Goal: Transaction & Acquisition: Purchase product/service

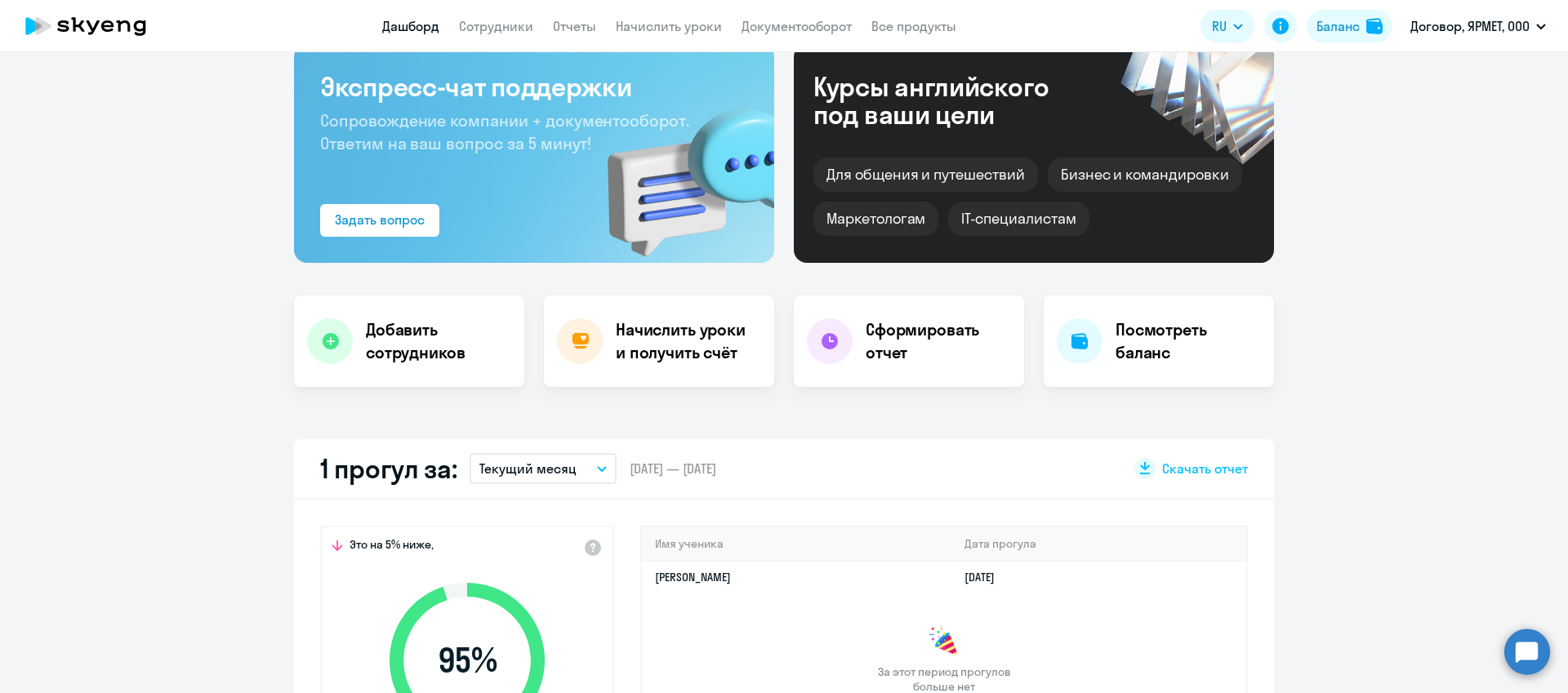
scroll to position [163, 0]
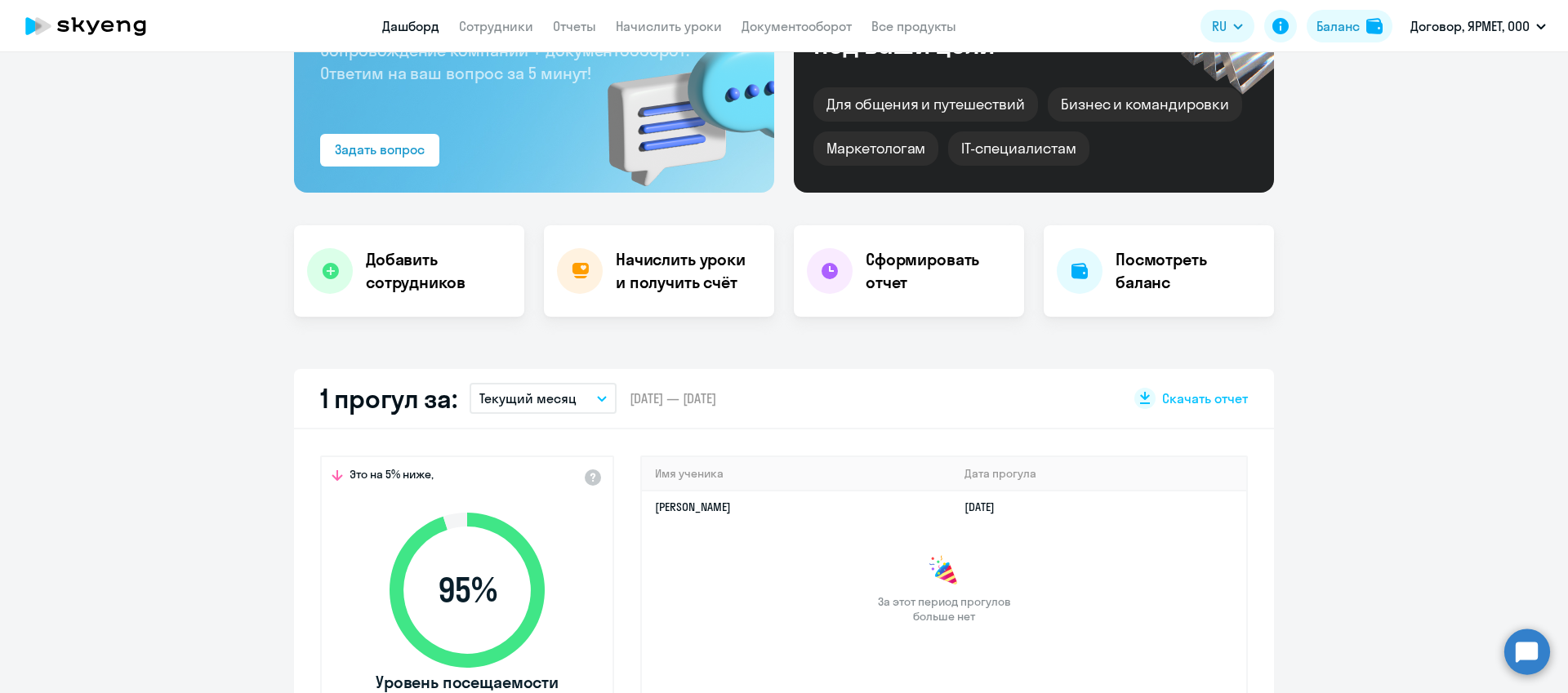
select select "30"
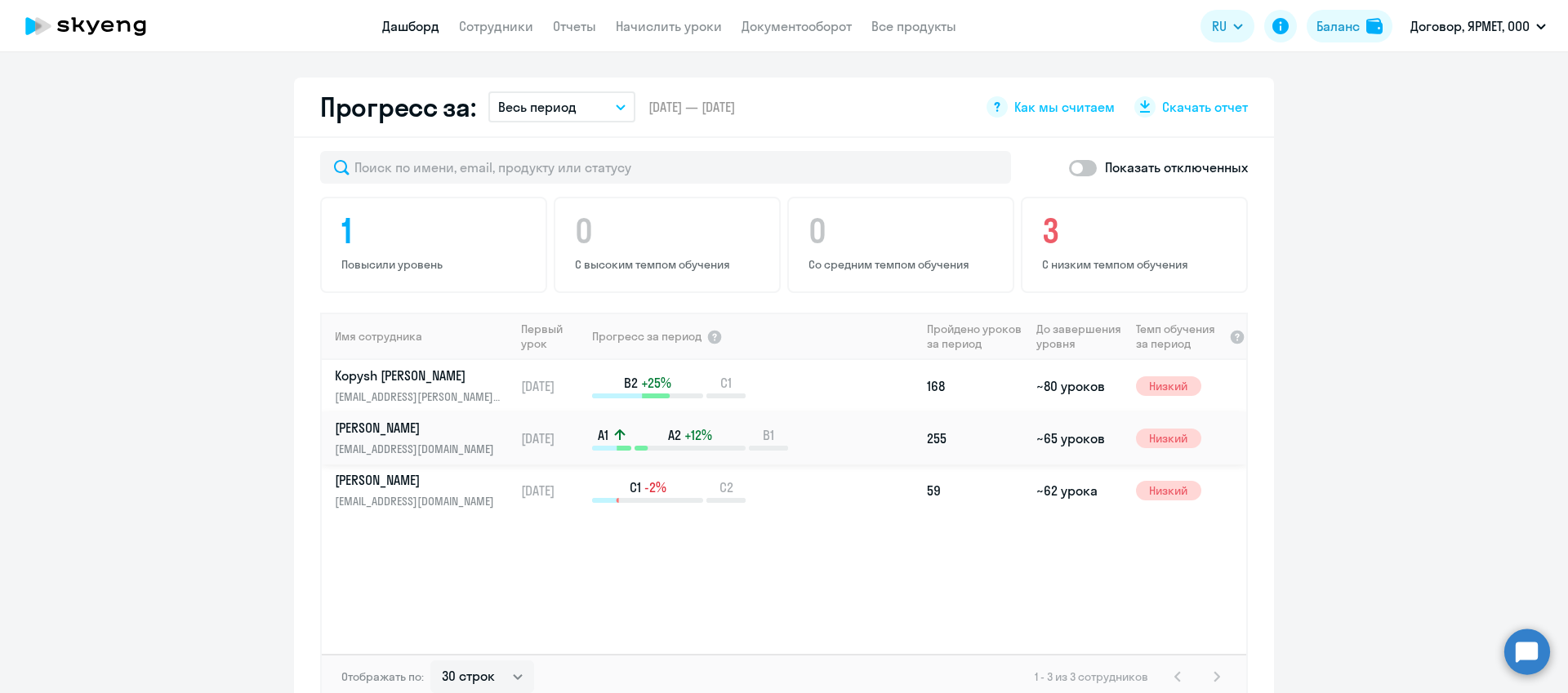
scroll to position [920, 0]
click at [372, 426] on p "[PERSON_NAME]" at bounding box center [419, 424] width 168 height 18
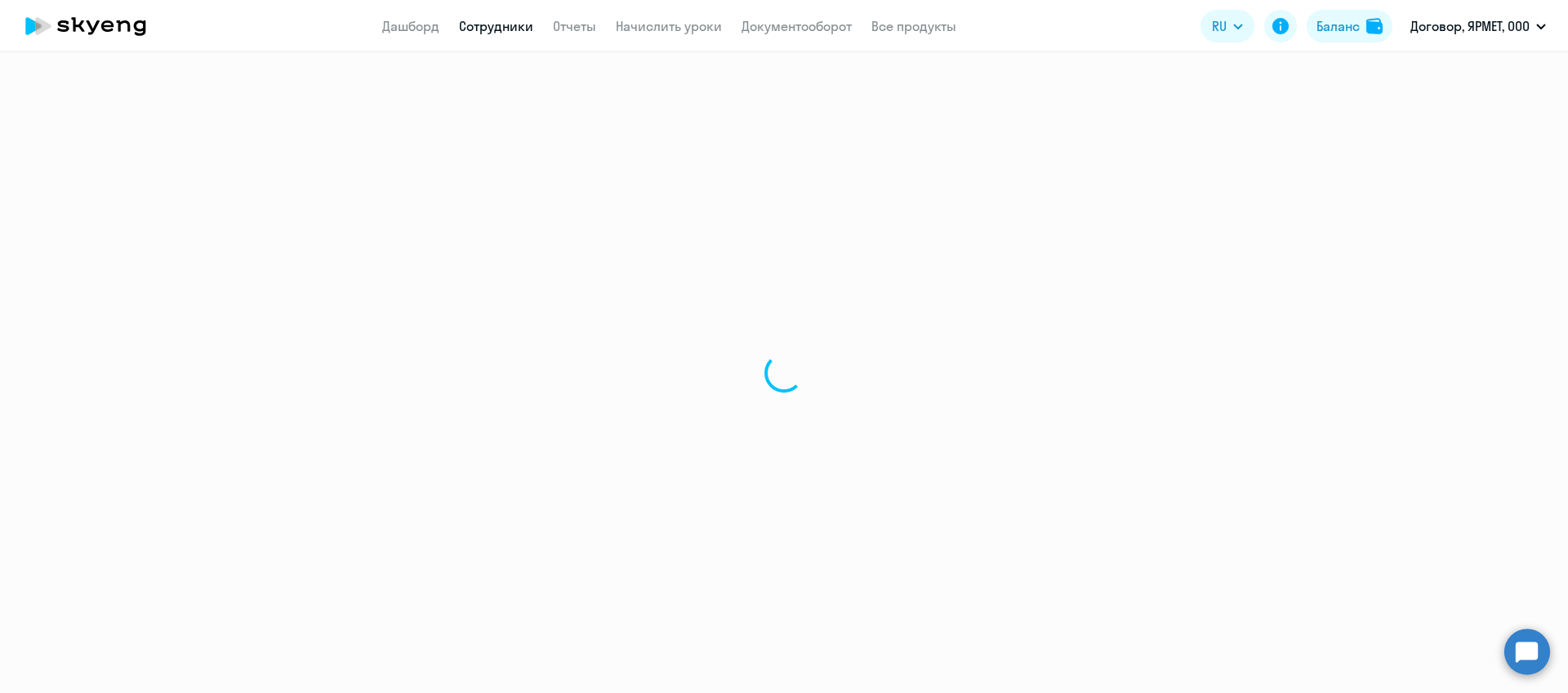
select select "english"
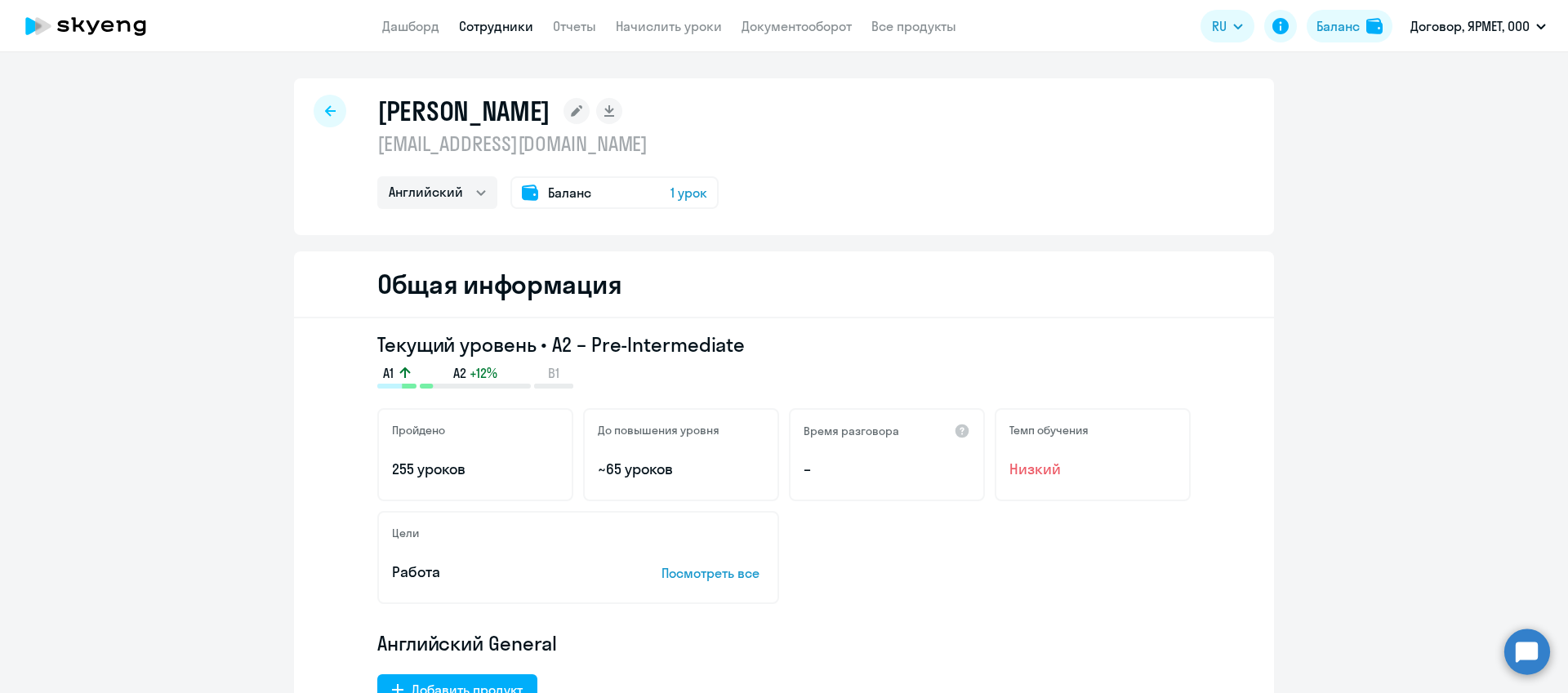
click at [576, 194] on span "Баланс" at bounding box center [570, 192] width 44 height 19
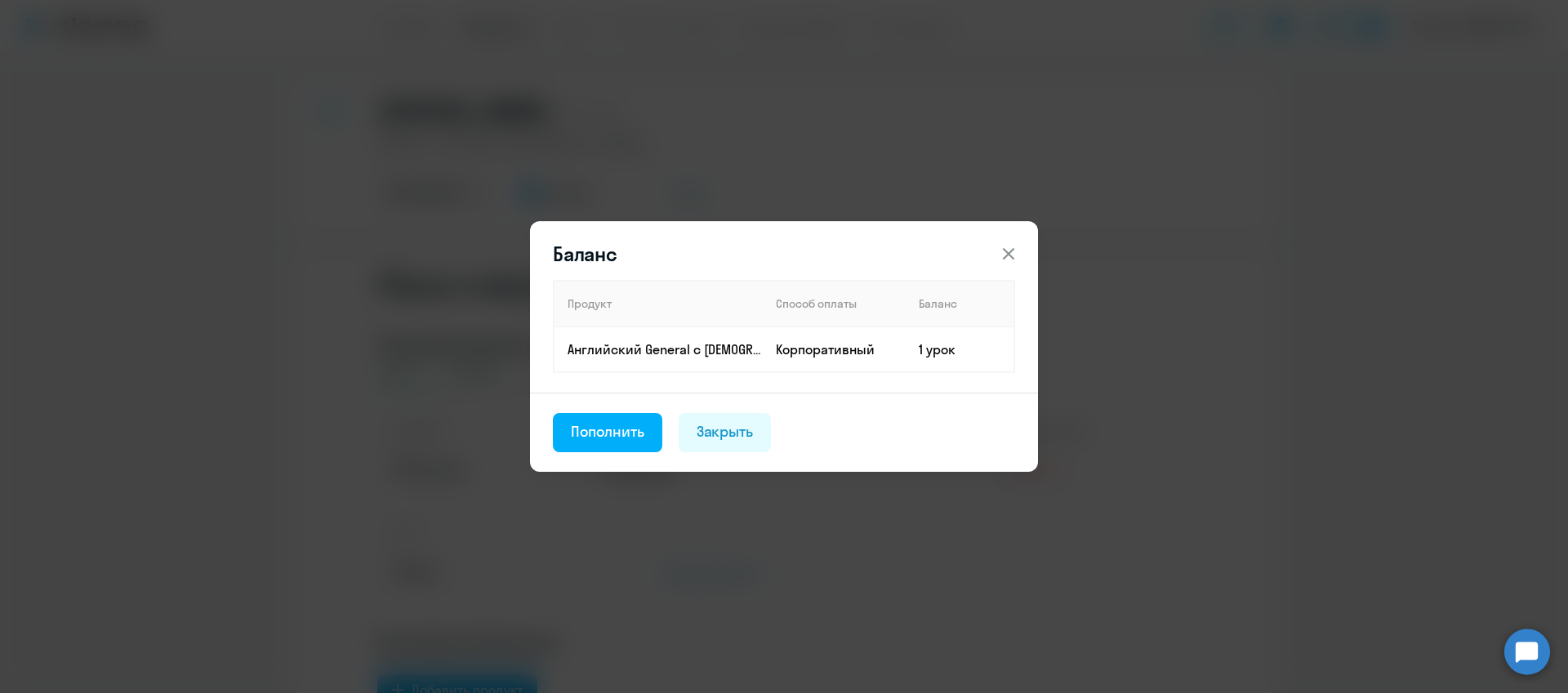
click at [1001, 252] on icon at bounding box center [1008, 253] width 19 height 19
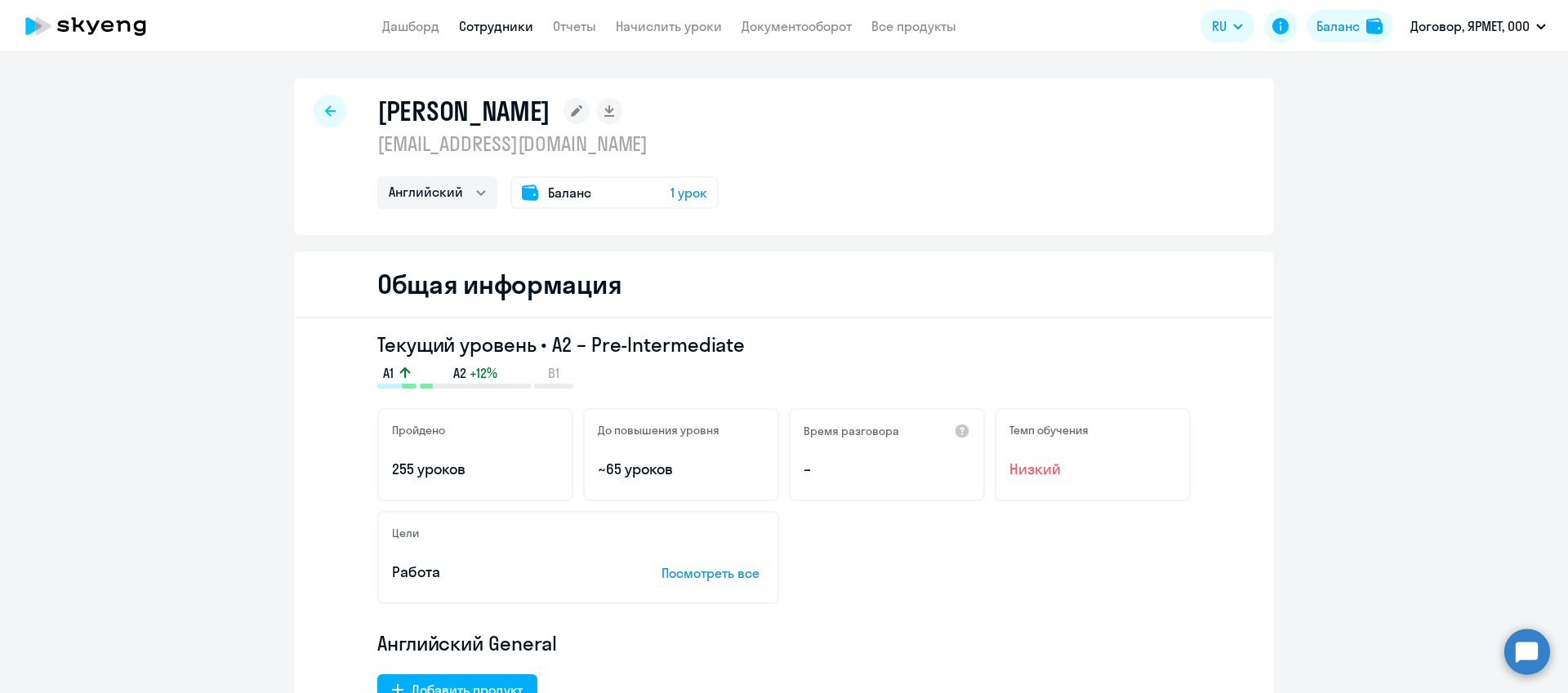
click at [556, 191] on span "Баланс" at bounding box center [570, 192] width 44 height 19
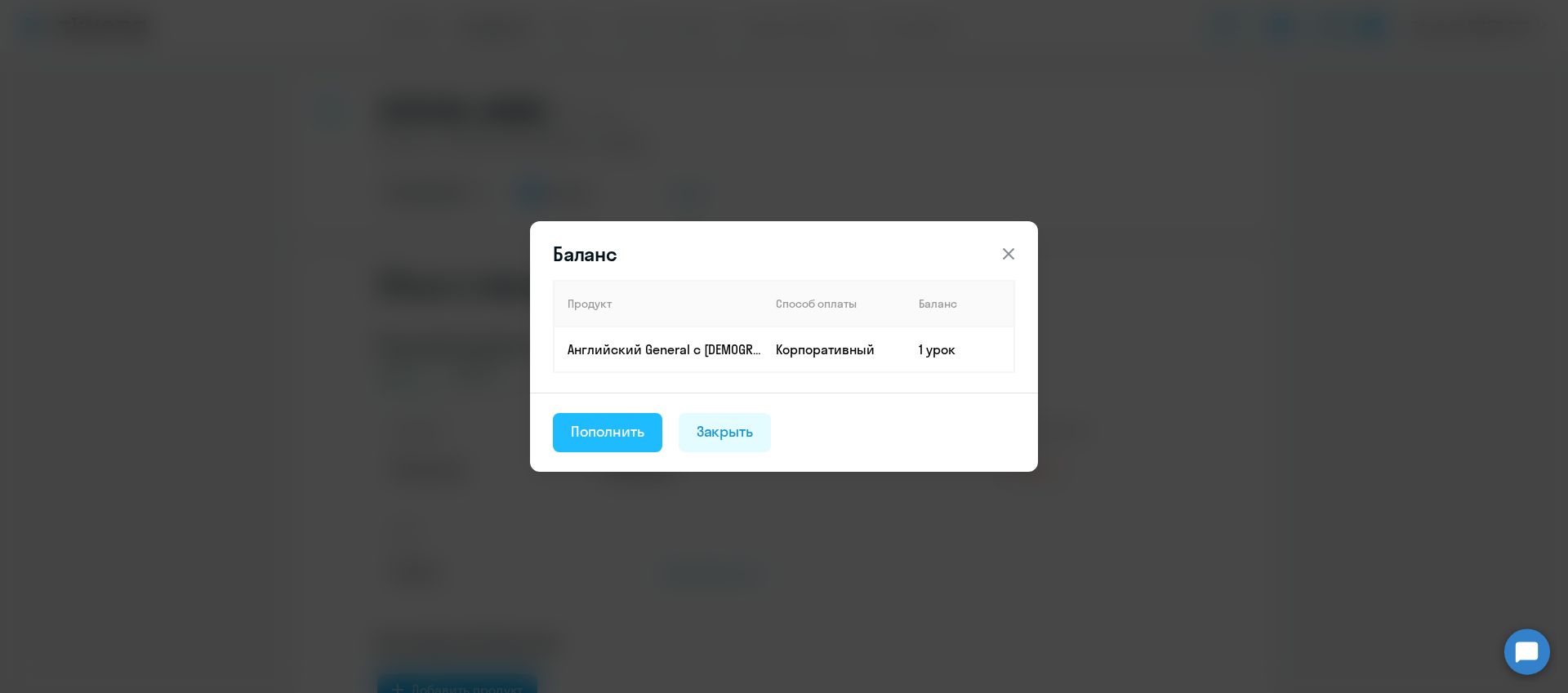
click at [636, 427] on div "Пополнить" at bounding box center [608, 432] width 74 height 21
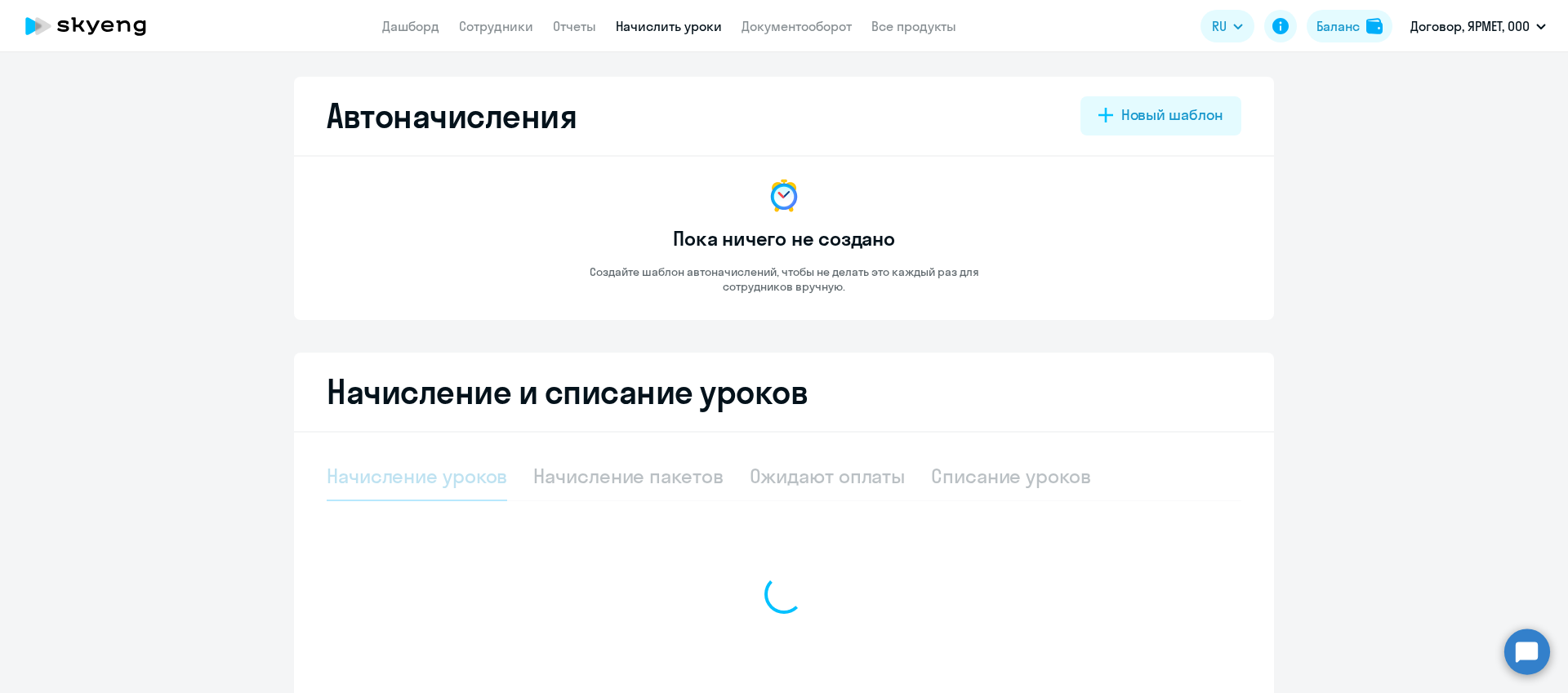
select select "10"
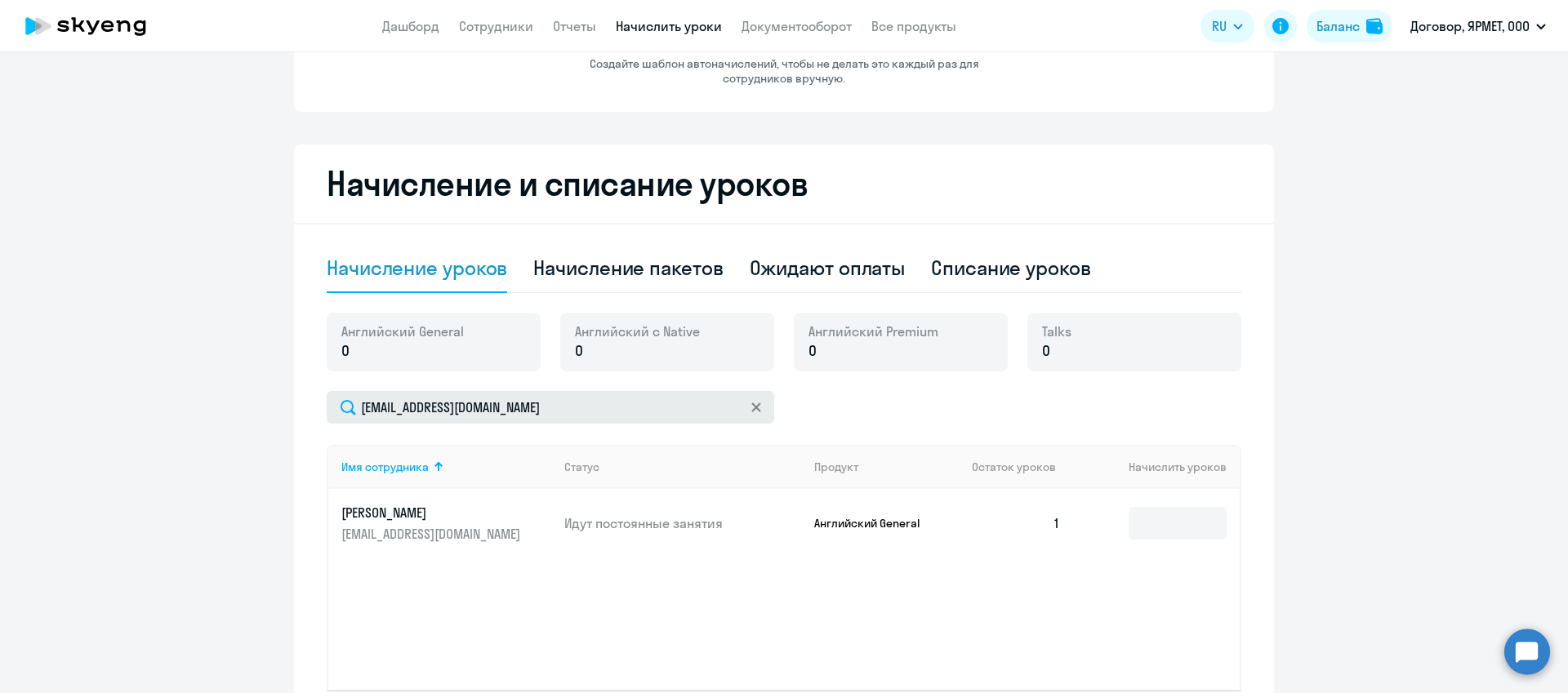
scroll to position [230, 0]
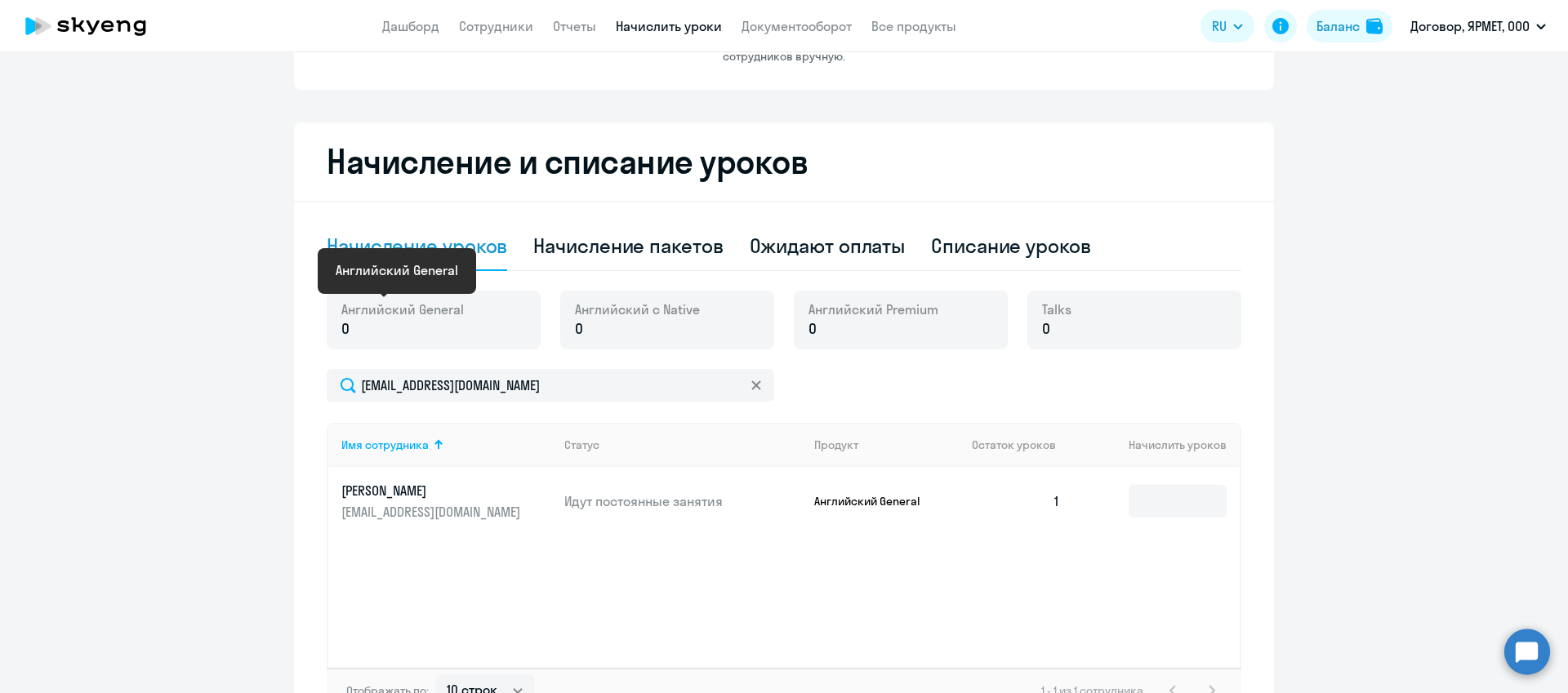
click at [439, 316] on span "Английский General" at bounding box center [402, 309] width 122 height 18
click at [419, 319] on p "0" at bounding box center [402, 328] width 122 height 21
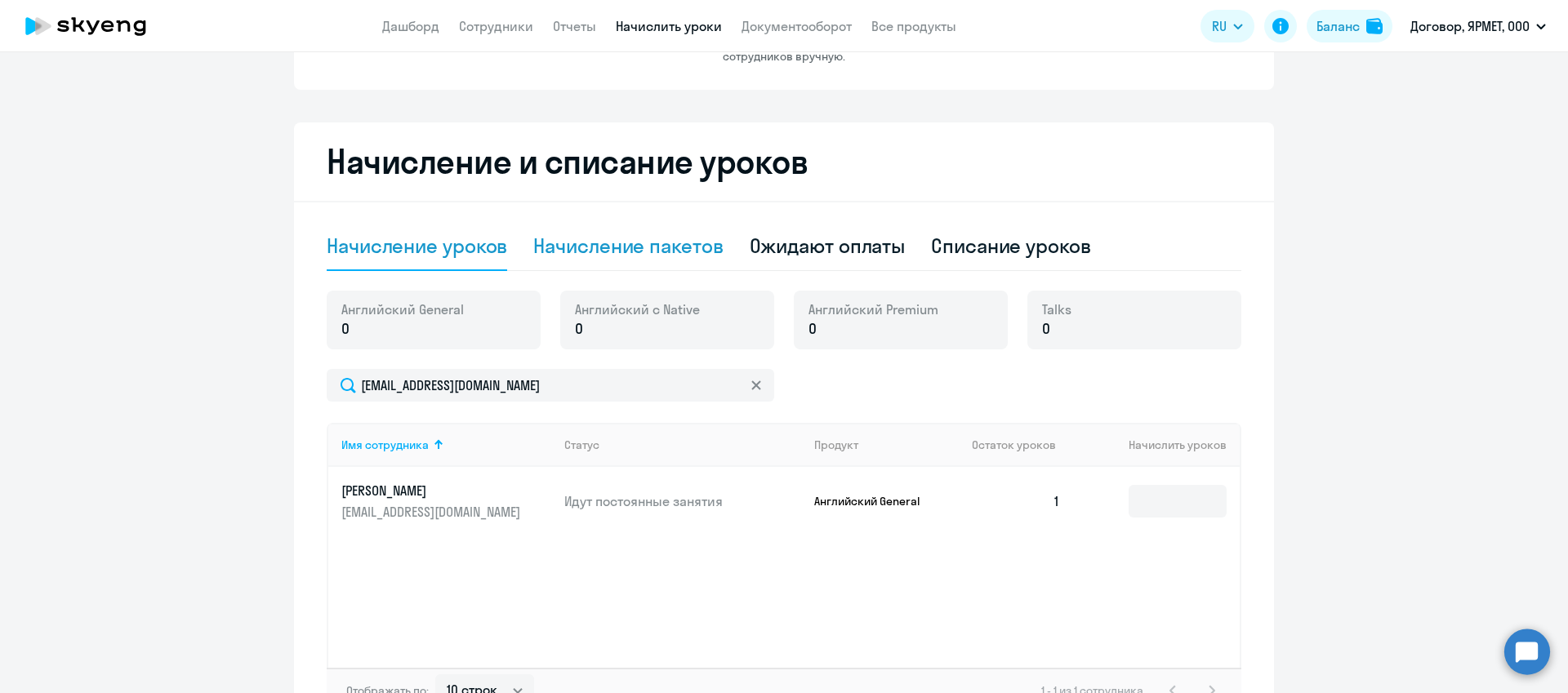
click at [610, 256] on div "Начисление пакетов" at bounding box center [628, 246] width 189 height 26
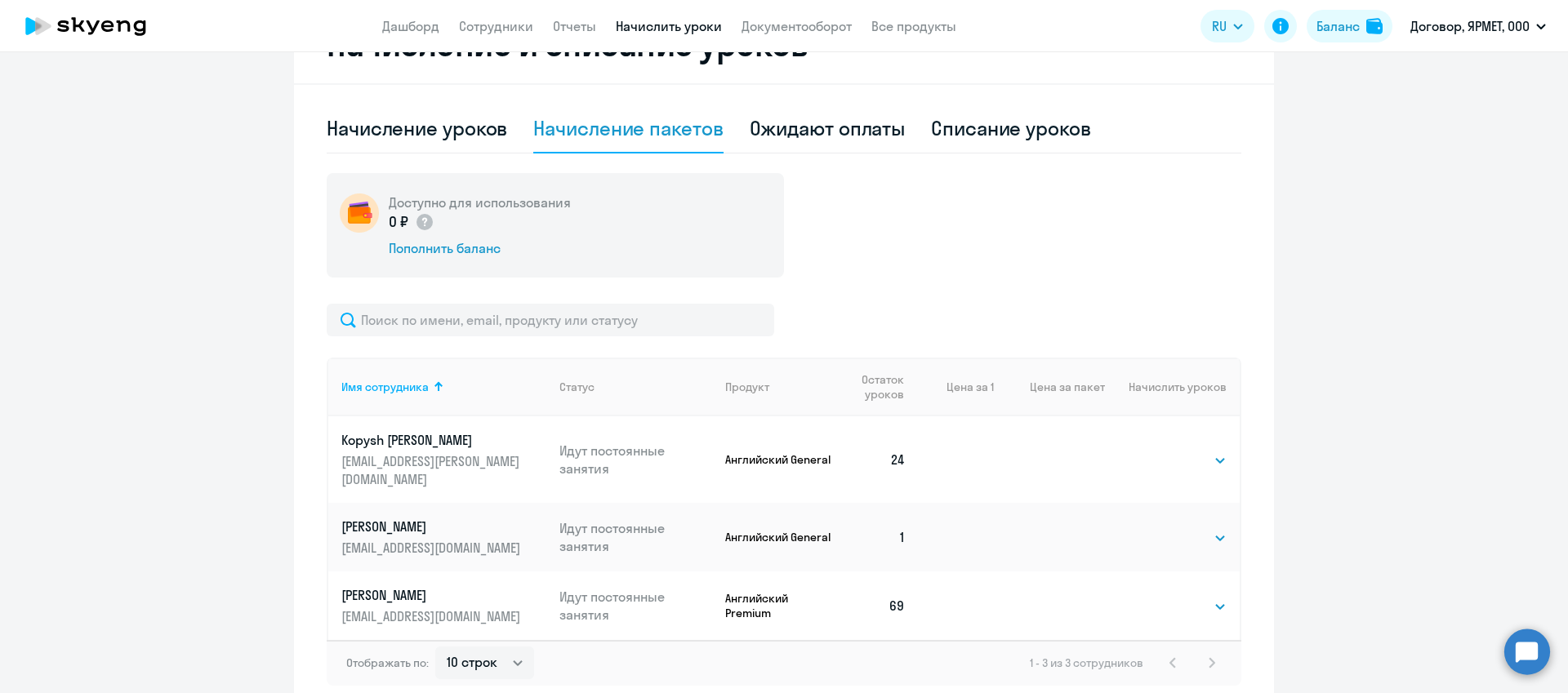
scroll to position [414, 0]
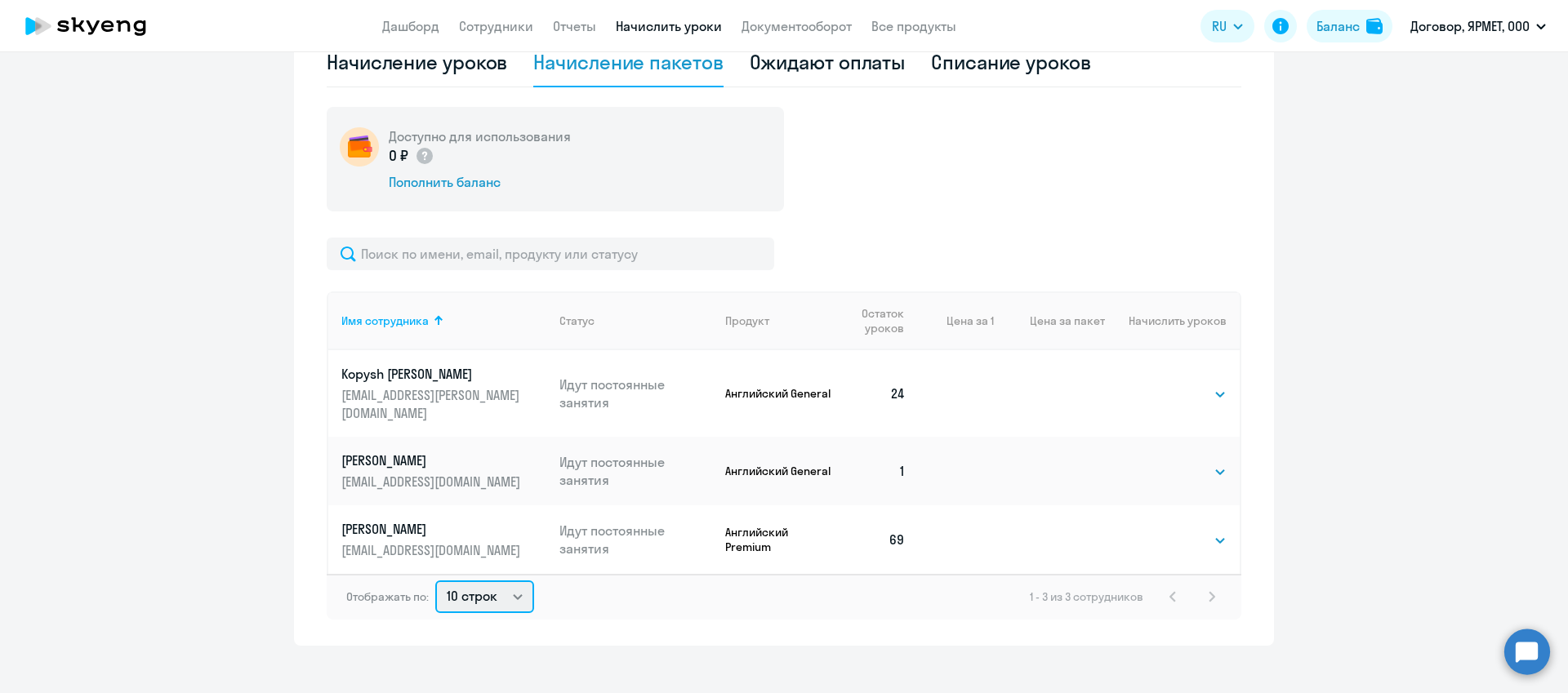
click at [471, 581] on select "10 строк 30 строк 50 строк" at bounding box center [484, 597] width 99 height 33
select select "50"
click at [1172, 463] on select "Выбрать 4 8 16 32 64 96 128" at bounding box center [1193, 472] width 67 height 19
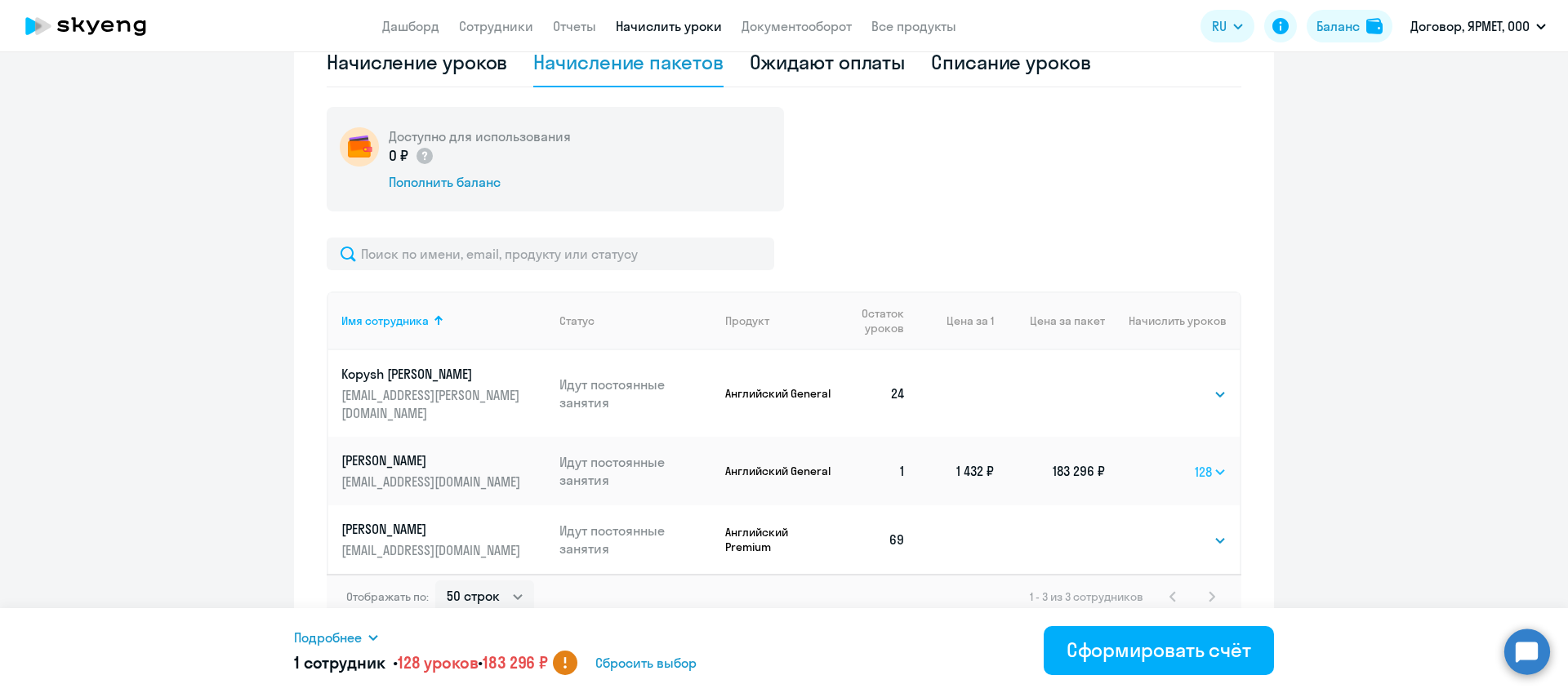
click at [1205, 463] on select "Выбрать 4 8 16 32 64 96 128" at bounding box center [1211, 472] width 32 height 19
click at [1202, 463] on select "Выбрать 4 8 16 32 64 96 128" at bounding box center [1212, 472] width 29 height 19
click at [1203, 463] on select "Выбрать 4 8 16 32 64 96 128" at bounding box center [1213, 472] width 28 height 19
select select "32"
click at [620, 665] on span "Сбросить выбор" at bounding box center [623, 663] width 101 height 19
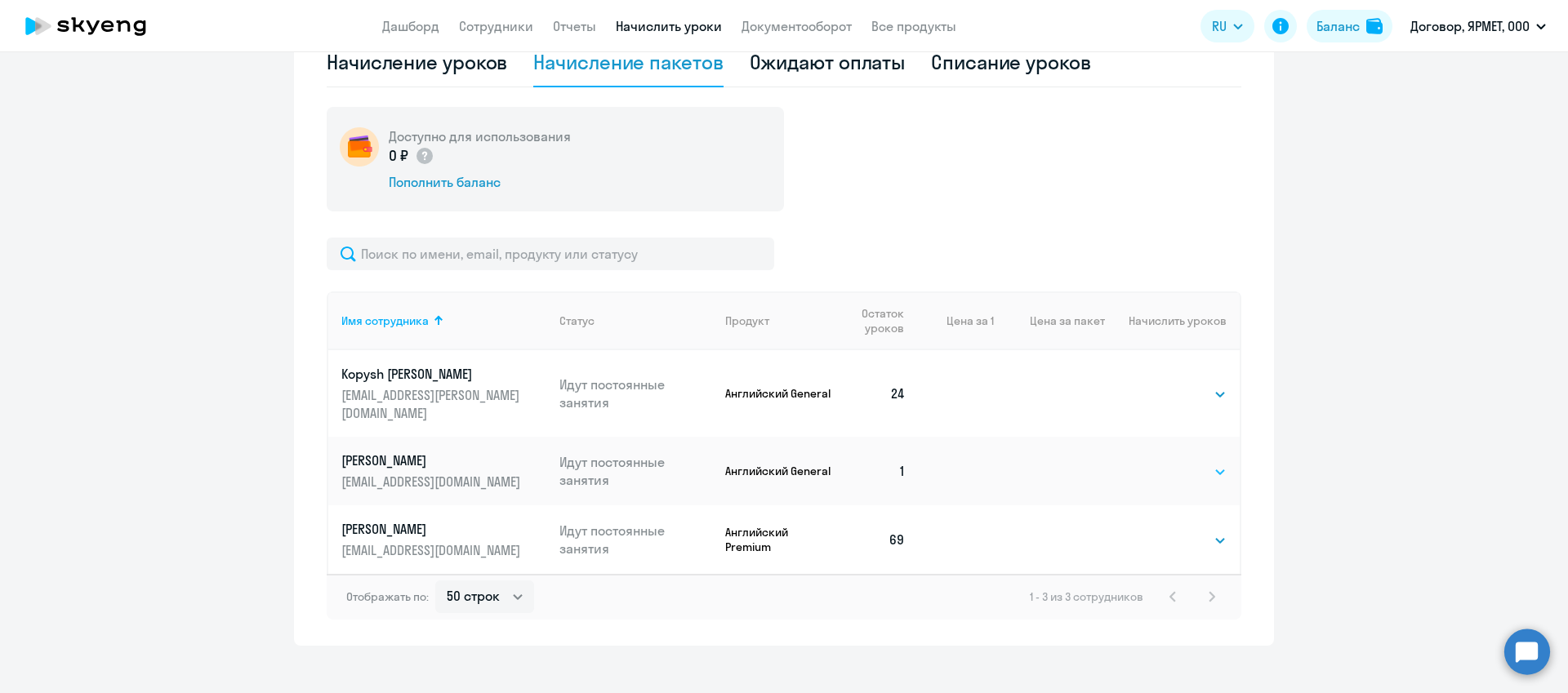
click at [1207, 463] on select "Выбрать 4 8 16 32 64 96 128" at bounding box center [1193, 472] width 67 height 19
select select "128"
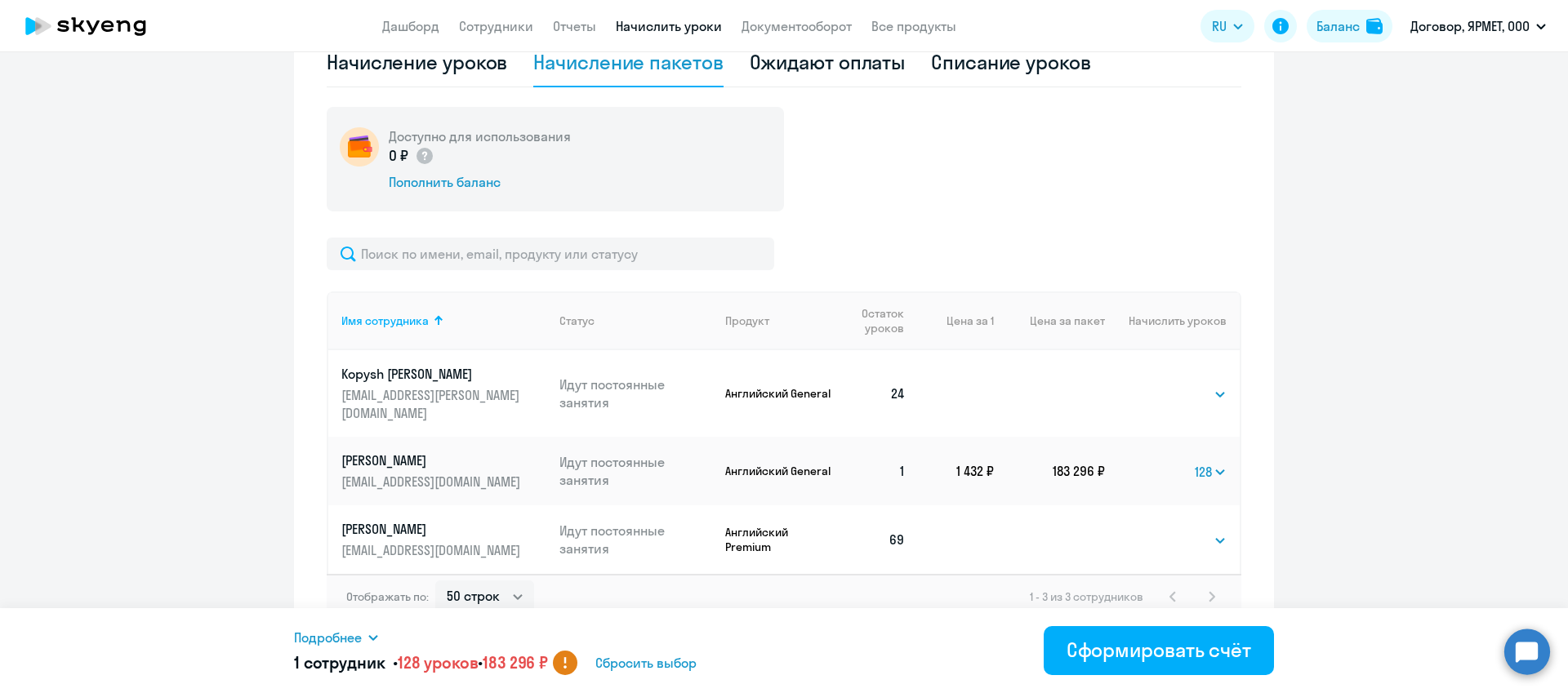
scroll to position [0, 0]
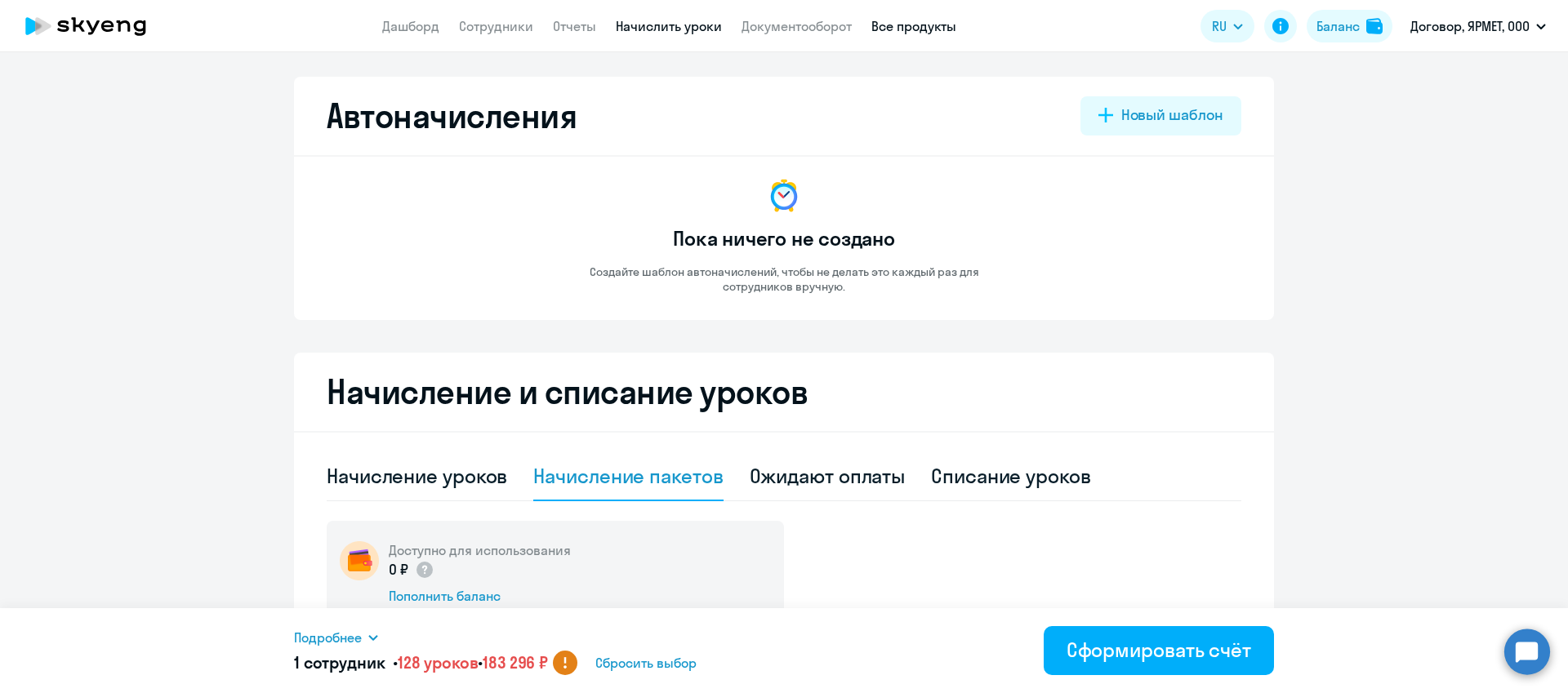
click at [910, 29] on link "Все продукты" at bounding box center [913, 25] width 85 height 16
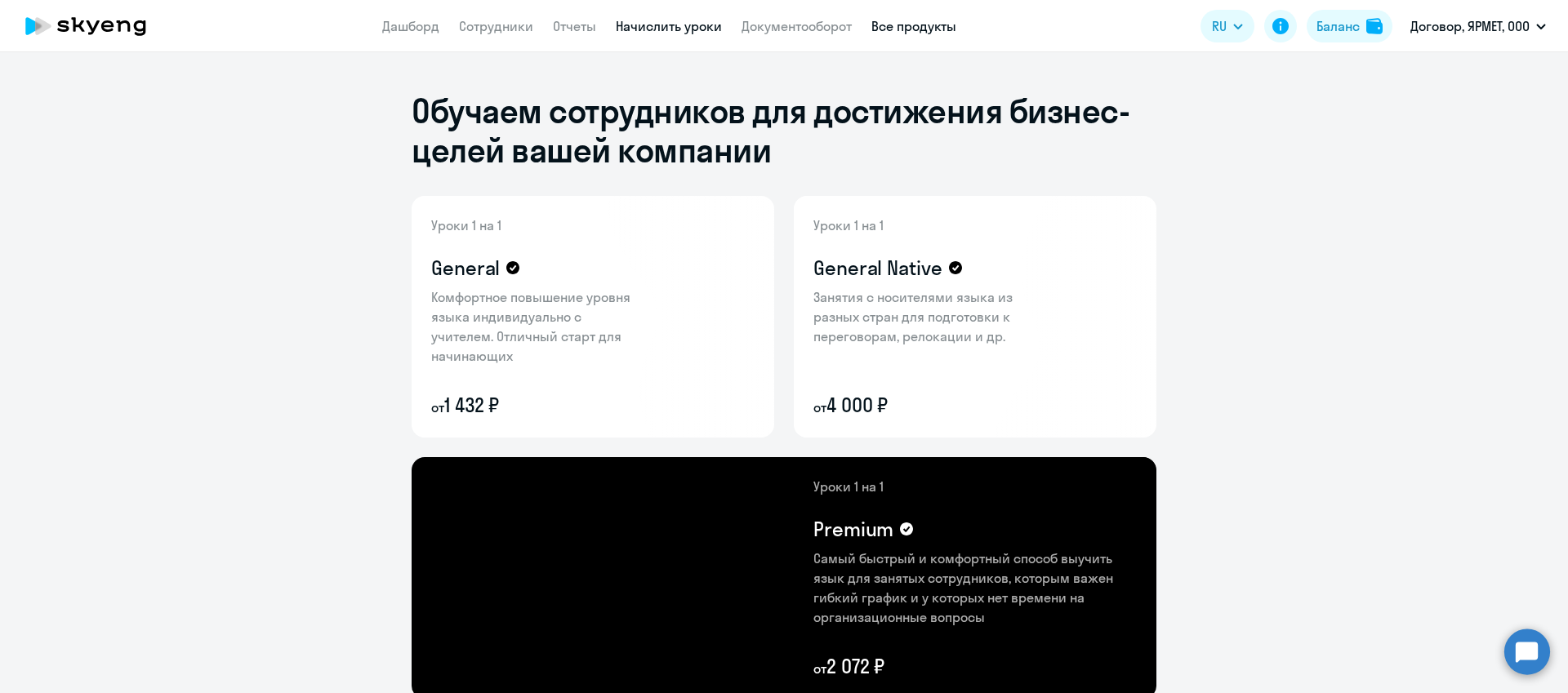
click at [659, 31] on link "Начислить уроки" at bounding box center [669, 25] width 106 height 16
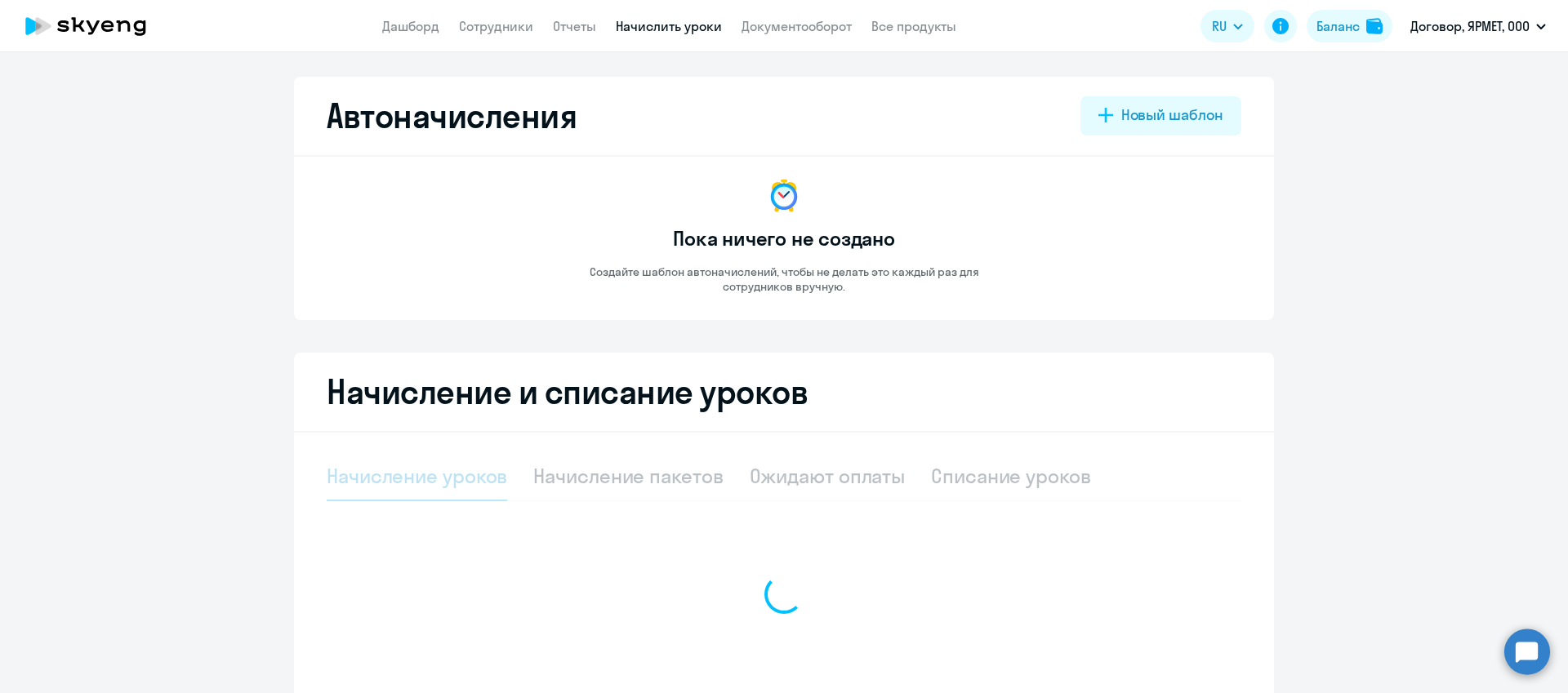
select select "10"
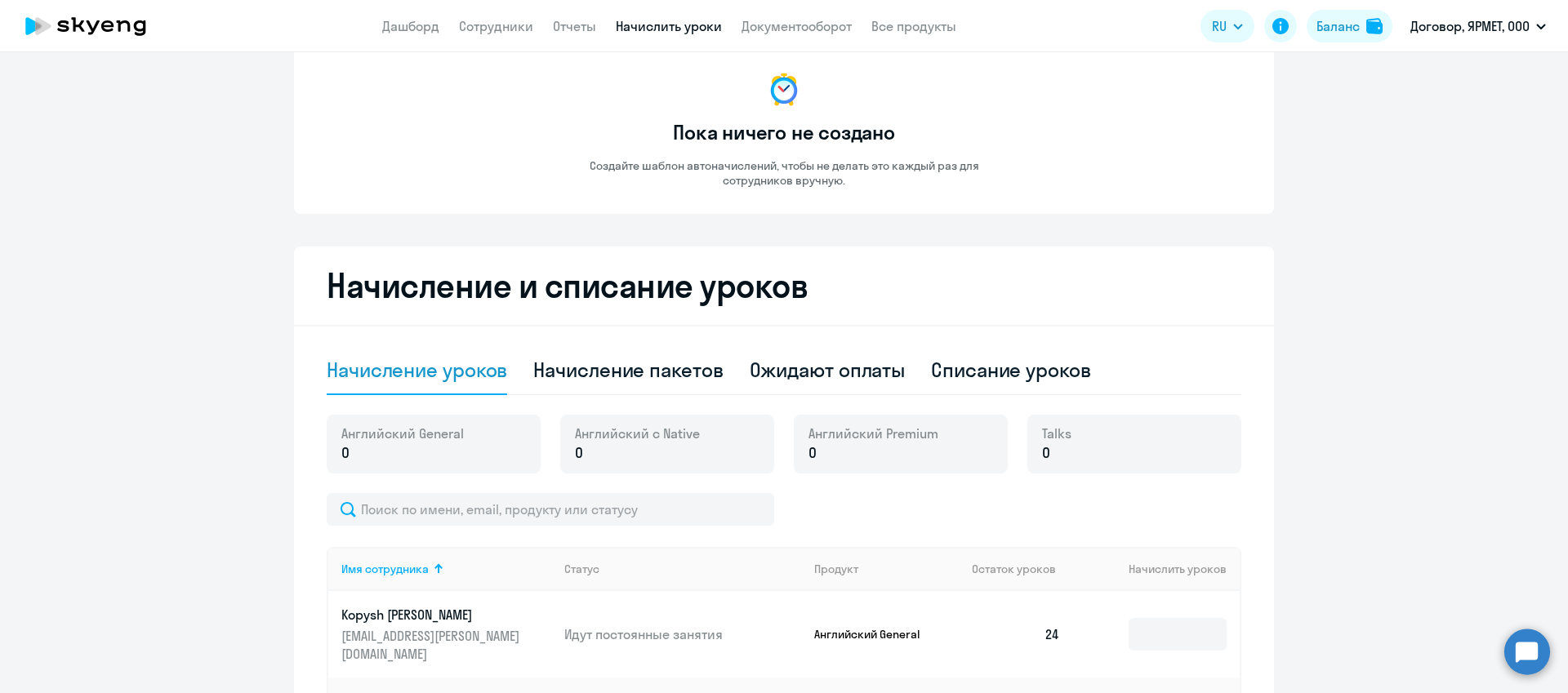
scroll to position [297, 0]
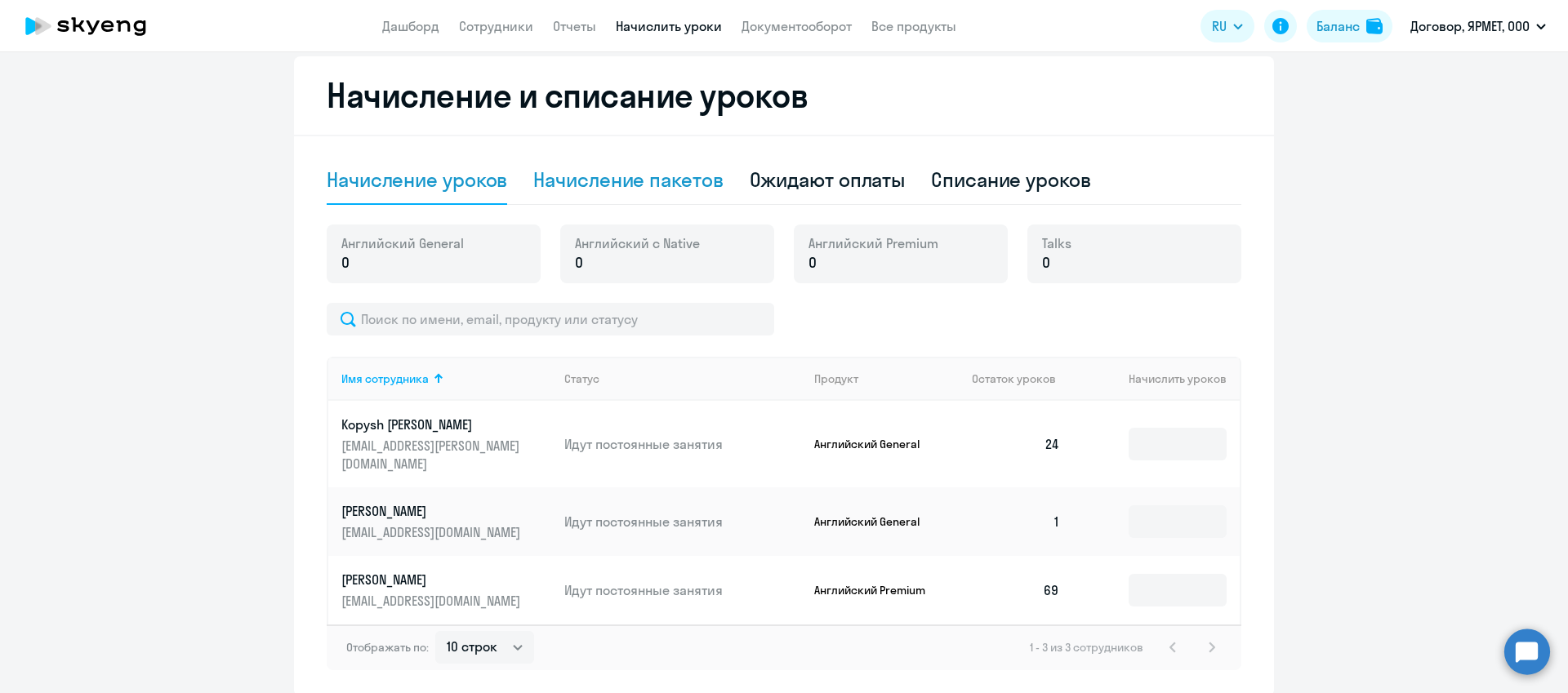
click at [658, 182] on div "Начисление пакетов" at bounding box center [628, 179] width 189 height 26
select select "10"
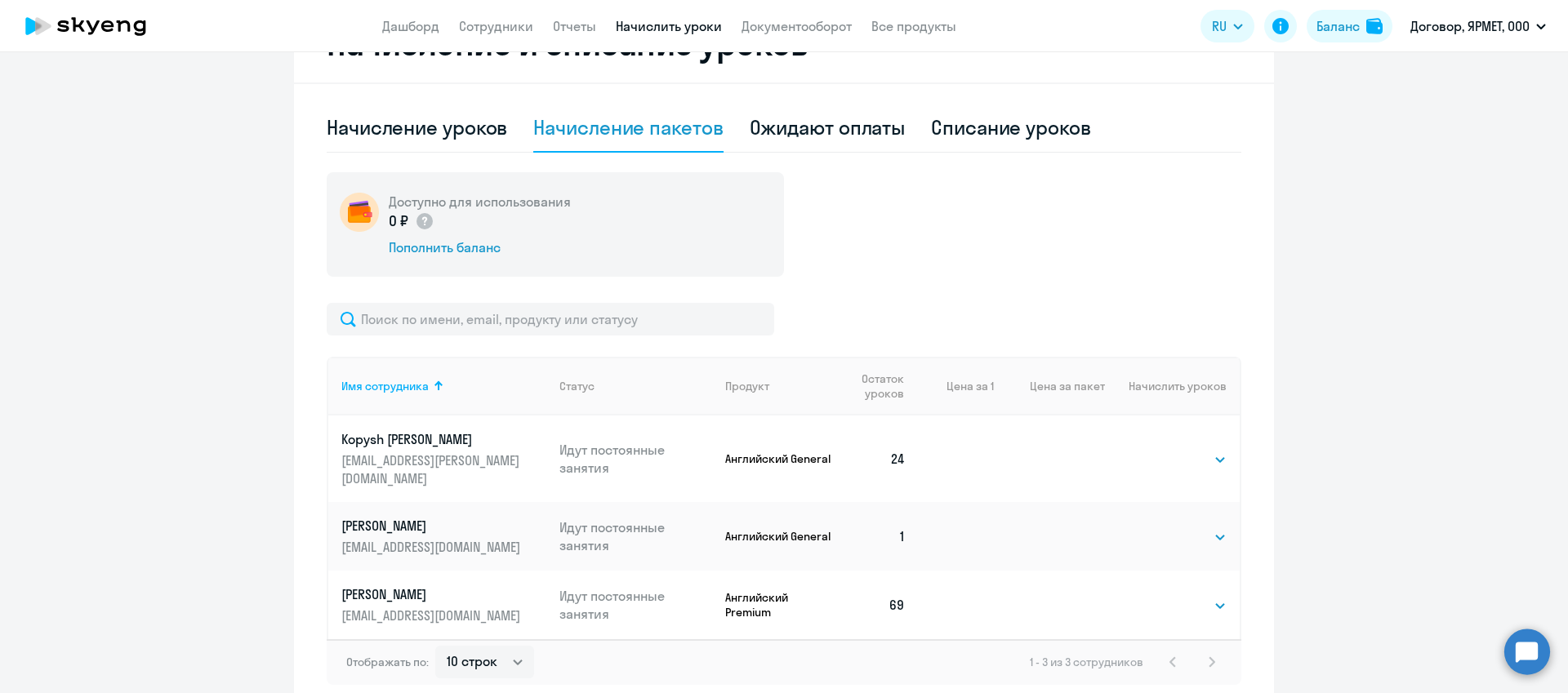
scroll to position [414, 0]
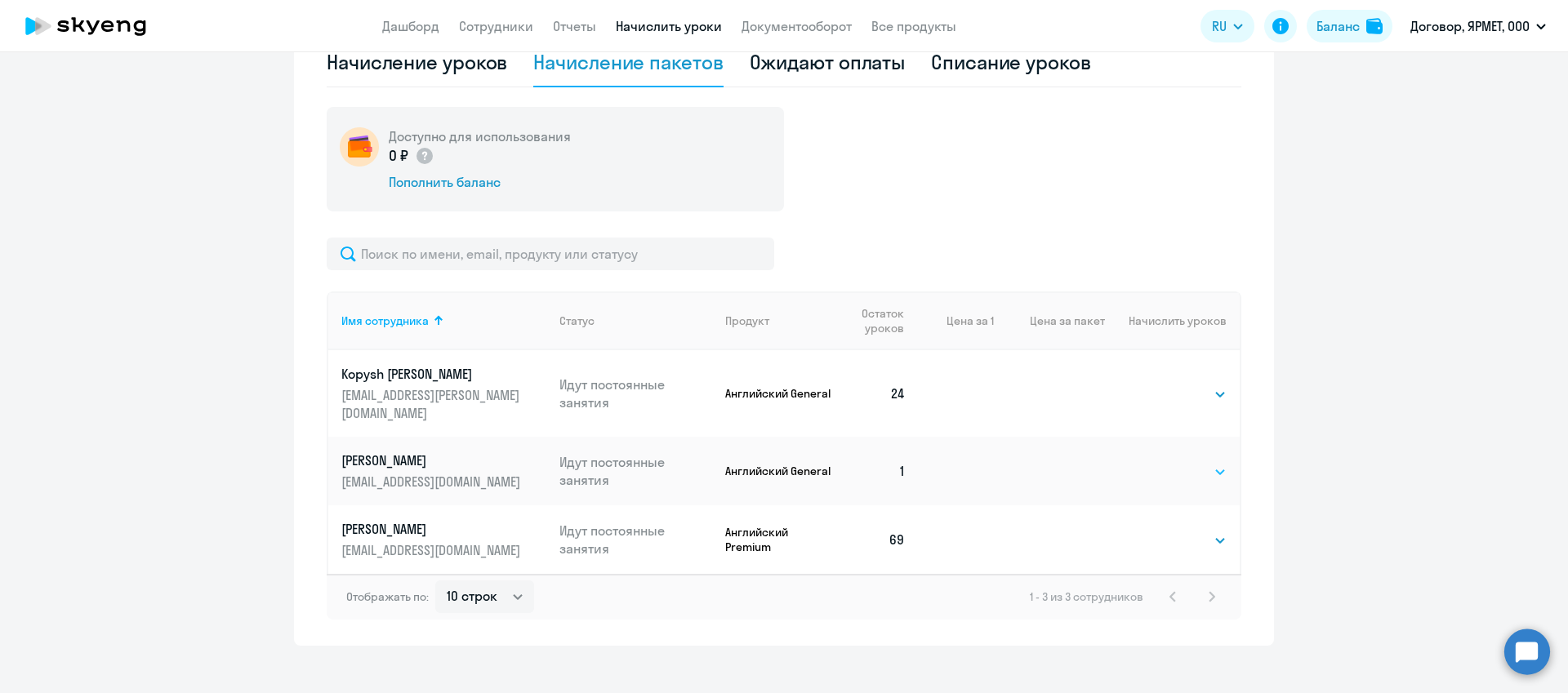
click at [1182, 463] on select "Выбрать 4 8 16 32 64 96 128" at bounding box center [1193, 472] width 67 height 19
select select "32"
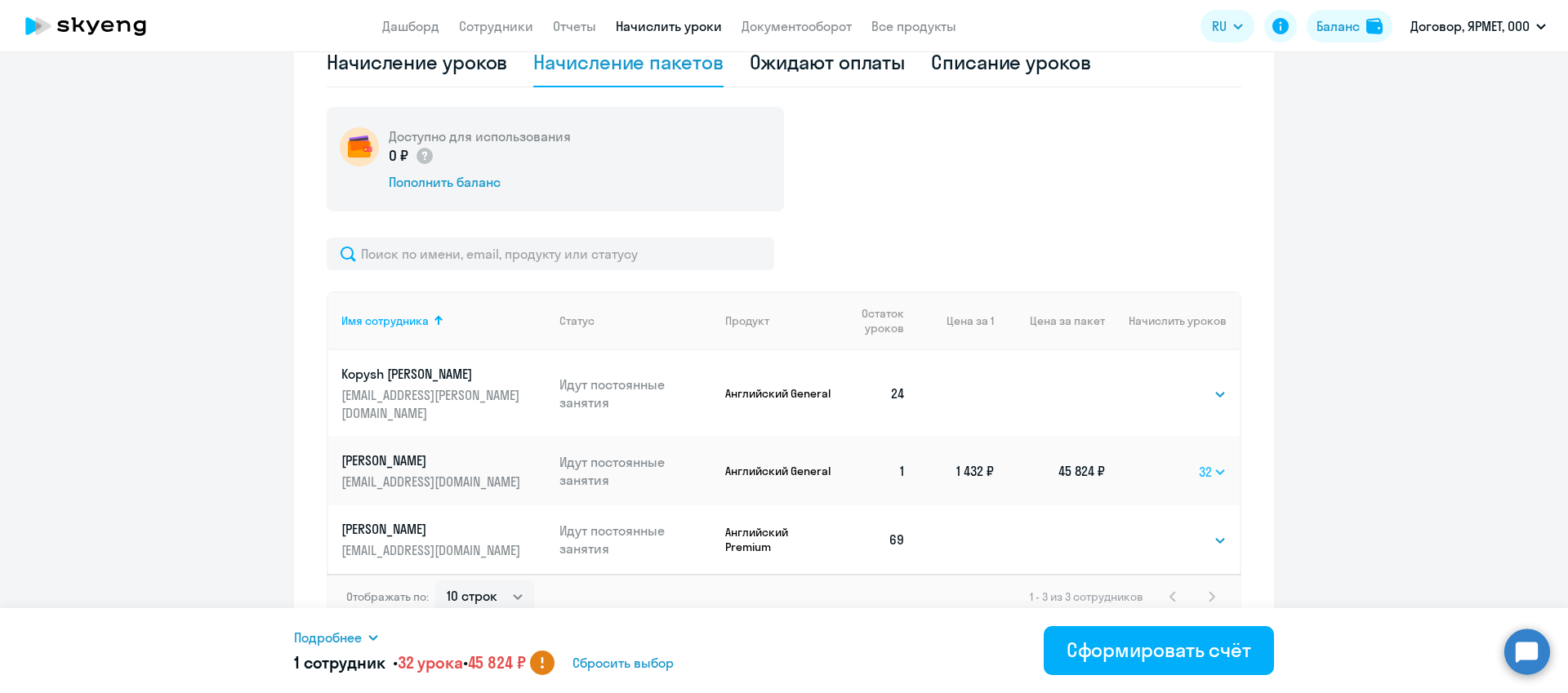
click at [1201, 463] on select "Выбрать 4 8 16 32 64 96 128" at bounding box center [1213, 472] width 28 height 19
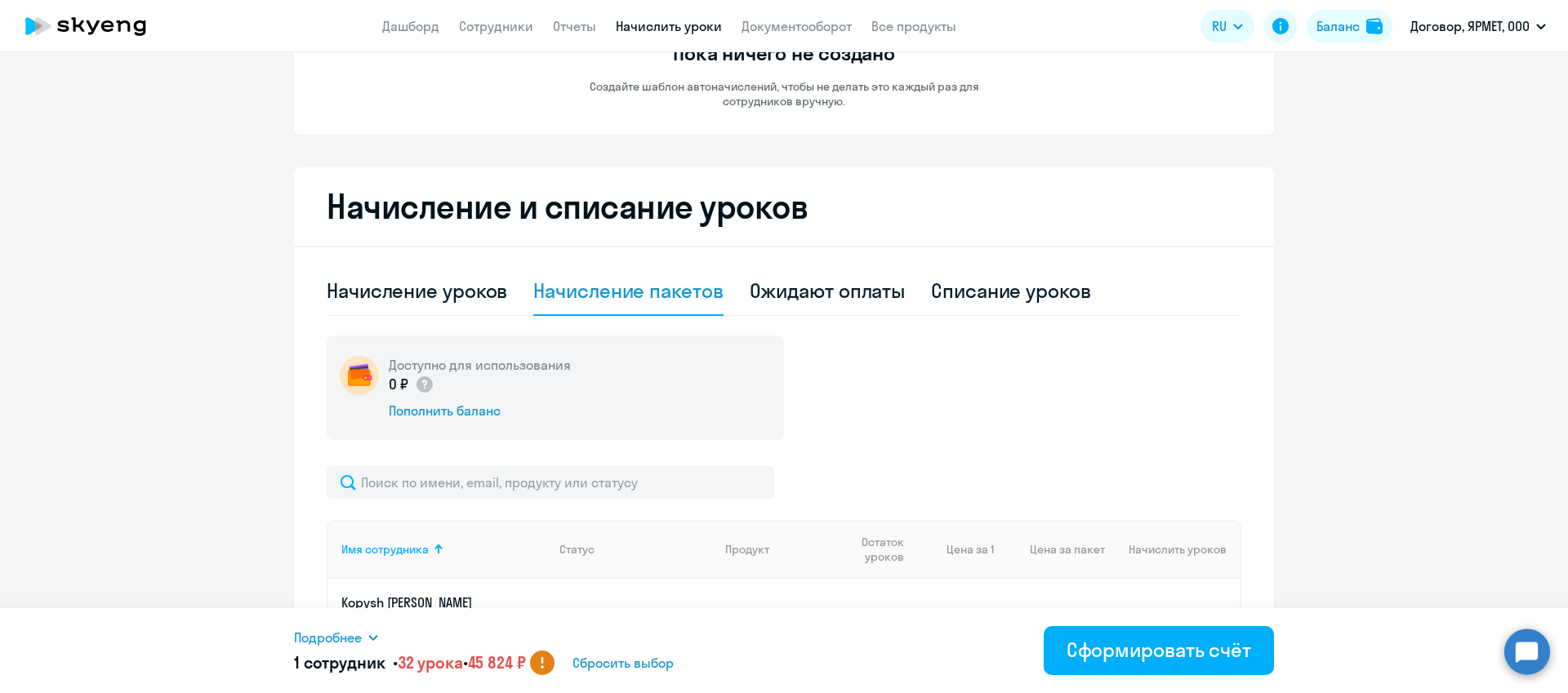
scroll to position [0, 0]
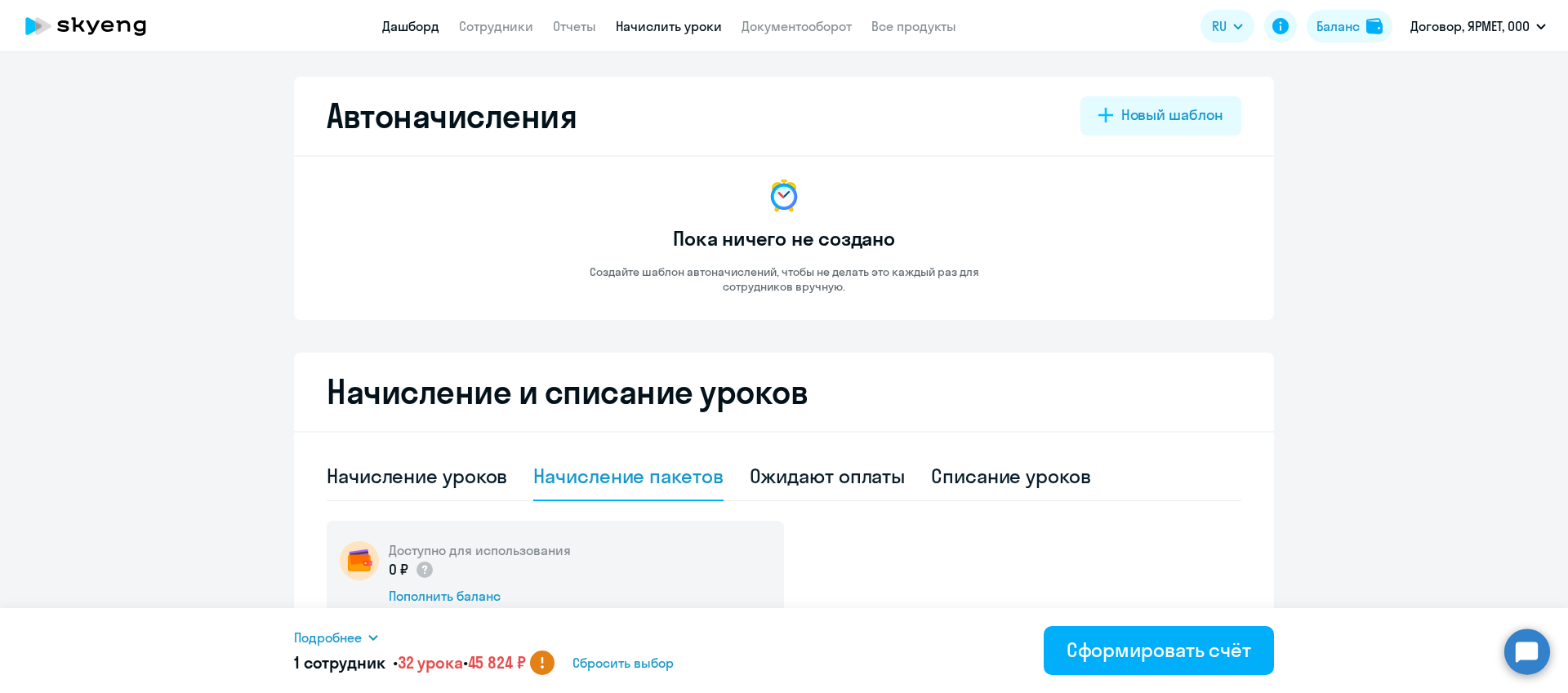
click at [410, 23] on link "Дашборд" at bounding box center [411, 25] width 57 height 16
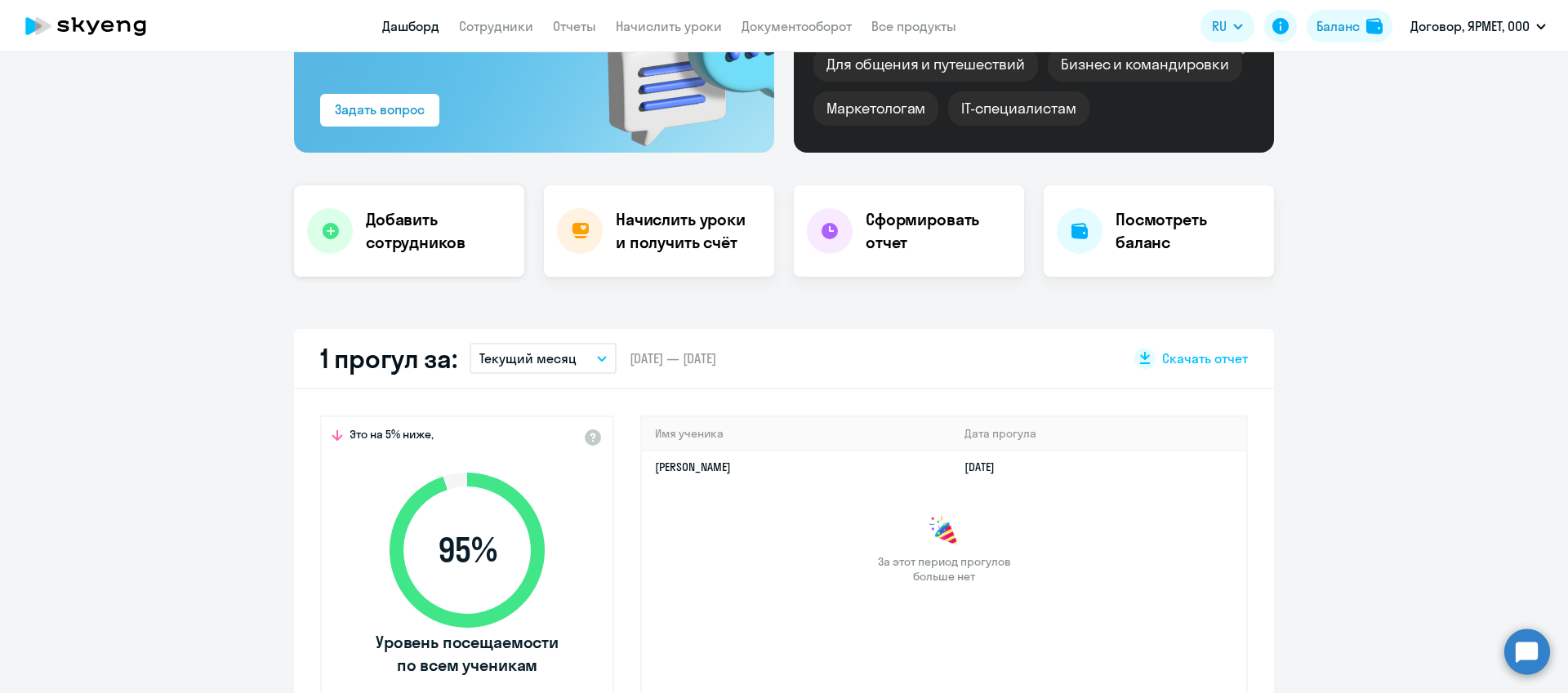
select select "30"
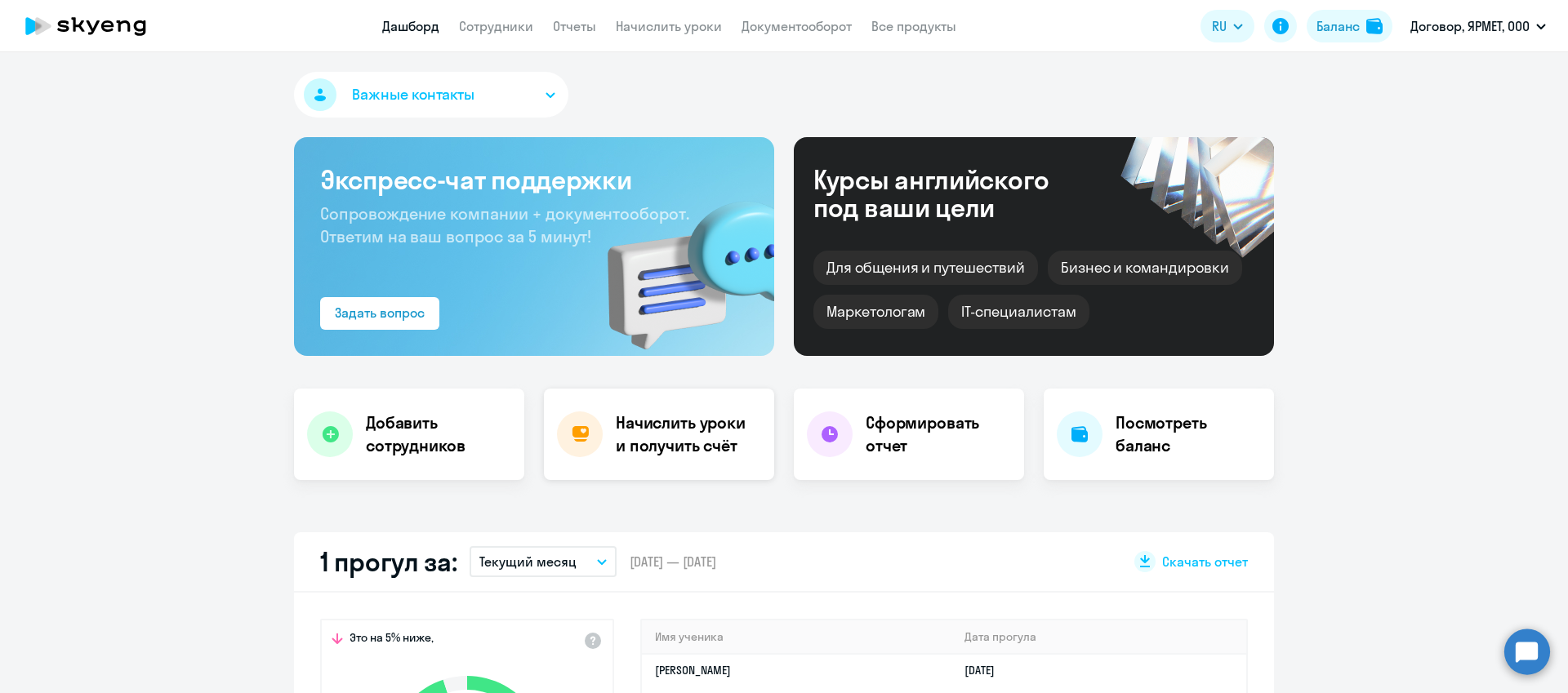
click at [674, 434] on h4 "Начислить уроки и получить счёт" at bounding box center [687, 434] width 142 height 46
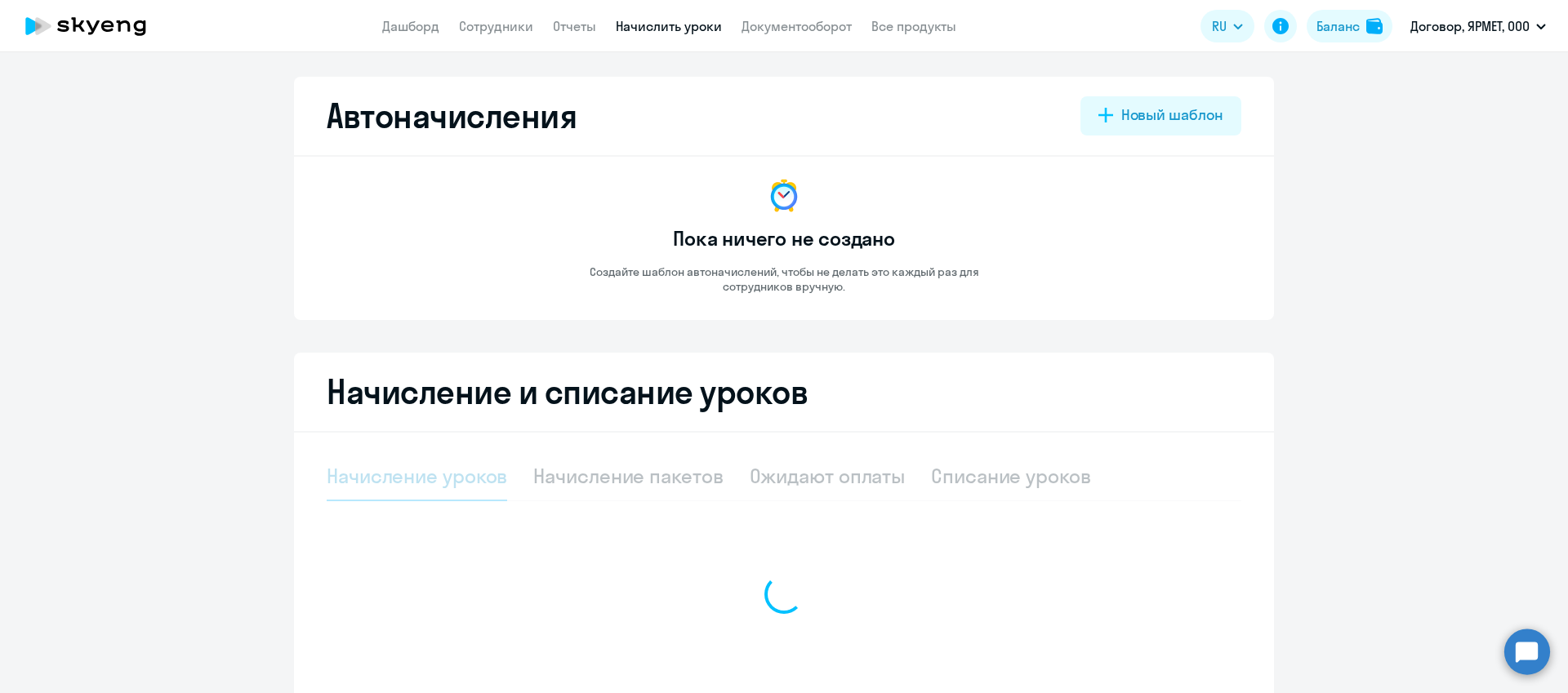
select select "10"
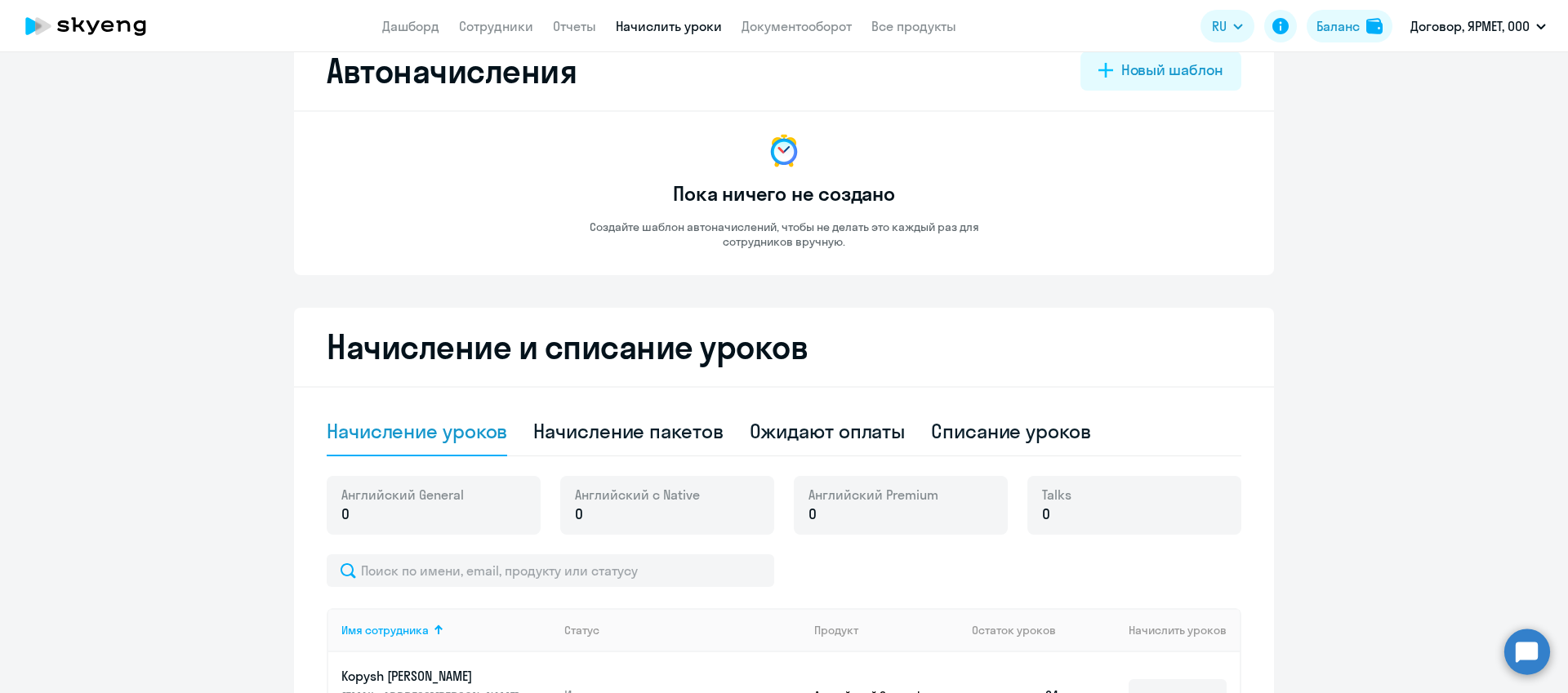
scroll to position [298, 0]
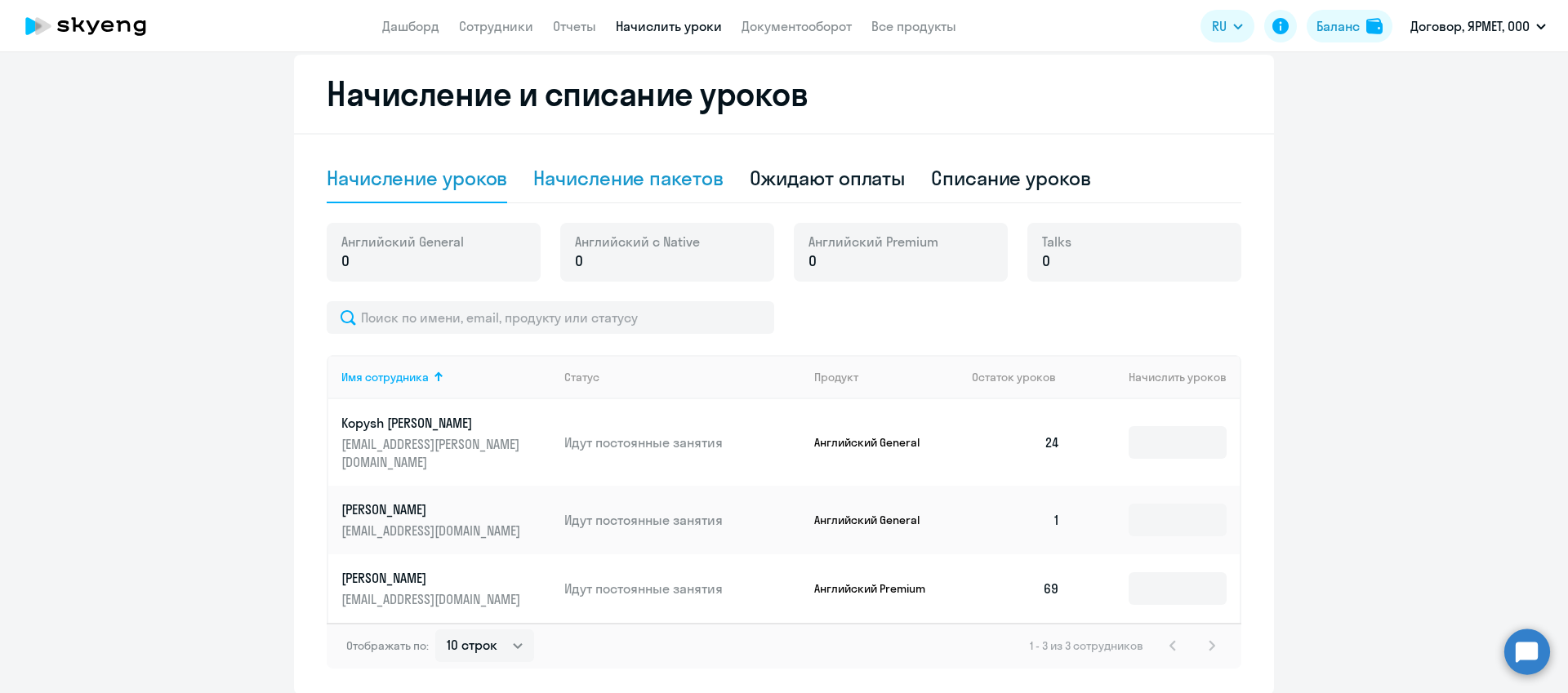
click at [624, 186] on div "Начисление пакетов" at bounding box center [628, 178] width 189 height 26
select select "10"
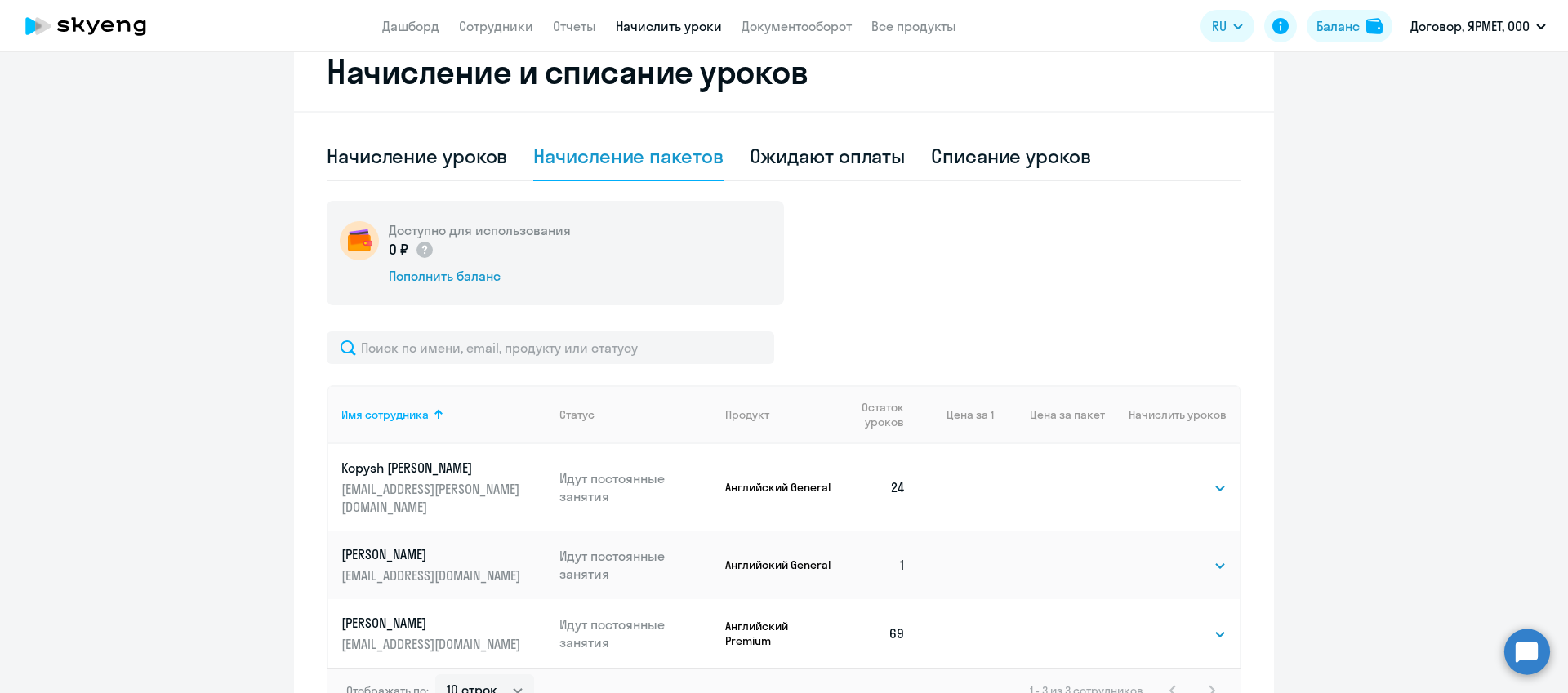
scroll to position [414, 0]
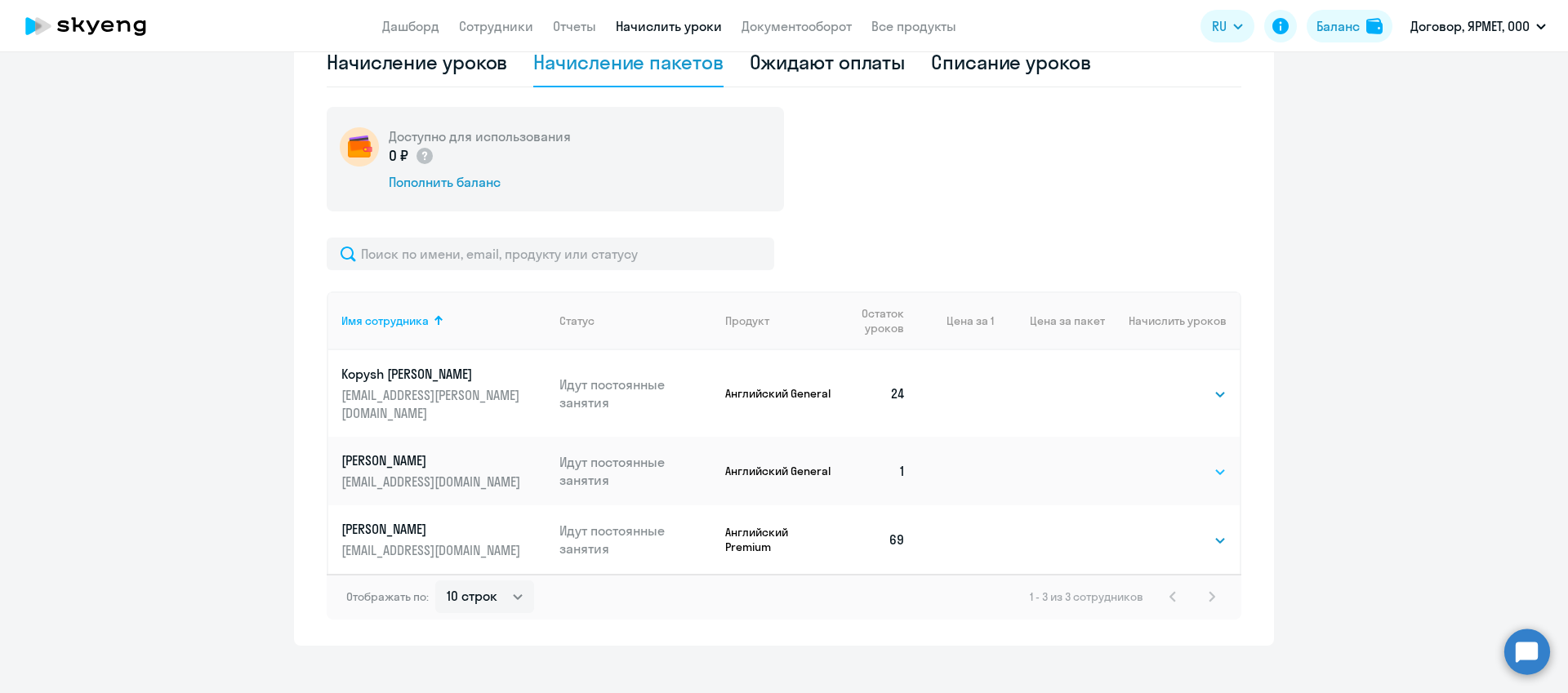
click at [1188, 463] on select "Выбрать 4 8 16 32 64 96 128" at bounding box center [1193, 472] width 67 height 19
click at [959, 312] on th "Цена за 1" at bounding box center [956, 321] width 75 height 59
click at [808, 64] on div "Ожидают оплаты" at bounding box center [828, 61] width 156 height 26
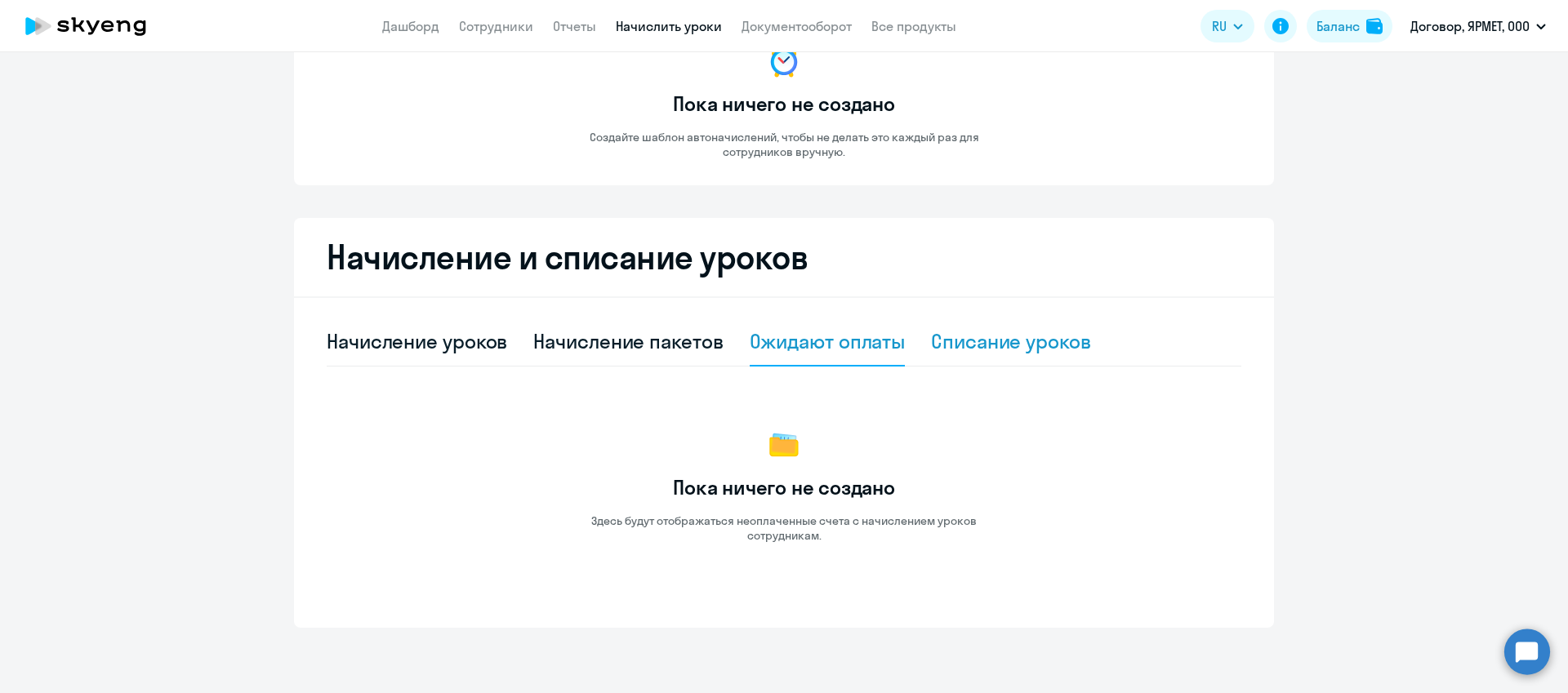
click at [999, 347] on div "Списание уроков" at bounding box center [1011, 341] width 160 height 26
select select "10"
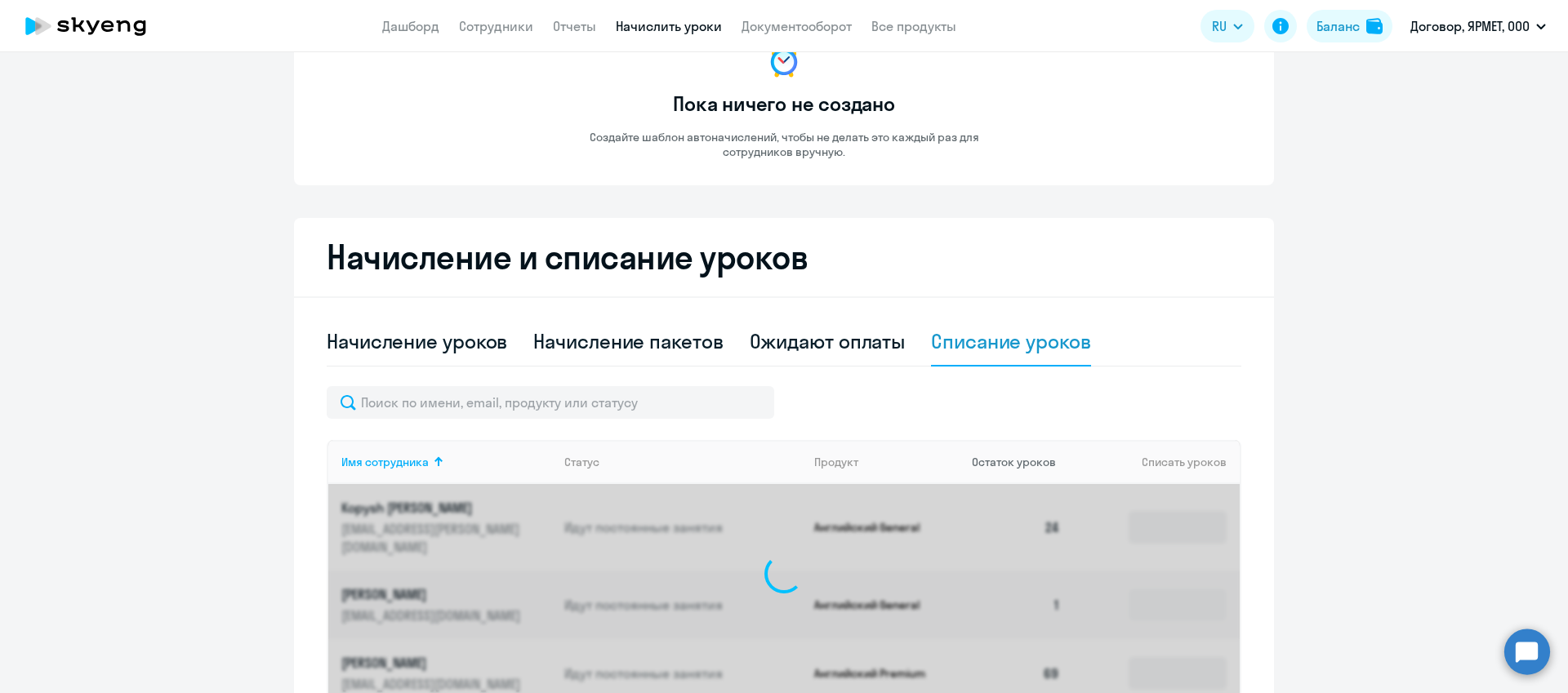
scroll to position [269, 0]
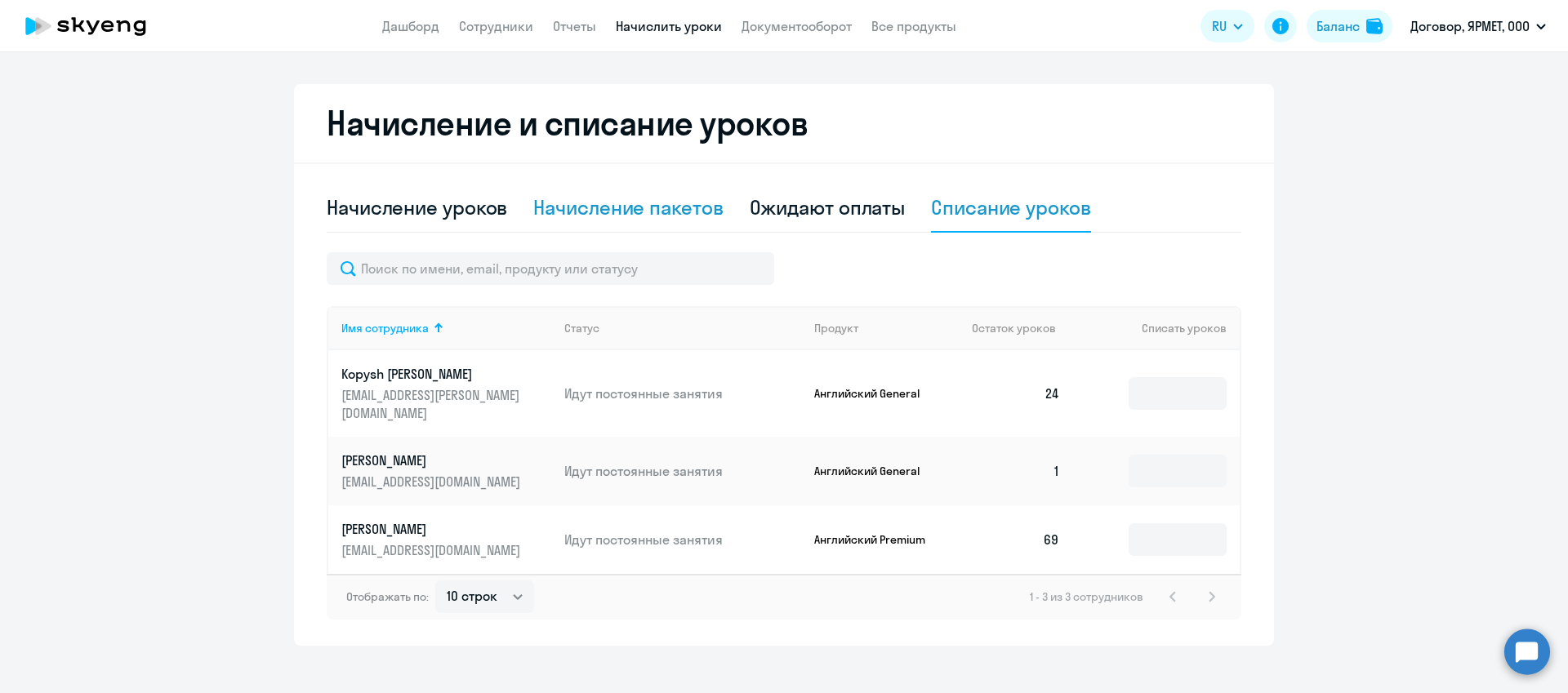
click at [657, 214] on div "Начисление пакетов" at bounding box center [628, 207] width 189 height 26
select select "10"
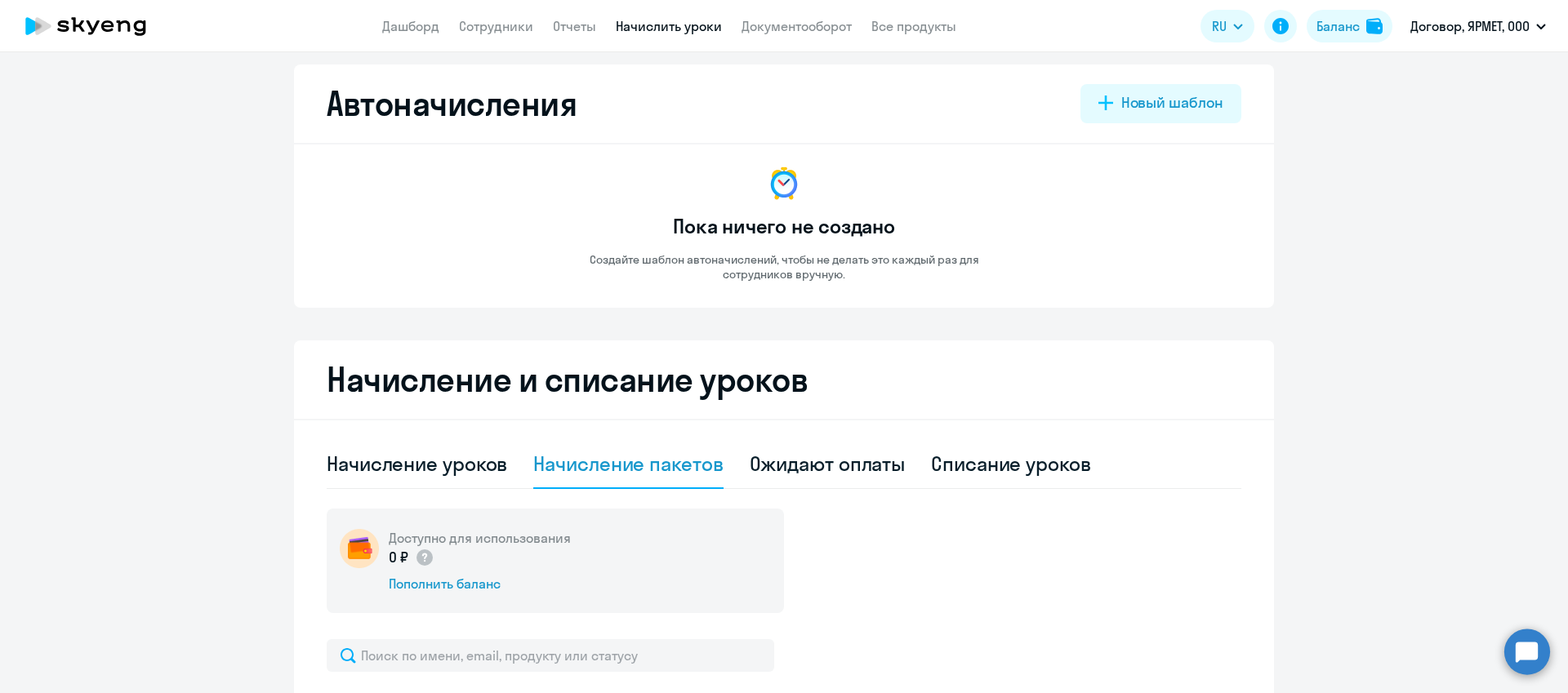
scroll to position [0, 0]
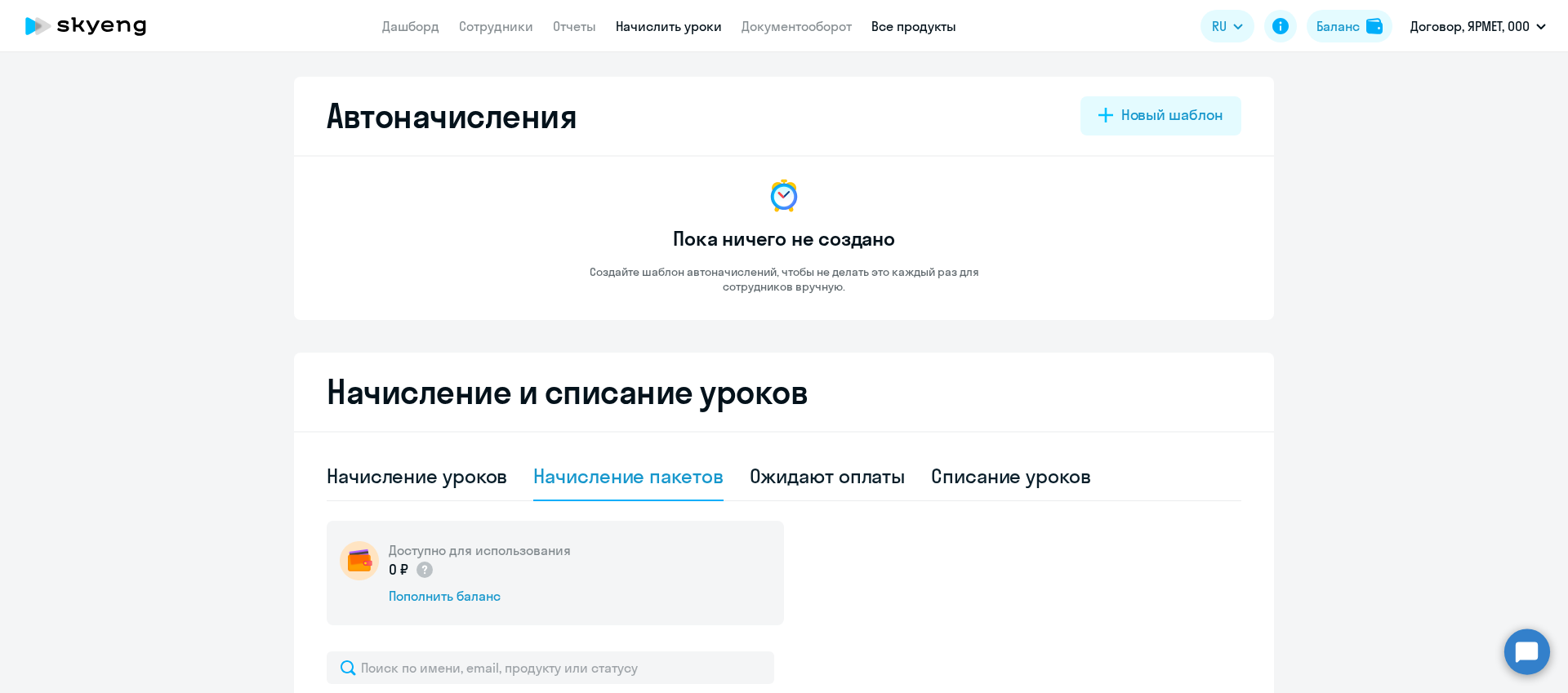
click at [875, 28] on link "Все продукты" at bounding box center [913, 25] width 85 height 16
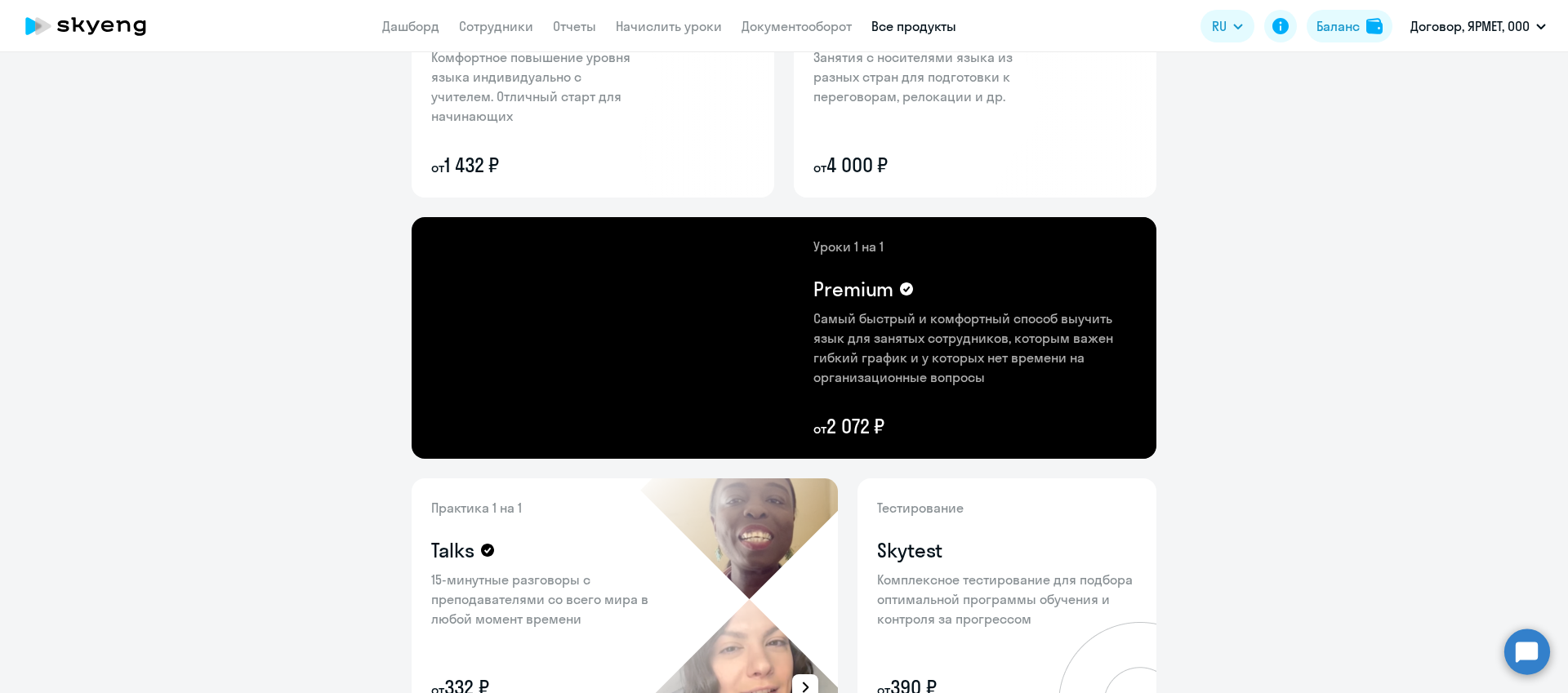
scroll to position [53, 0]
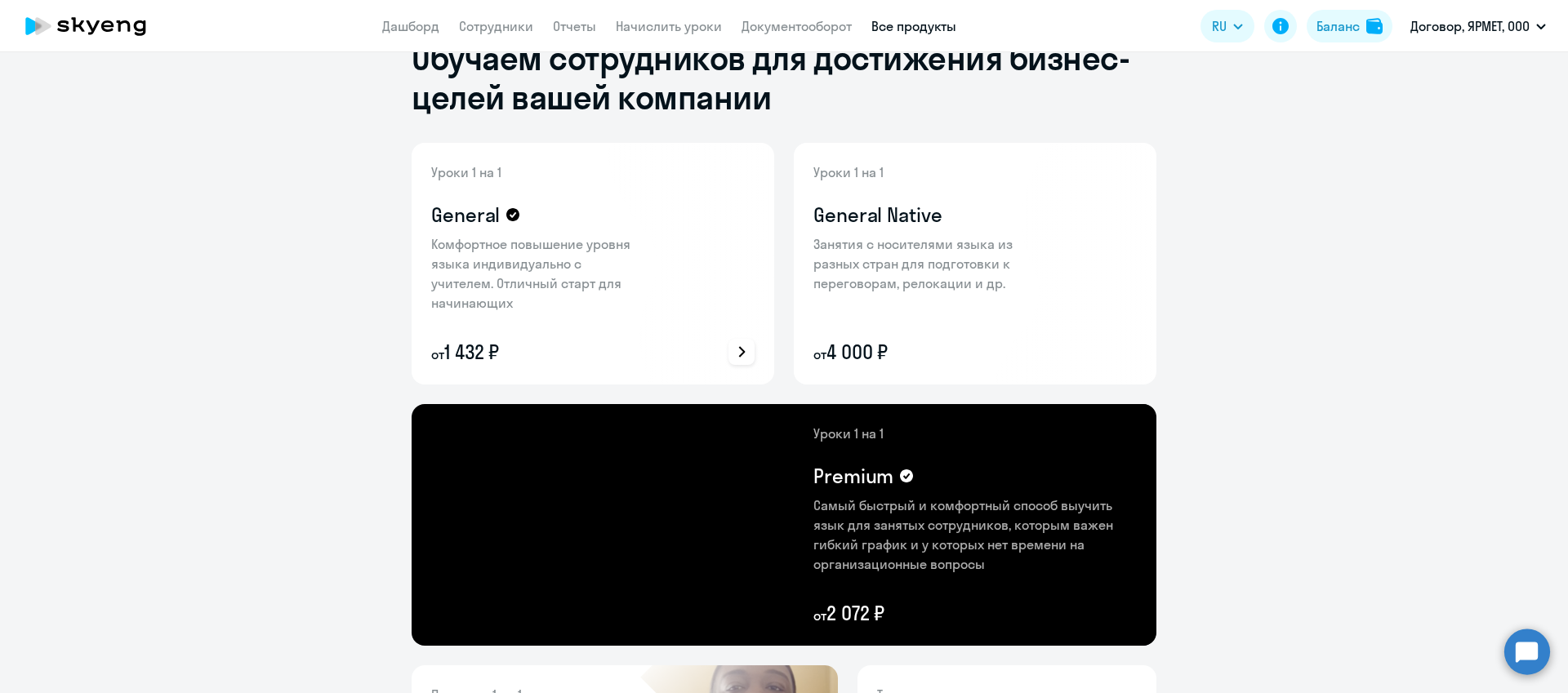
click at [736, 353] on icon at bounding box center [742, 352] width 12 height 12
click at [676, 303] on p "Подробнее о преимуществах" at bounding box center [644, 308] width 182 height 19
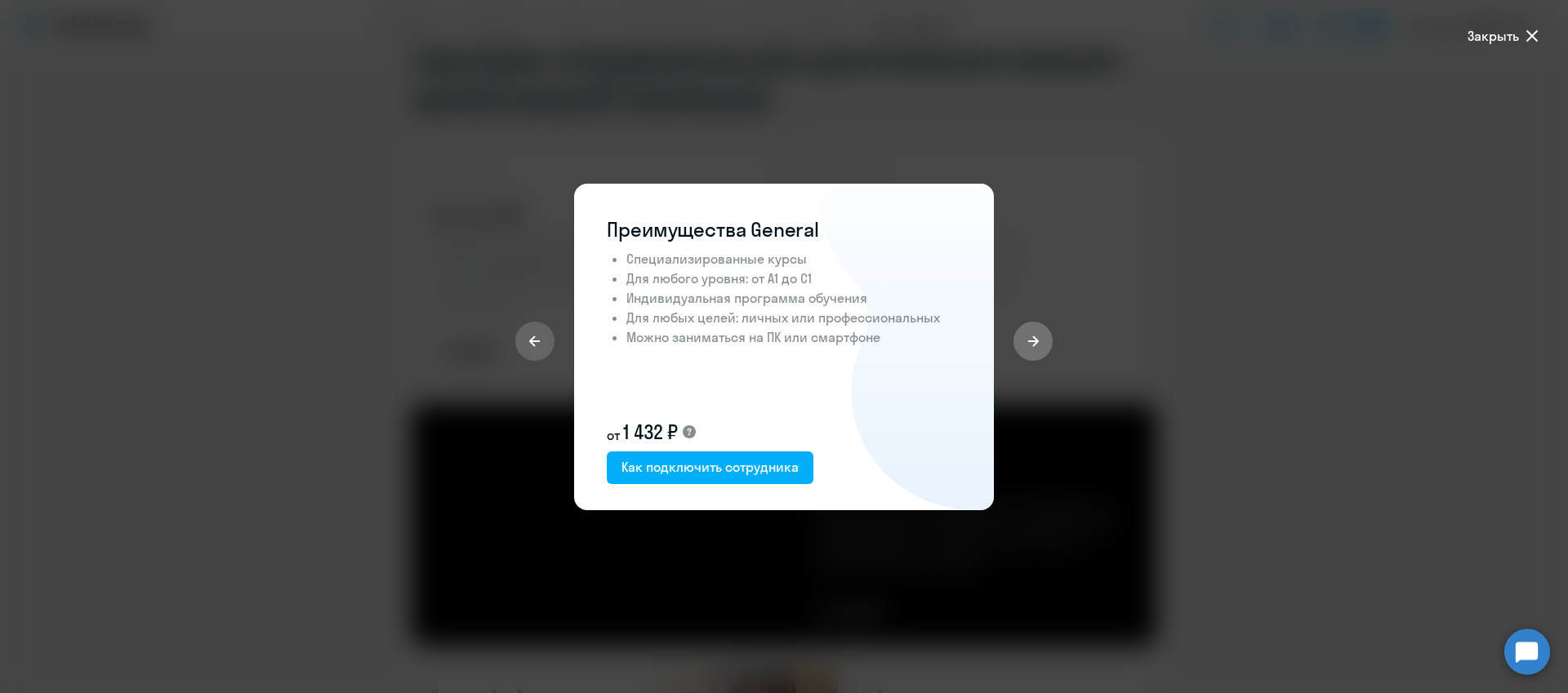
click at [1029, 346] on icon at bounding box center [1033, 342] width 13 height 13
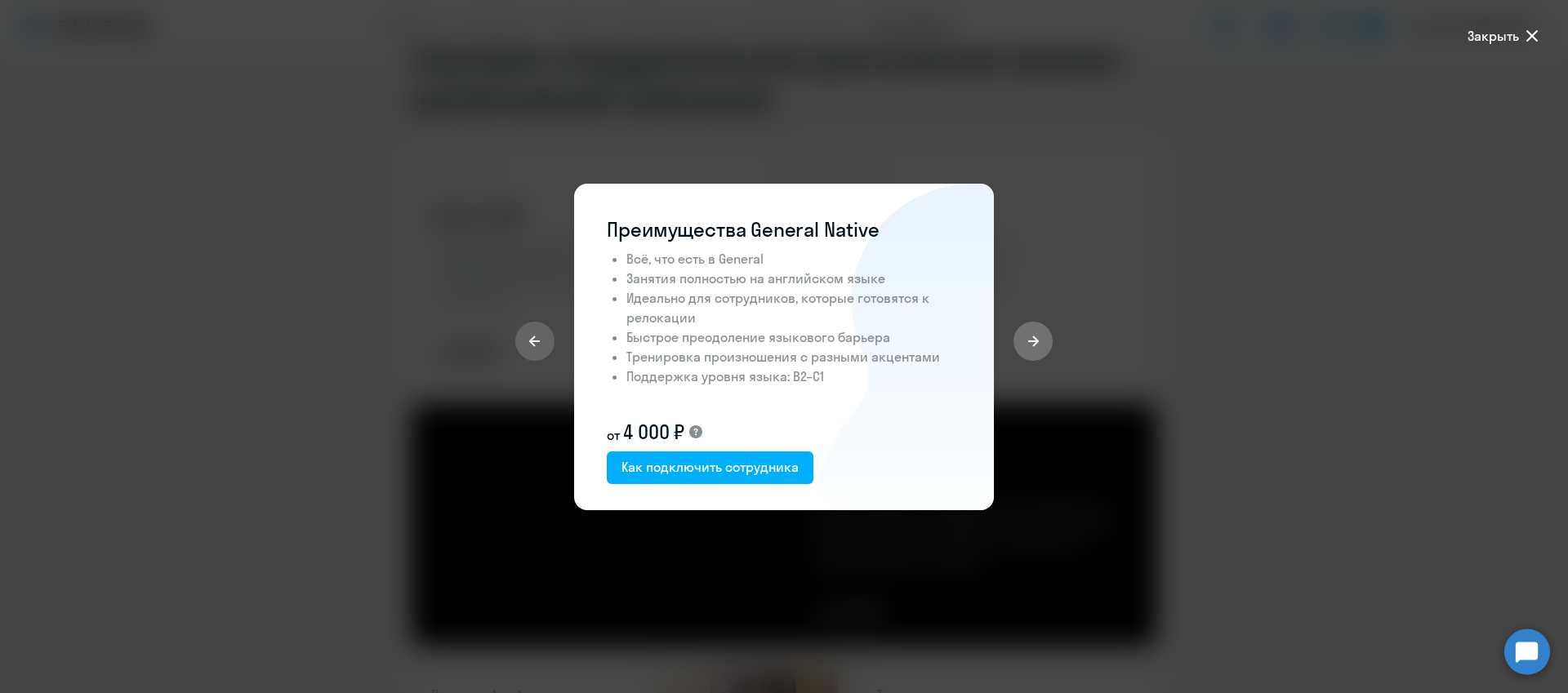
click at [1029, 346] on icon at bounding box center [1033, 342] width 13 height 13
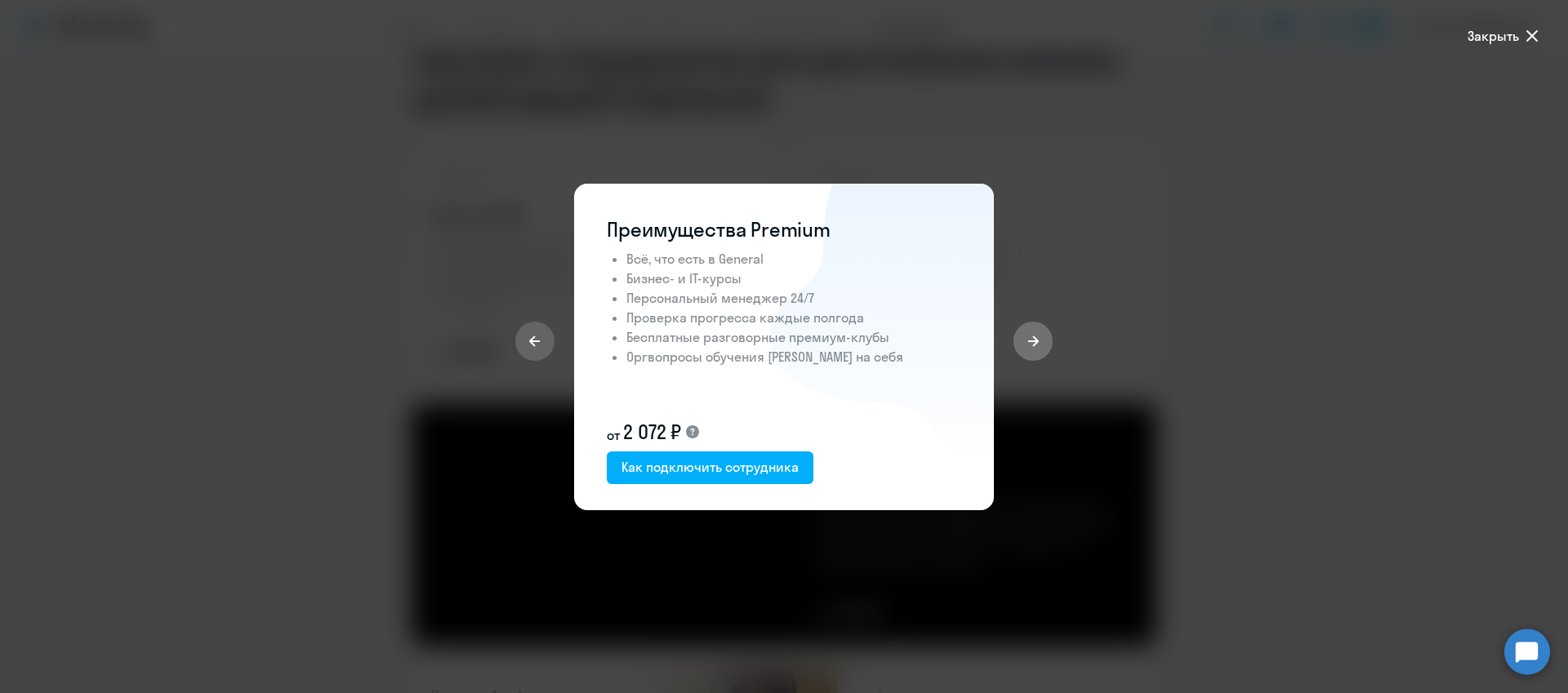
click at [1032, 344] on icon at bounding box center [1033, 342] width 13 height 13
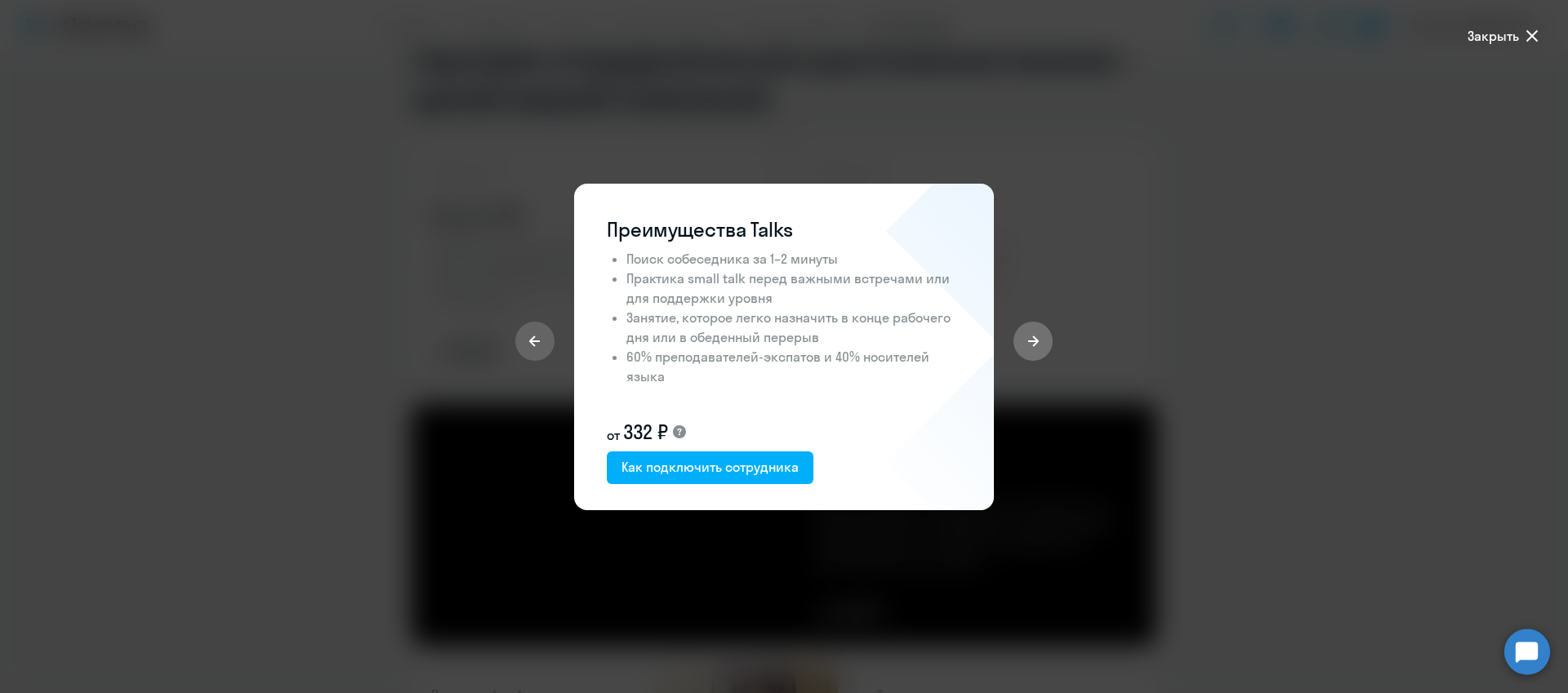
click at [1032, 344] on icon at bounding box center [1033, 342] width 13 height 13
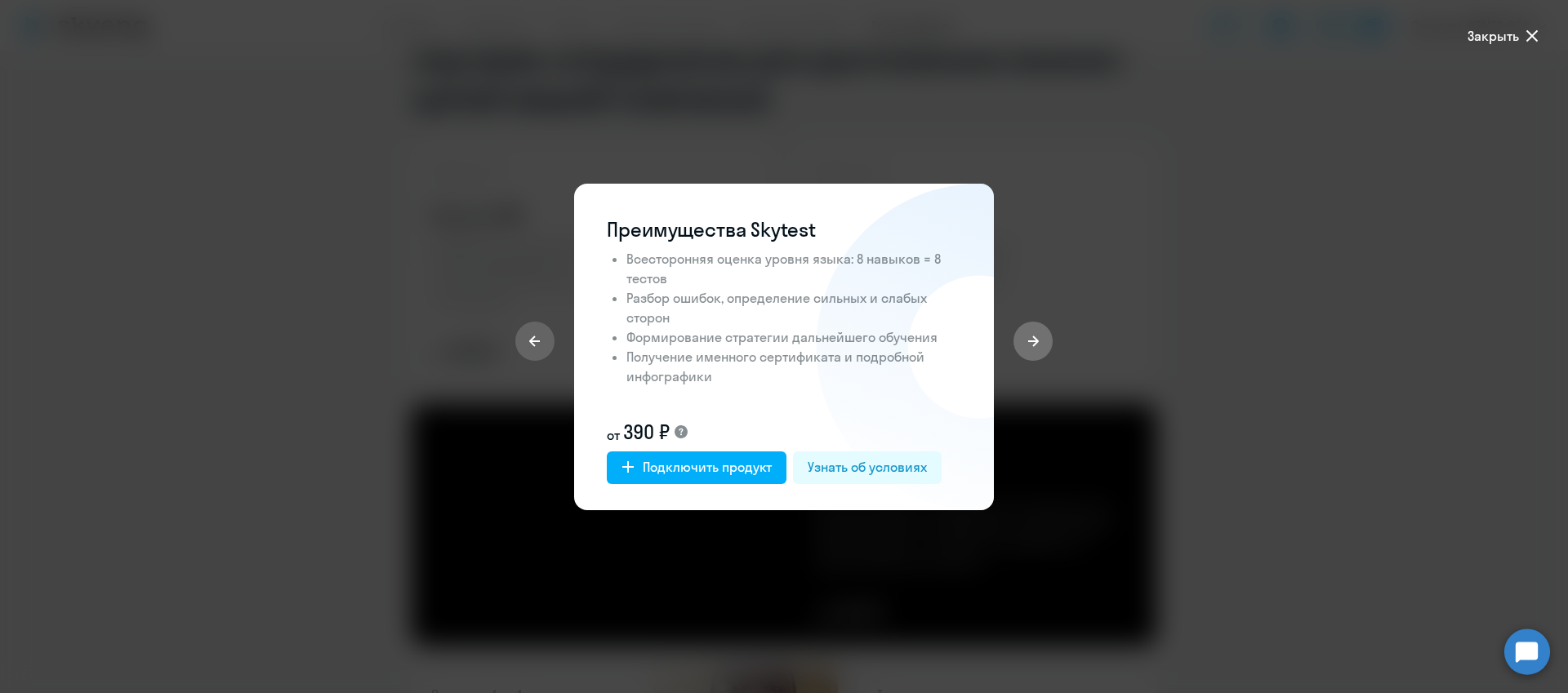
click at [1032, 344] on icon at bounding box center [1033, 342] width 13 height 13
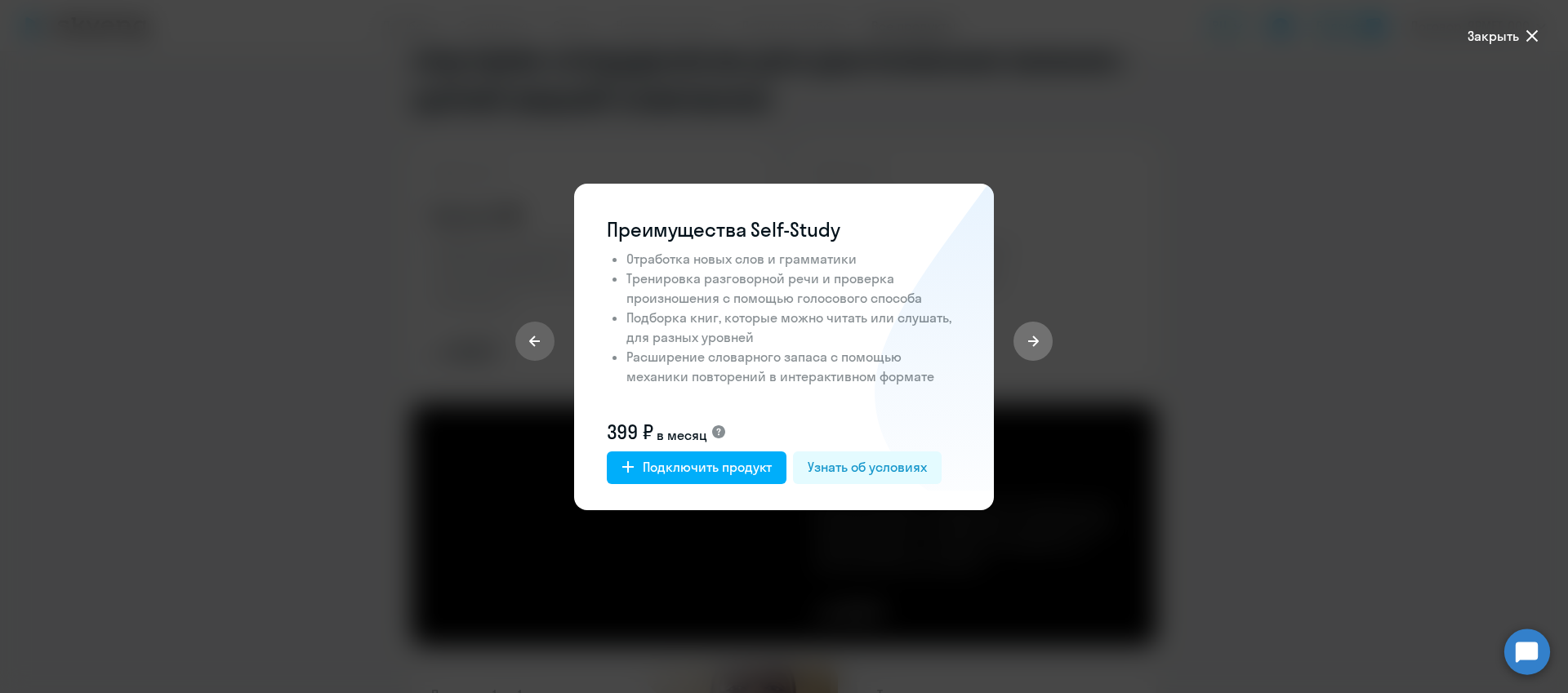
click at [1032, 344] on icon at bounding box center [1033, 342] width 13 height 13
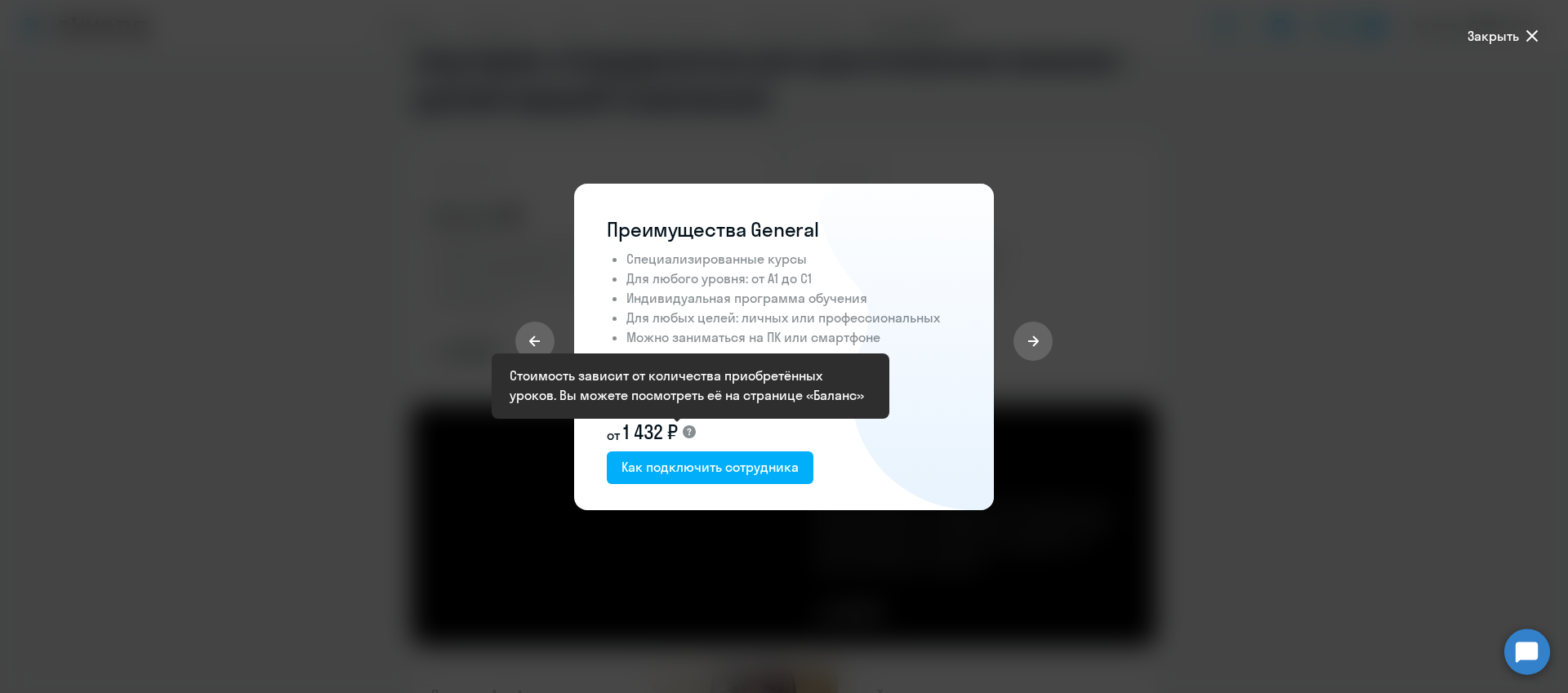
click at [694, 431] on icon at bounding box center [690, 432] width 13 height 13
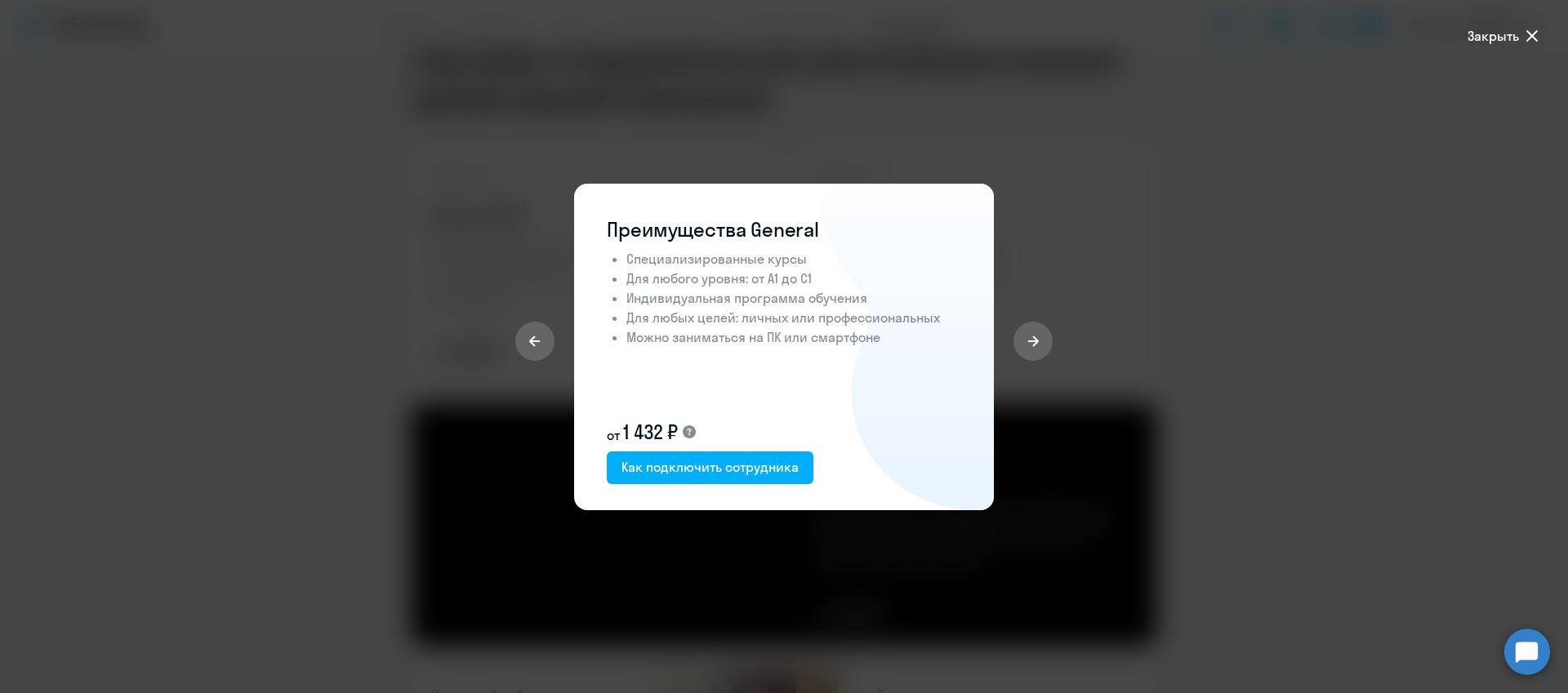
click at [689, 429] on icon at bounding box center [690, 432] width 13 height 13
click at [1532, 33] on icon at bounding box center [1532, 35] width 19 height 19
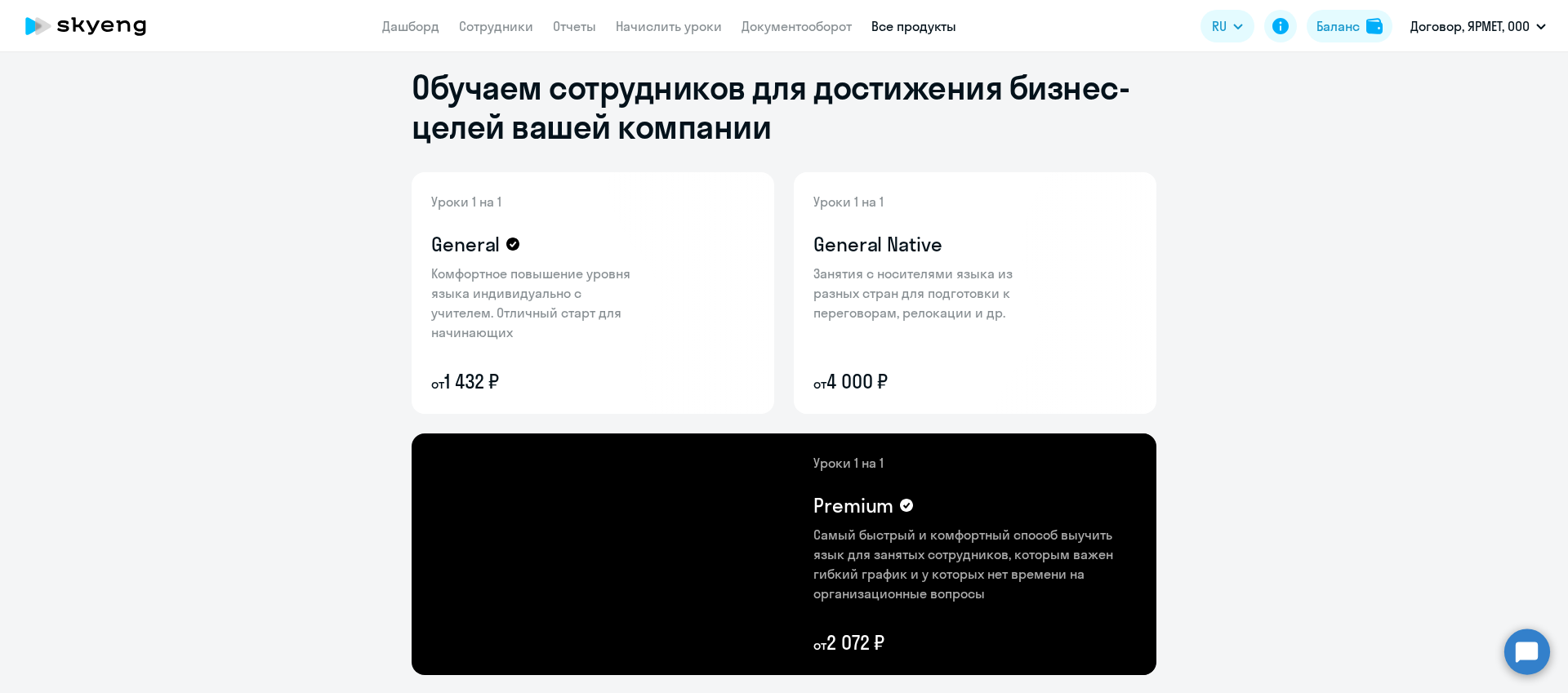
scroll to position [0, 0]
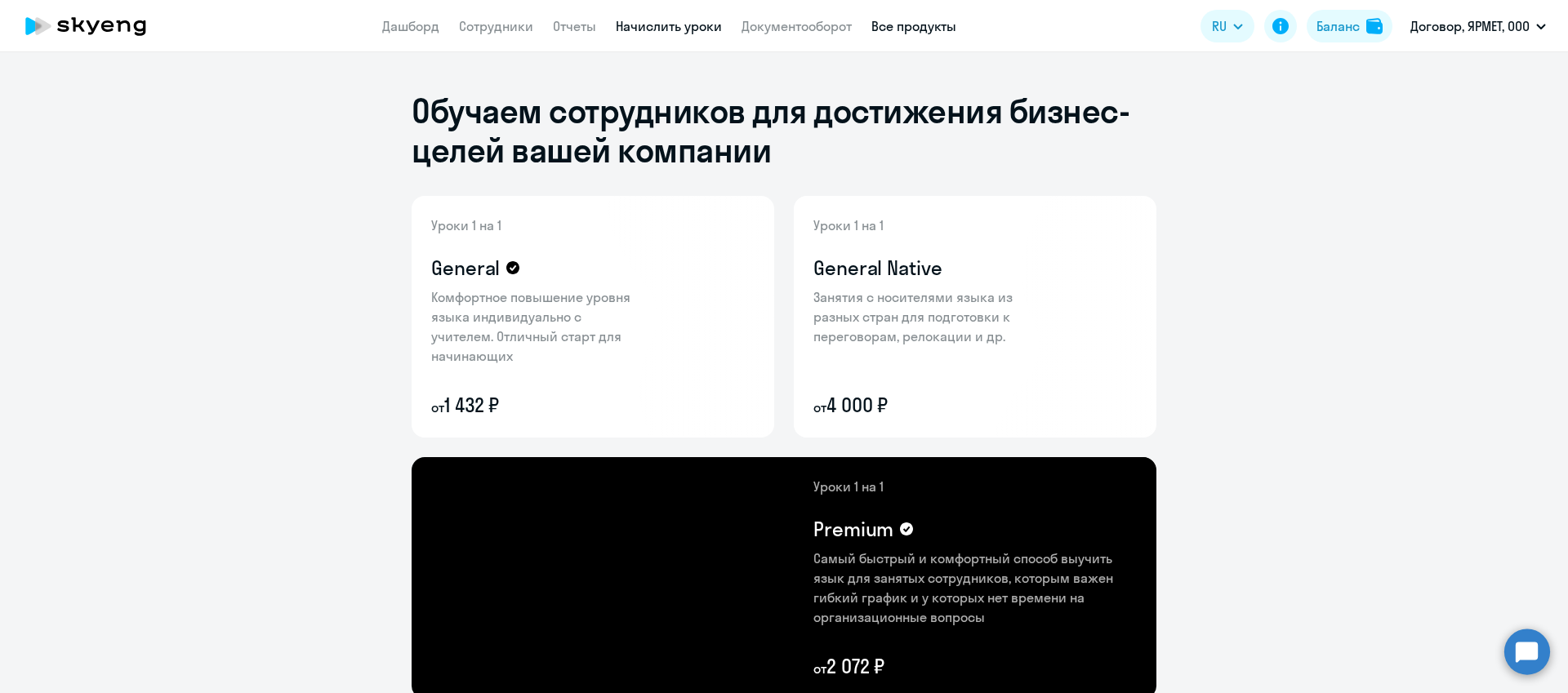
click at [629, 21] on link "Начислить уроки" at bounding box center [669, 25] width 106 height 16
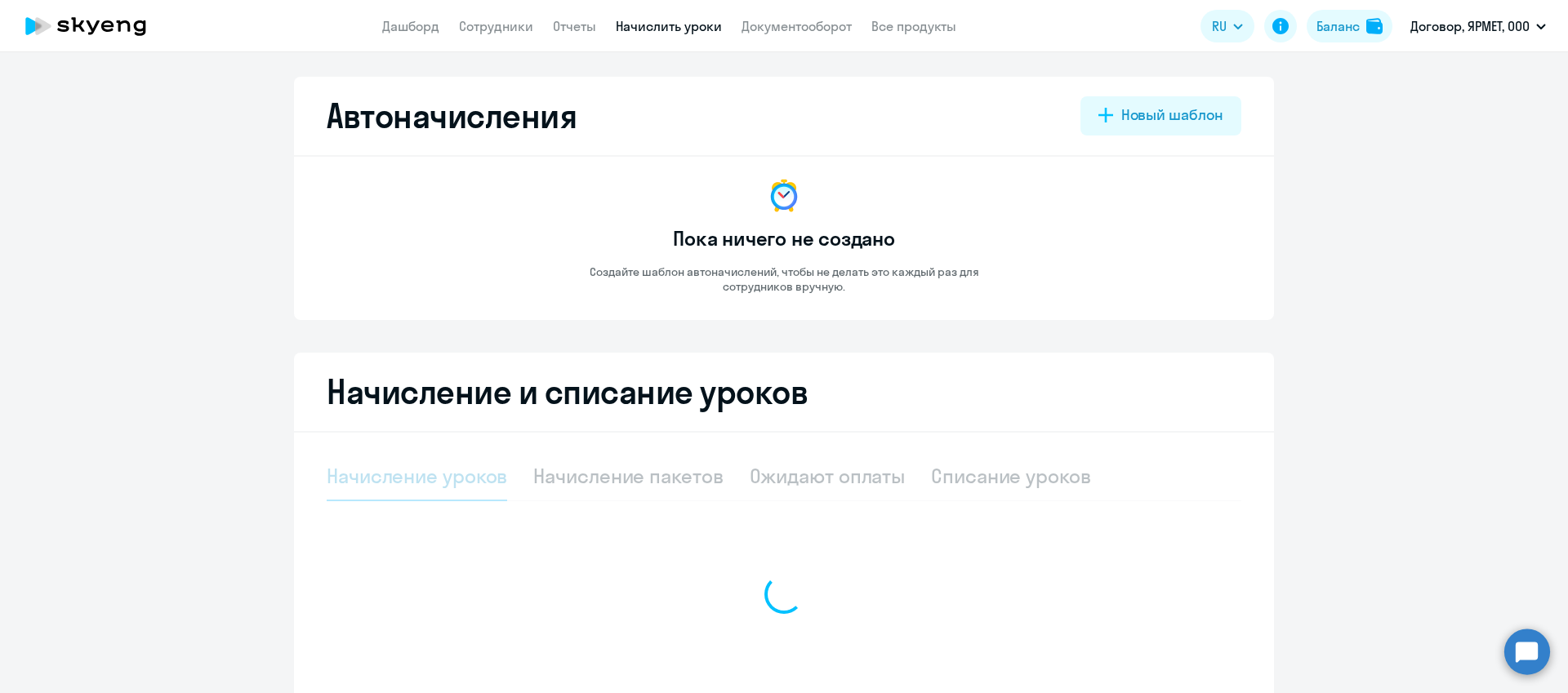
select select "10"
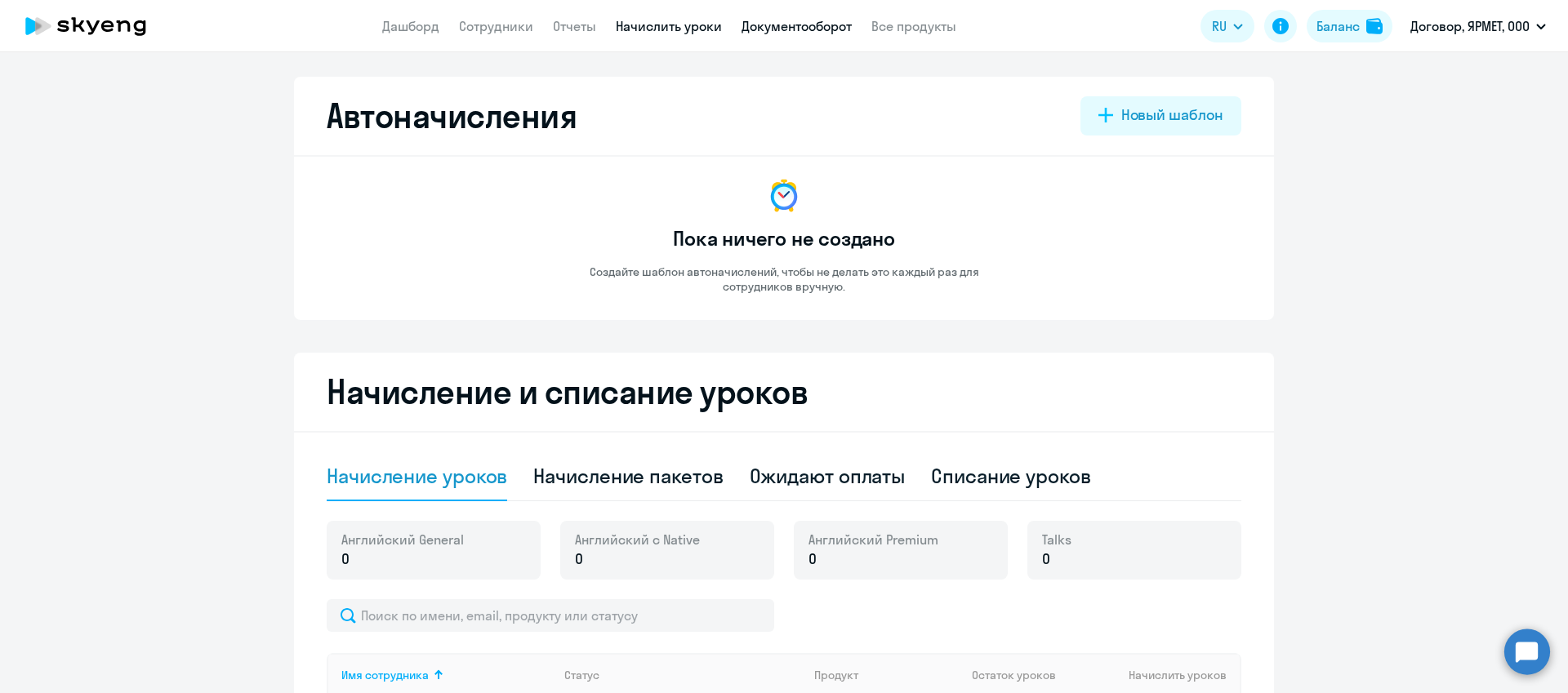
click at [780, 30] on link "Документооборот" at bounding box center [797, 25] width 111 height 16
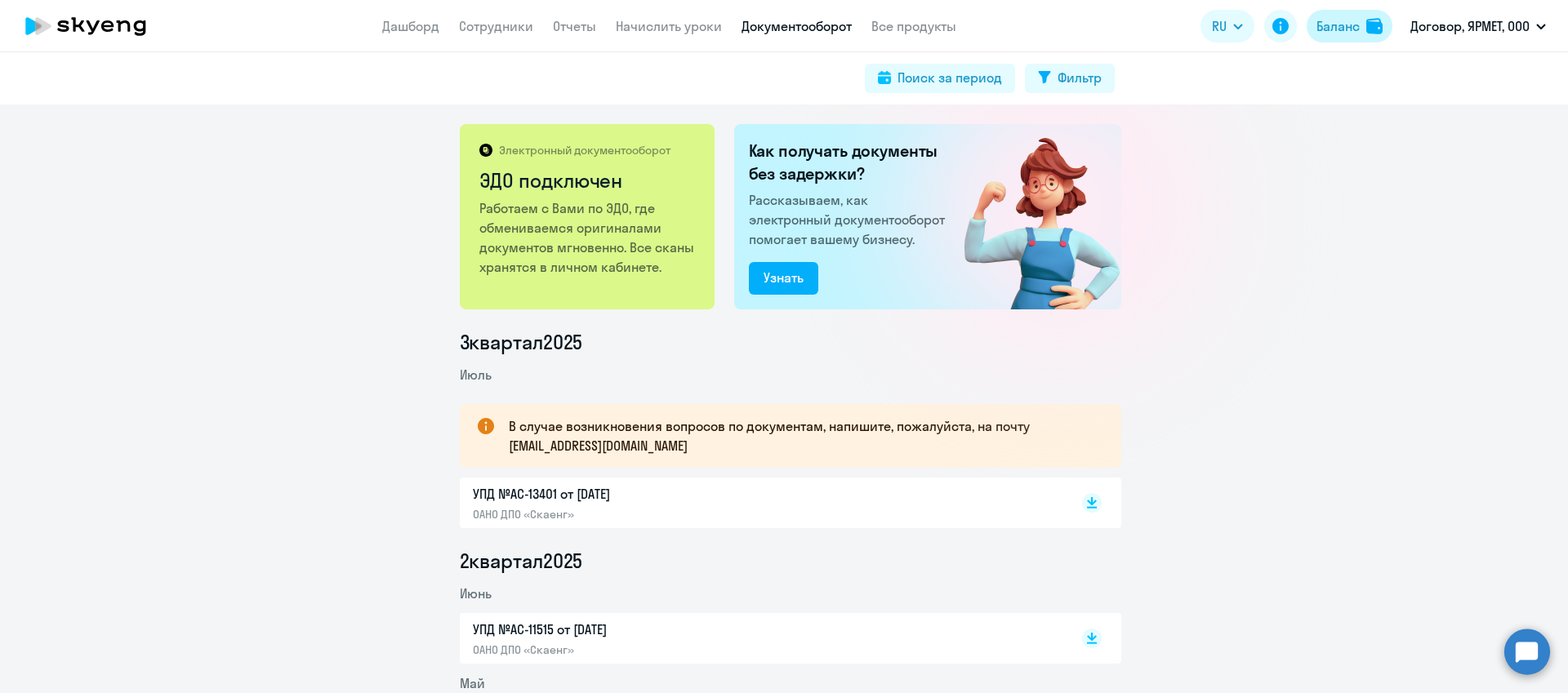
click at [1332, 18] on div "Баланс" at bounding box center [1338, 25] width 44 height 19
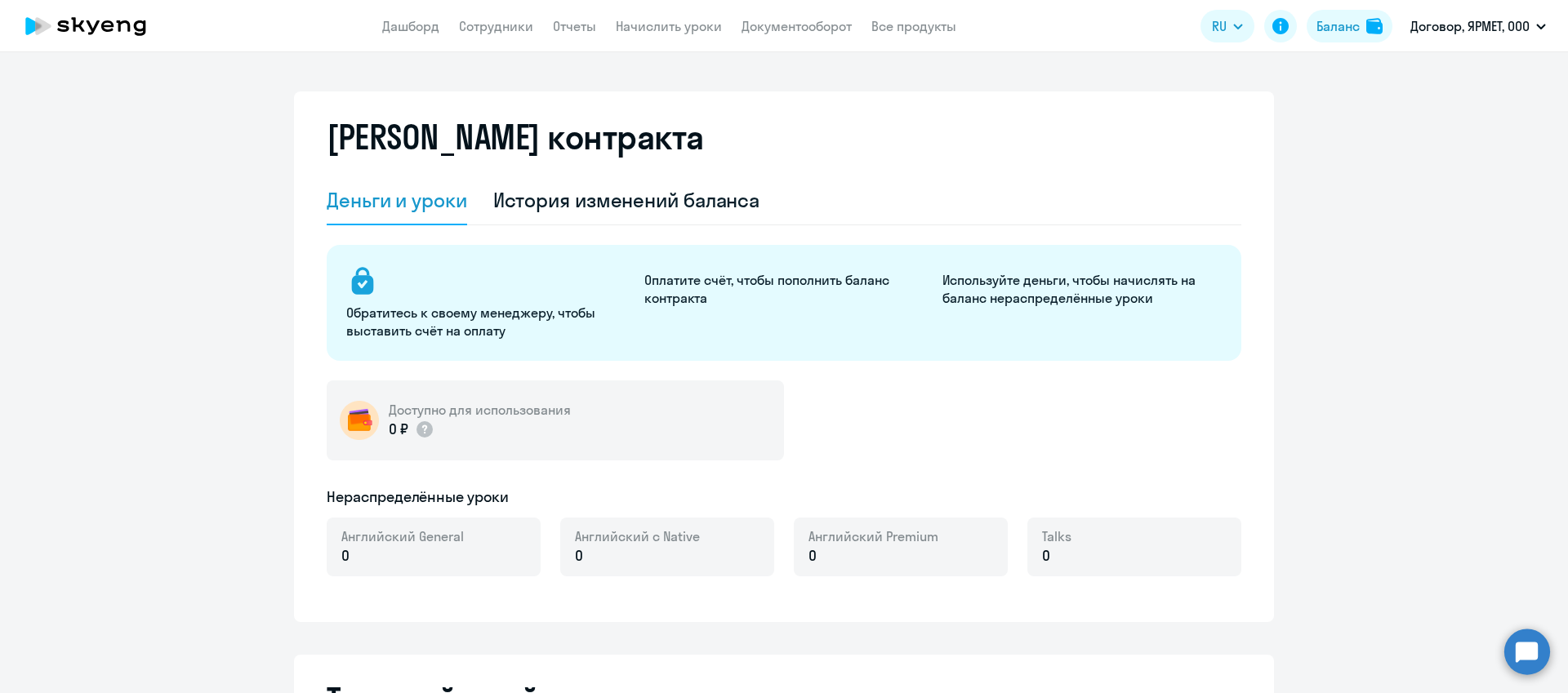
select select "english_adult_not_native_speaker"
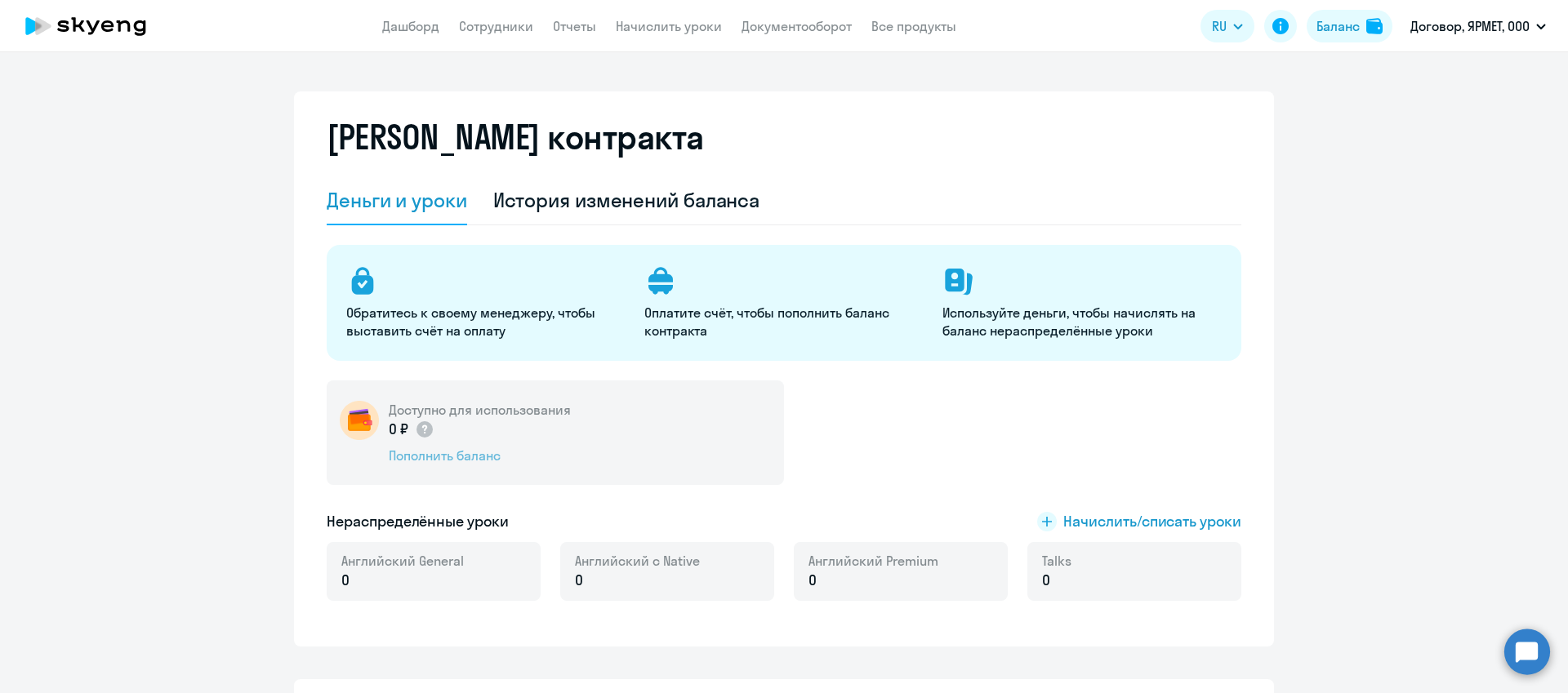
click at [462, 458] on div "Пополнить баланс" at bounding box center [479, 455] width 182 height 18
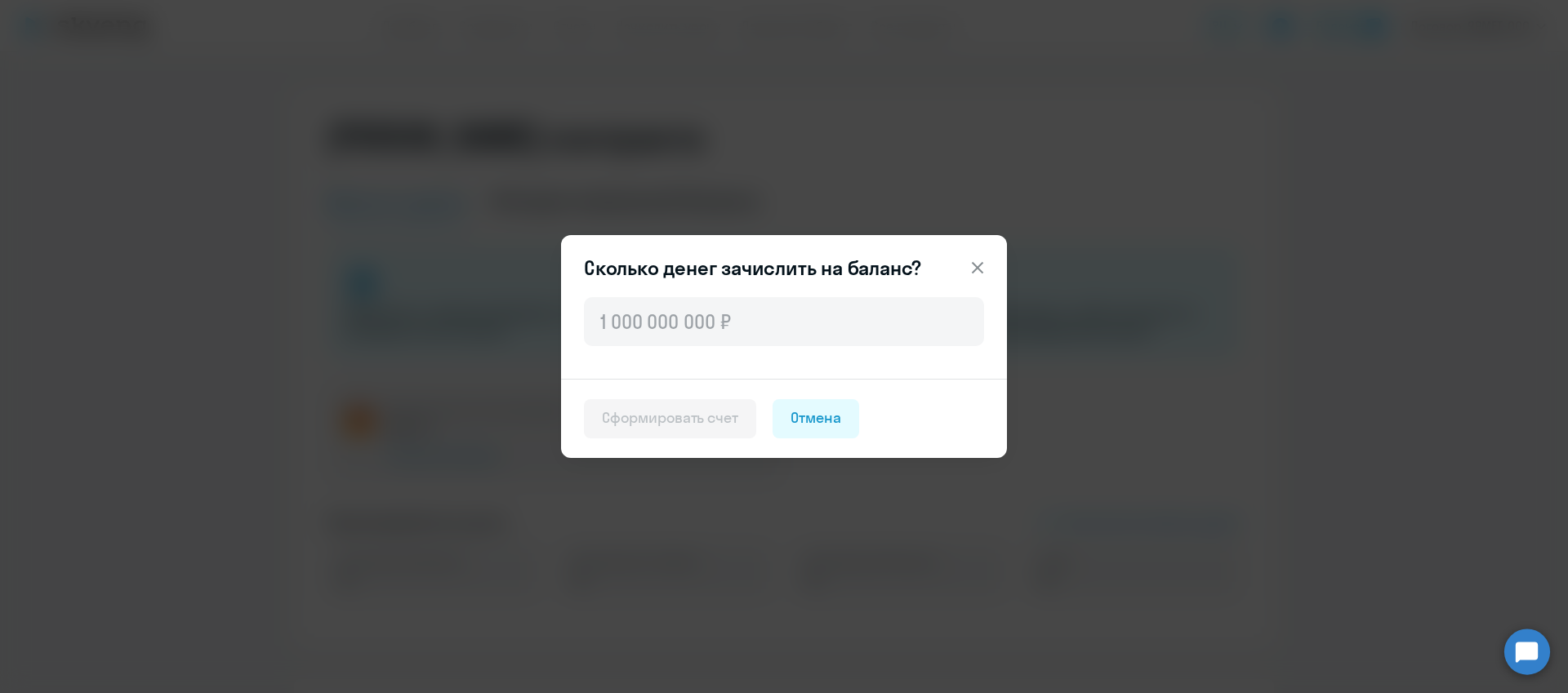
click at [974, 262] on icon at bounding box center [977, 267] width 19 height 19
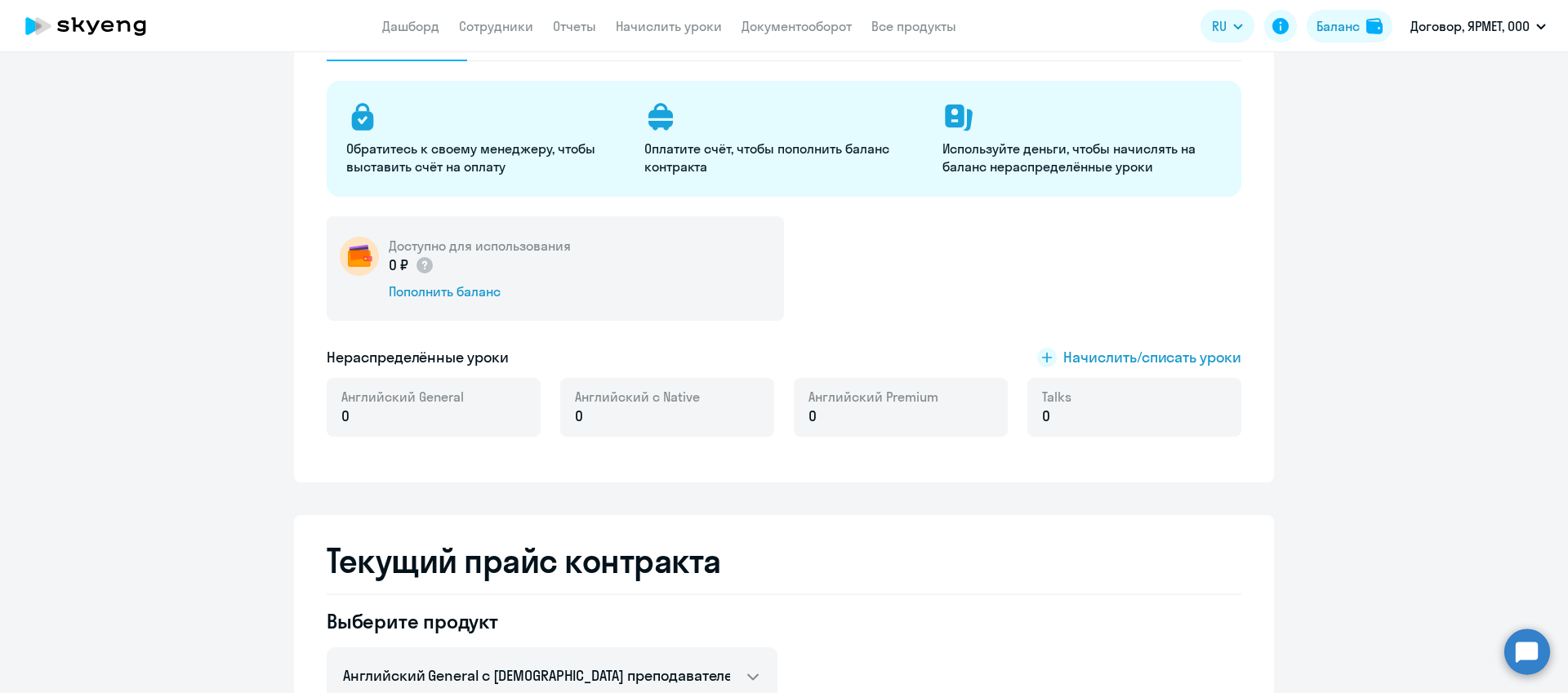
scroll to position [169, 0]
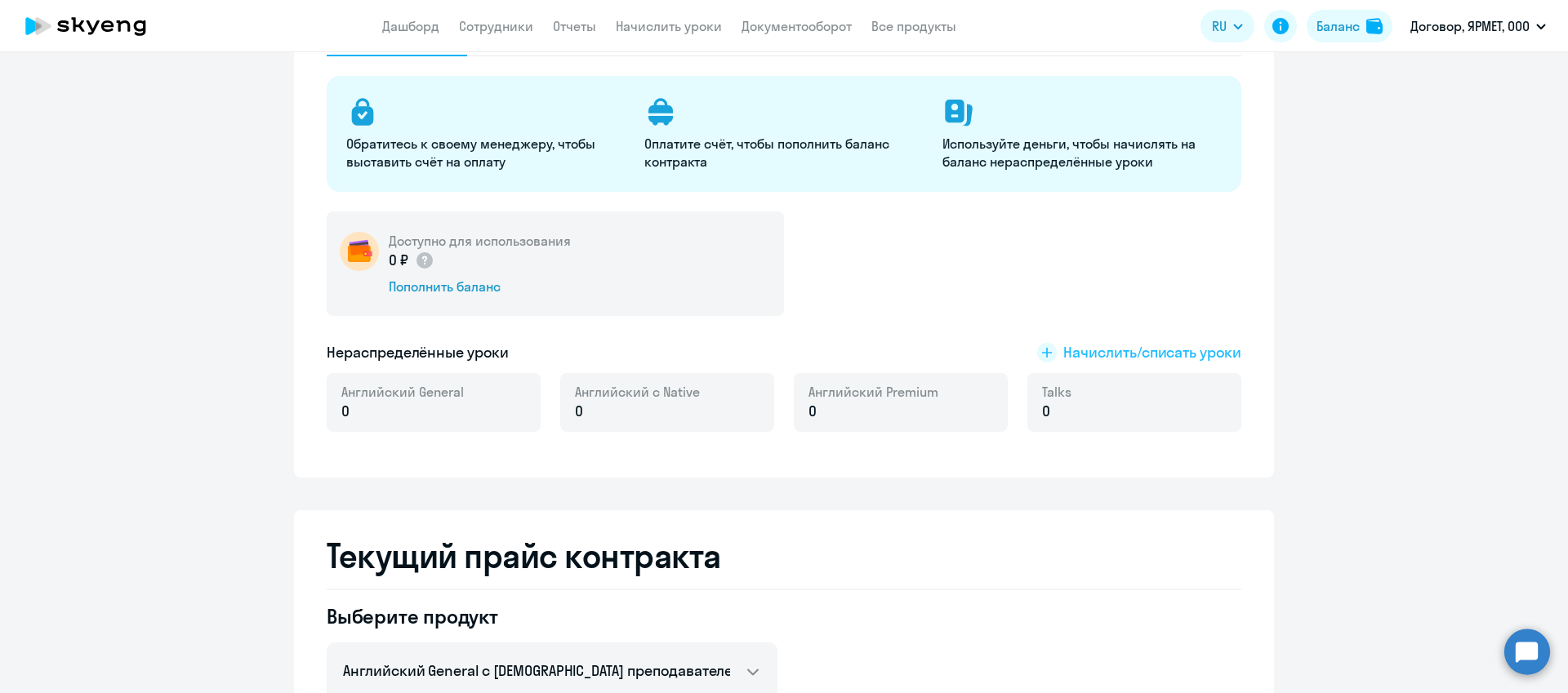
click at [1038, 348] on rect at bounding box center [1047, 352] width 19 height 19
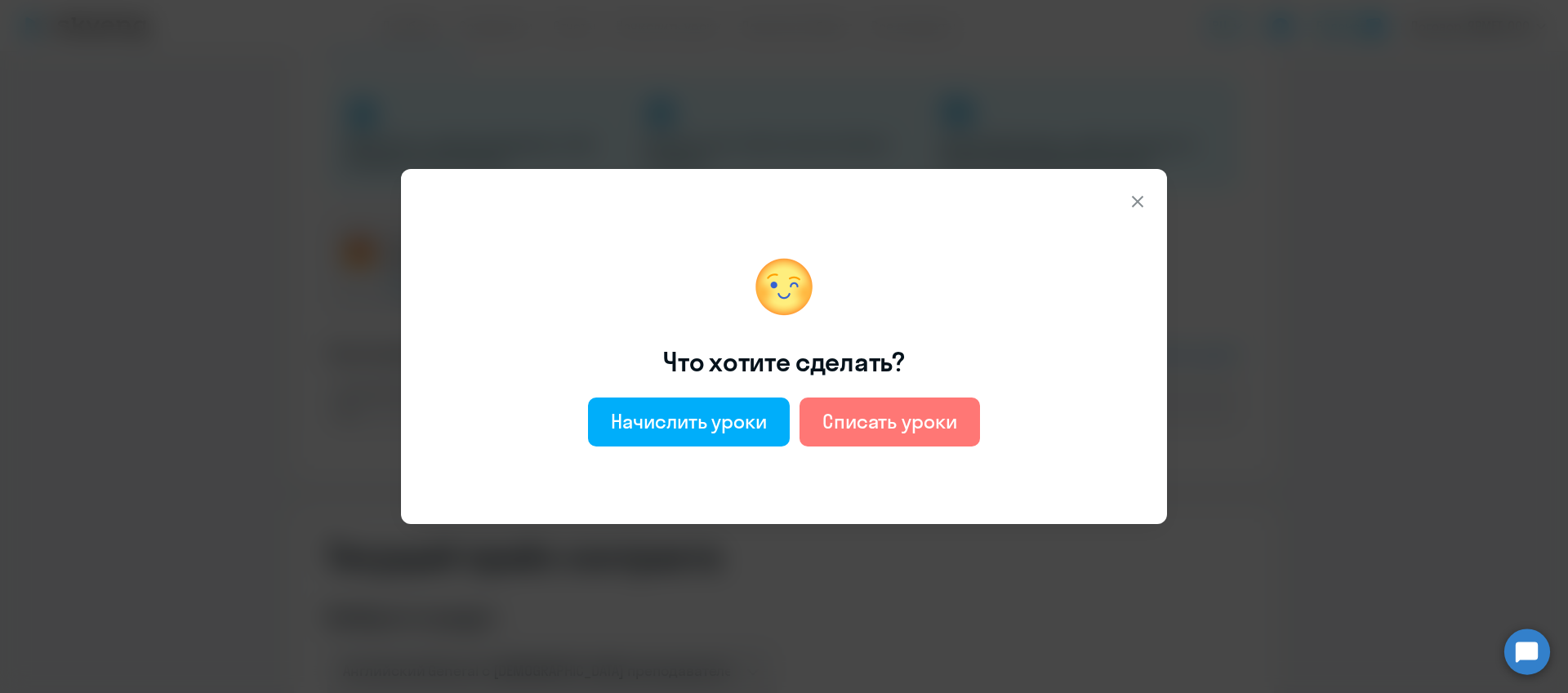
click at [1139, 202] on icon at bounding box center [1138, 202] width 12 height 12
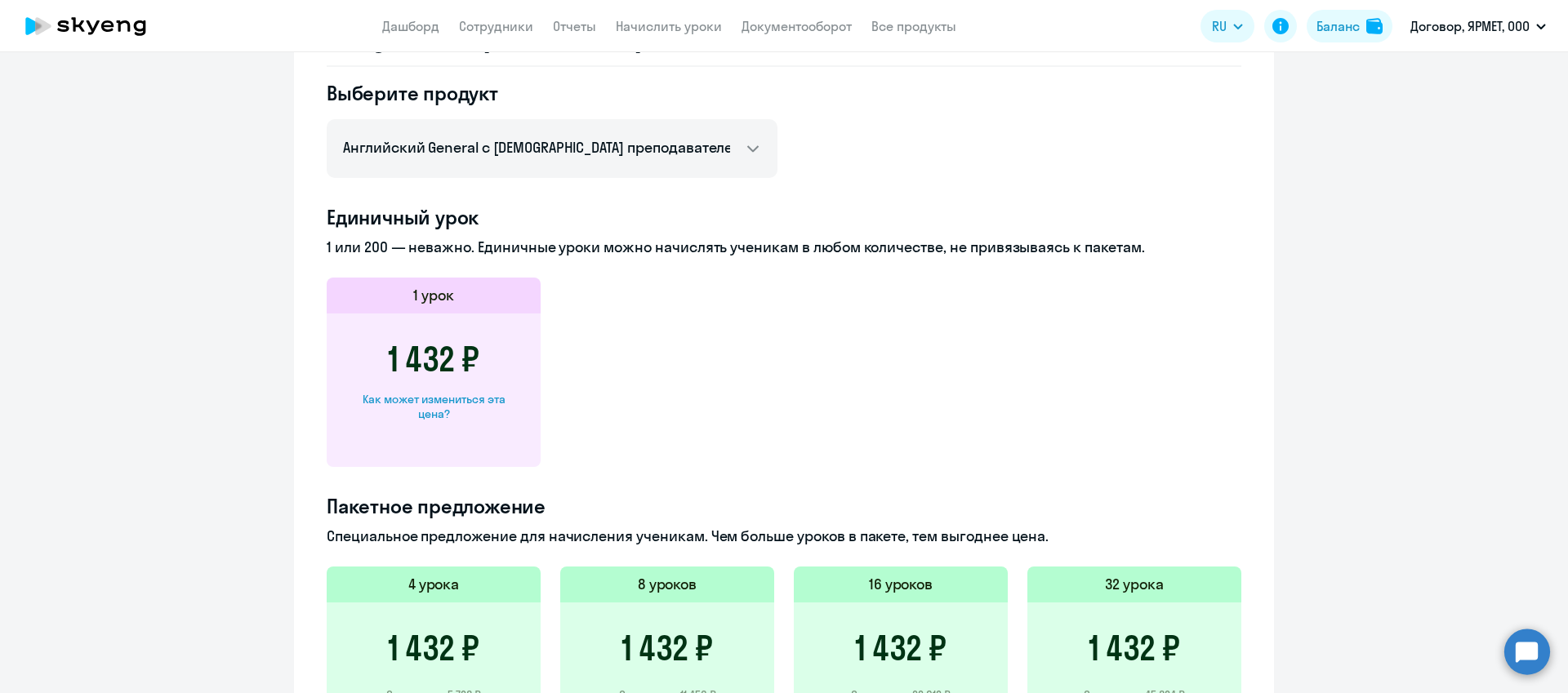
scroll to position [765, 0]
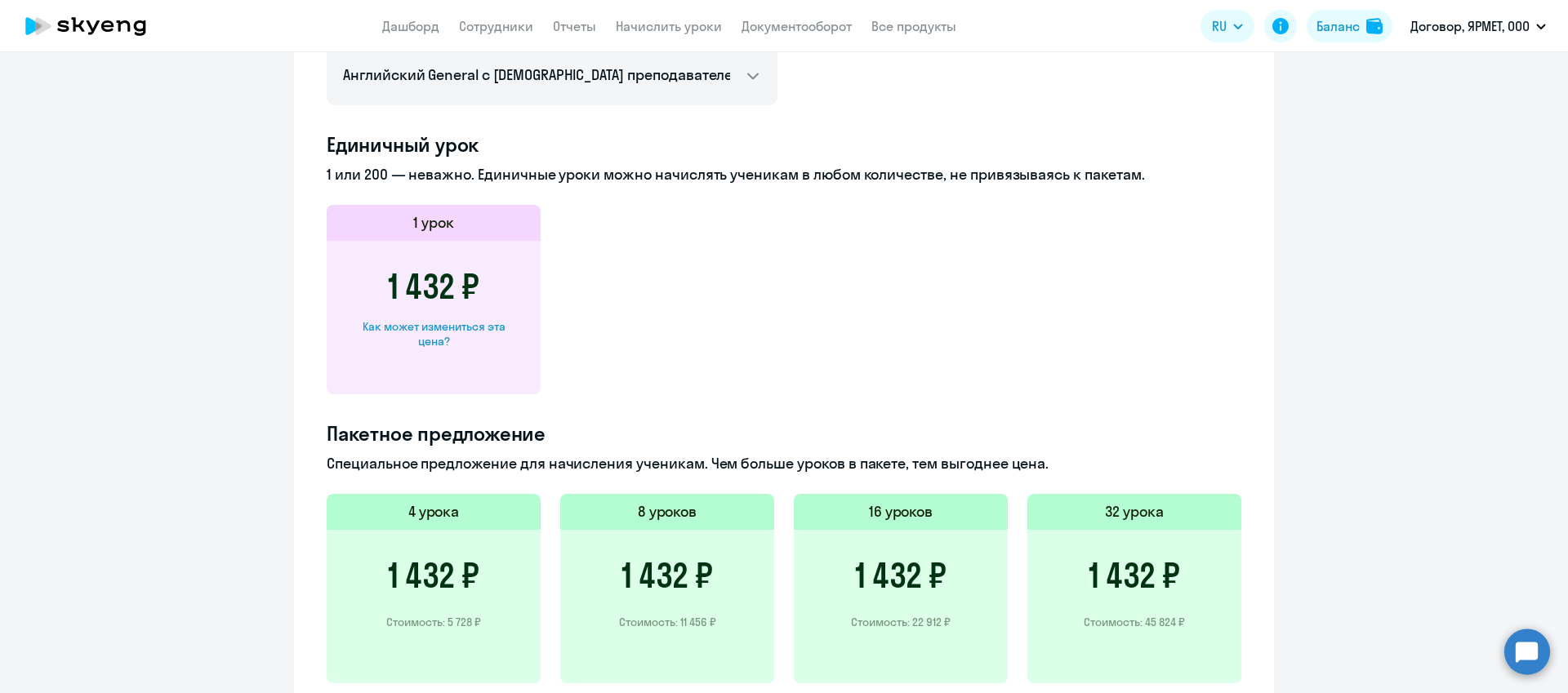
click at [426, 328] on div "Как может измениться эта цена?" at bounding box center [433, 334] width 162 height 29
select select "english_adult_not_native_speaker"
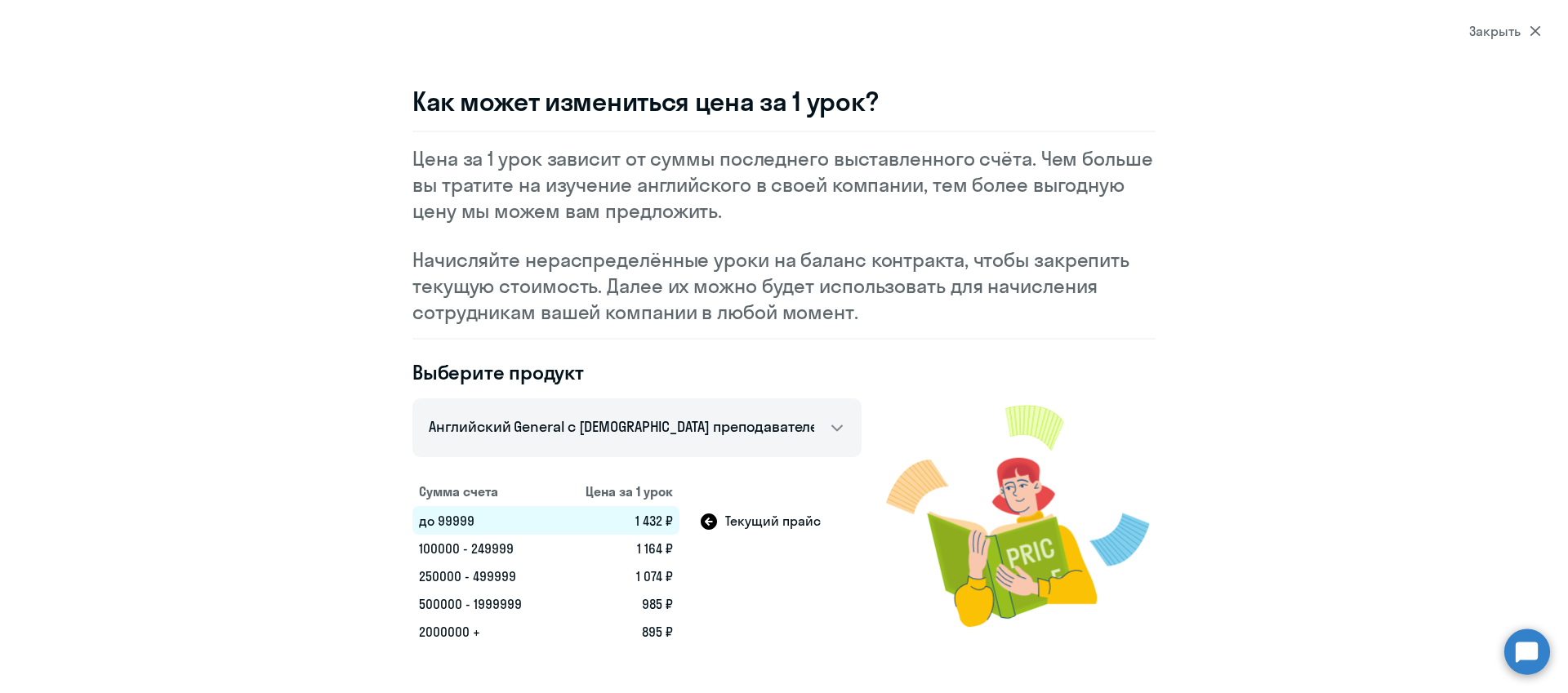
drag, startPoint x: 473, startPoint y: 604, endPoint x: 497, endPoint y: 604, distance: 24.0
type textarea "1999"
click at [497, 604] on td "500000 - 1999999" at bounding box center [484, 604] width 143 height 28
click at [488, 577] on td "250000 - 499999" at bounding box center [484, 576] width 143 height 28
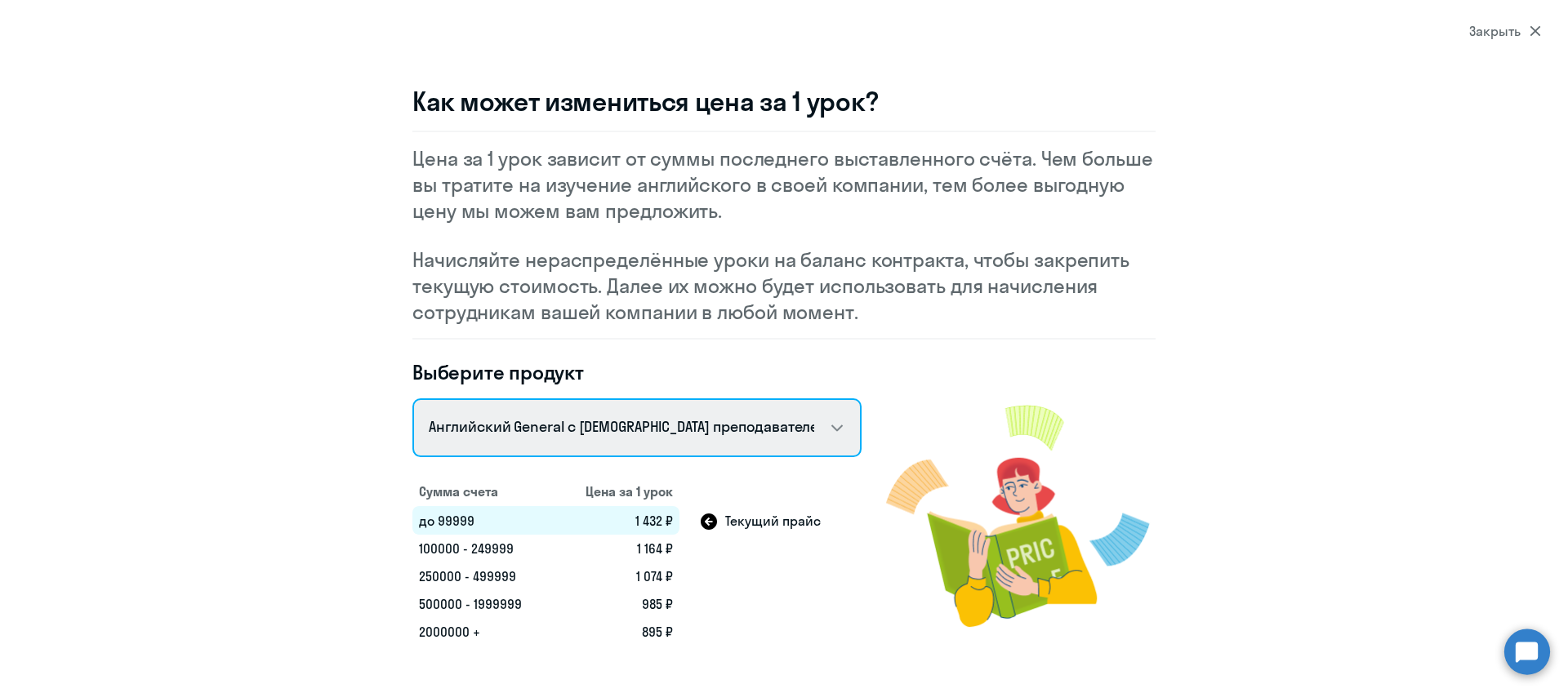
click at [789, 427] on select "Talks 15 минутные разговоры на английском Английский General с русскоговорящим …" at bounding box center [637, 428] width 449 height 59
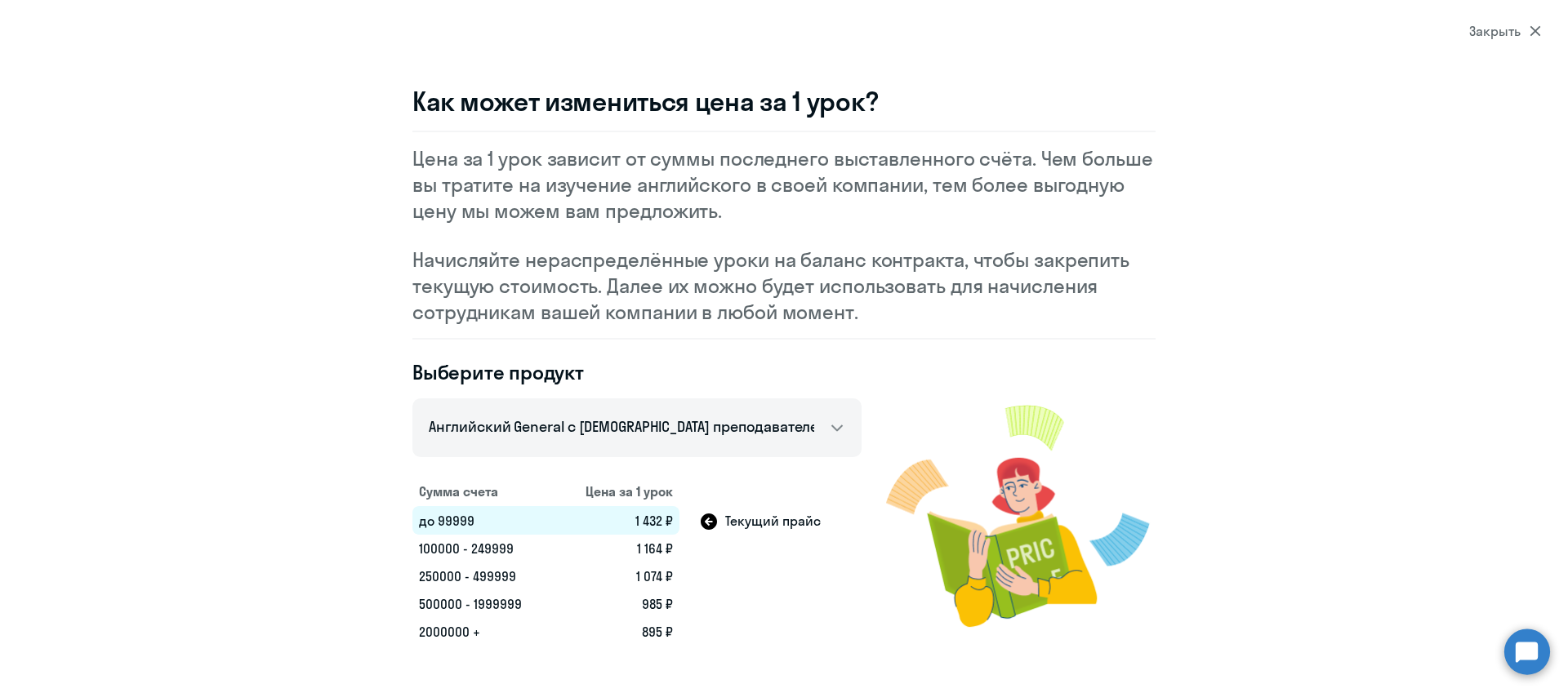
drag, startPoint x: 414, startPoint y: 575, endPoint x: 501, endPoint y: 574, distance: 87.0
click at [501, 574] on td "250000 - 499999" at bounding box center [484, 576] width 143 height 28
click at [1535, 28] on icon at bounding box center [1535, 31] width 12 height 12
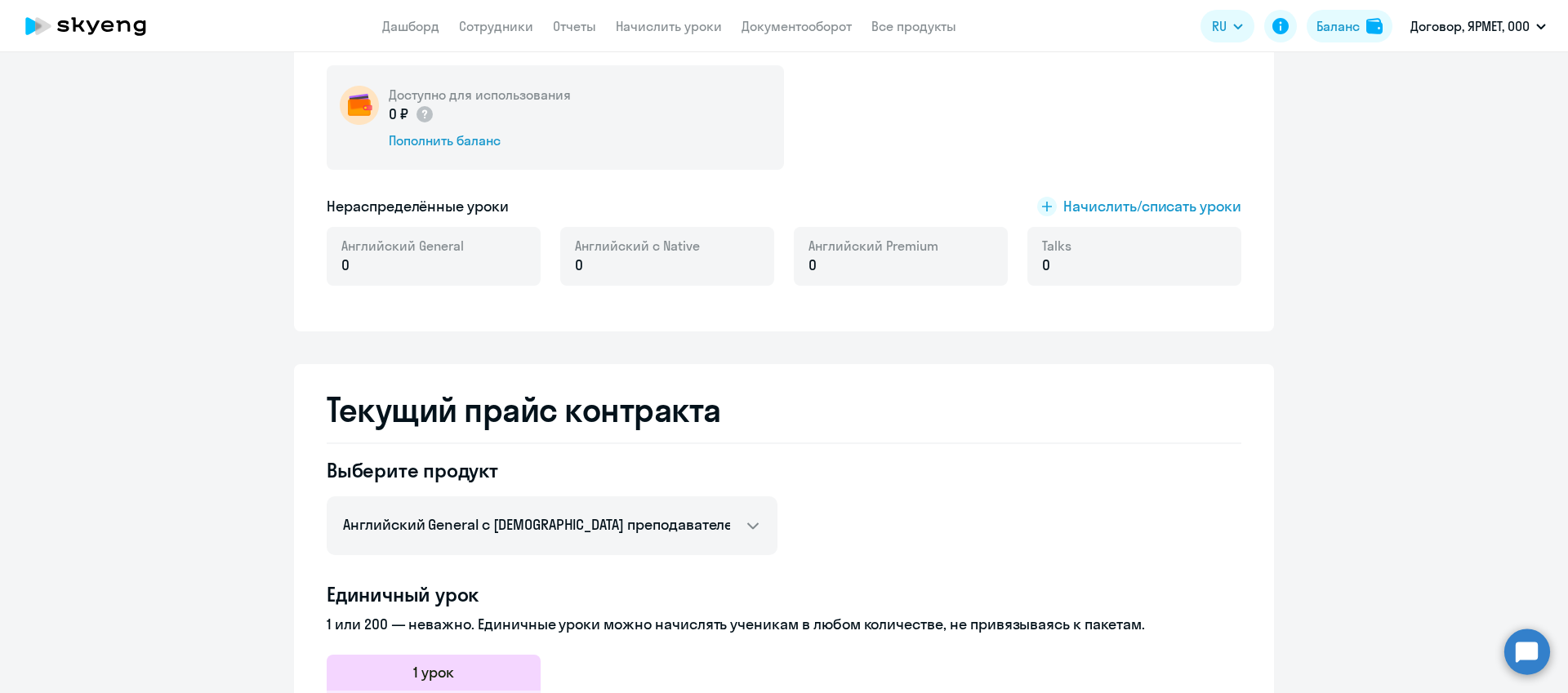
scroll to position [0, 0]
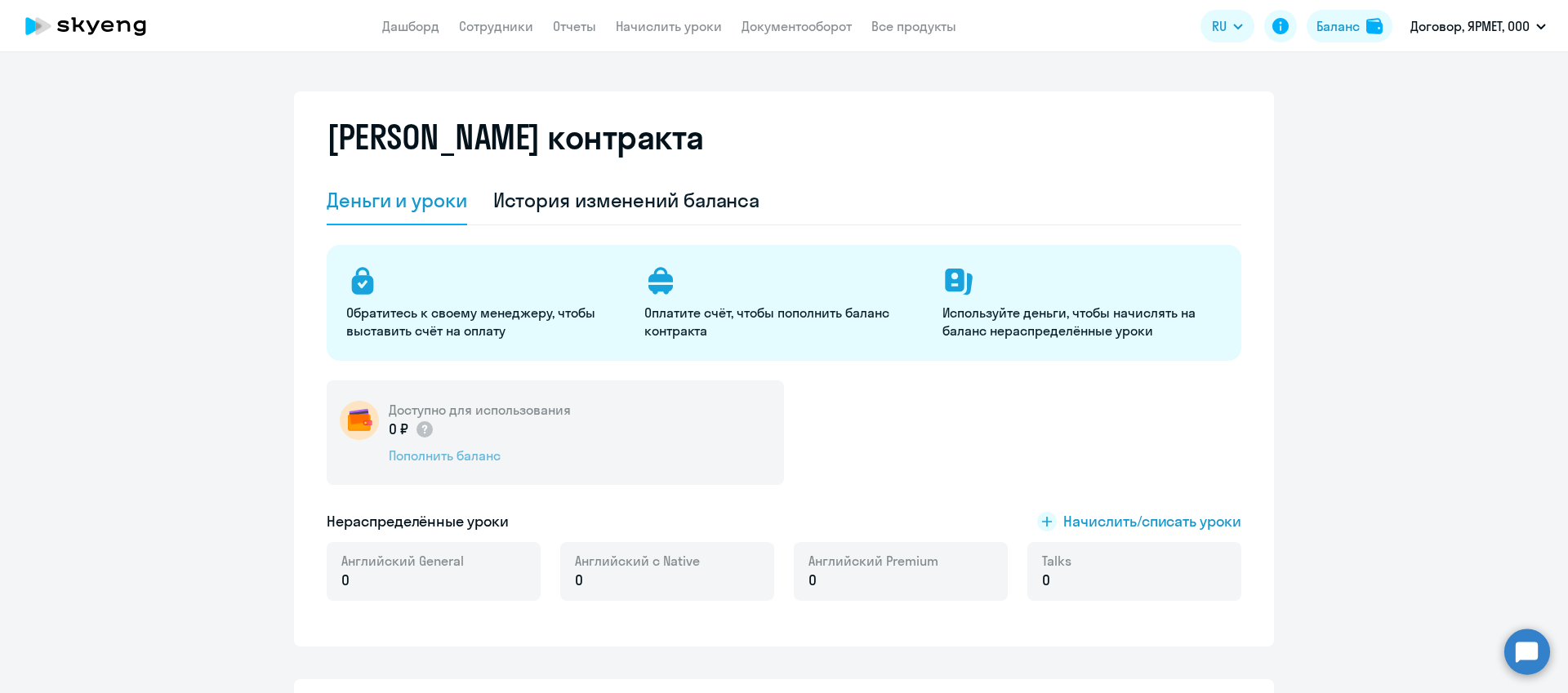
click at [441, 453] on div "Пополнить баланс" at bounding box center [479, 455] width 182 height 18
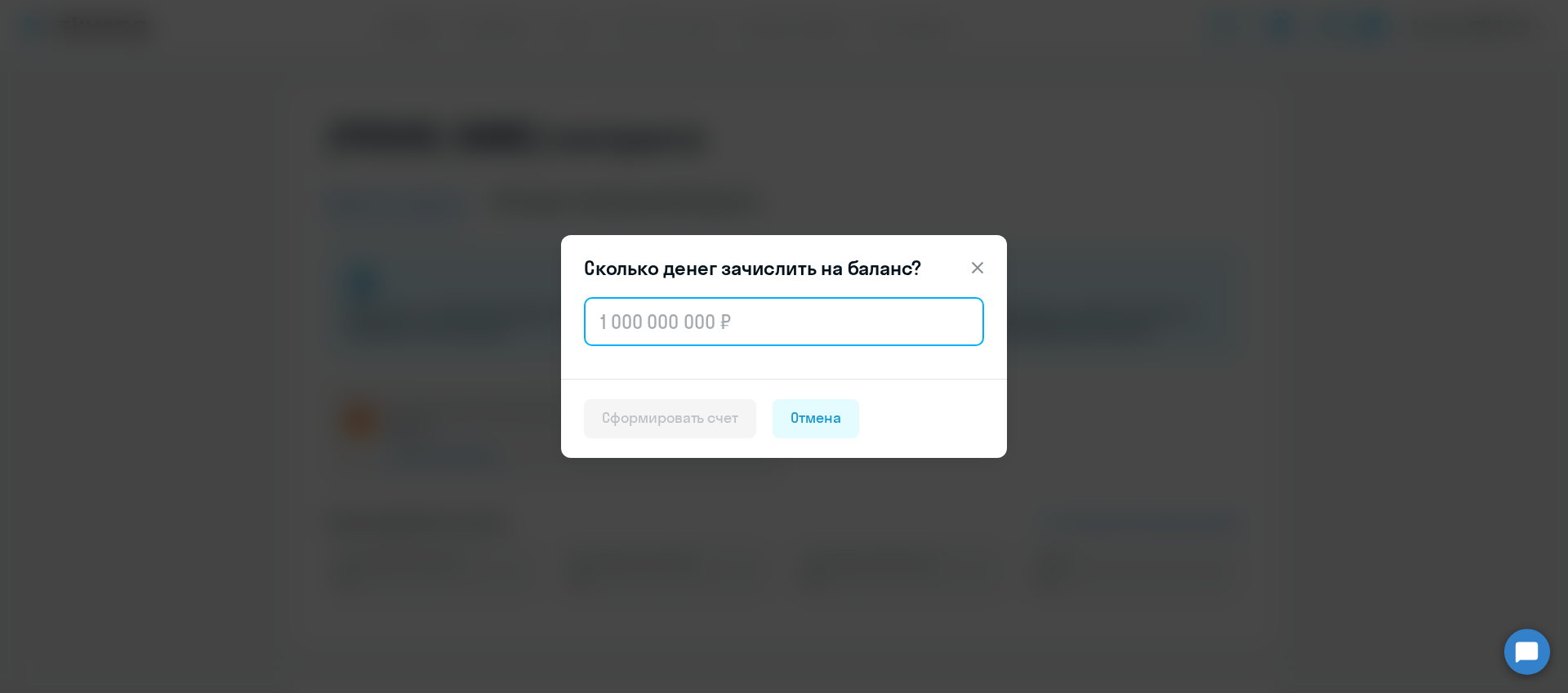
drag, startPoint x: 712, startPoint y: 317, endPoint x: 485, endPoint y: 292, distance: 228.4
click at [485, 292] on div "Сколько денег зачислить на баланс? Сформировать счет Отмена" at bounding box center [784, 347] width 790 height 458
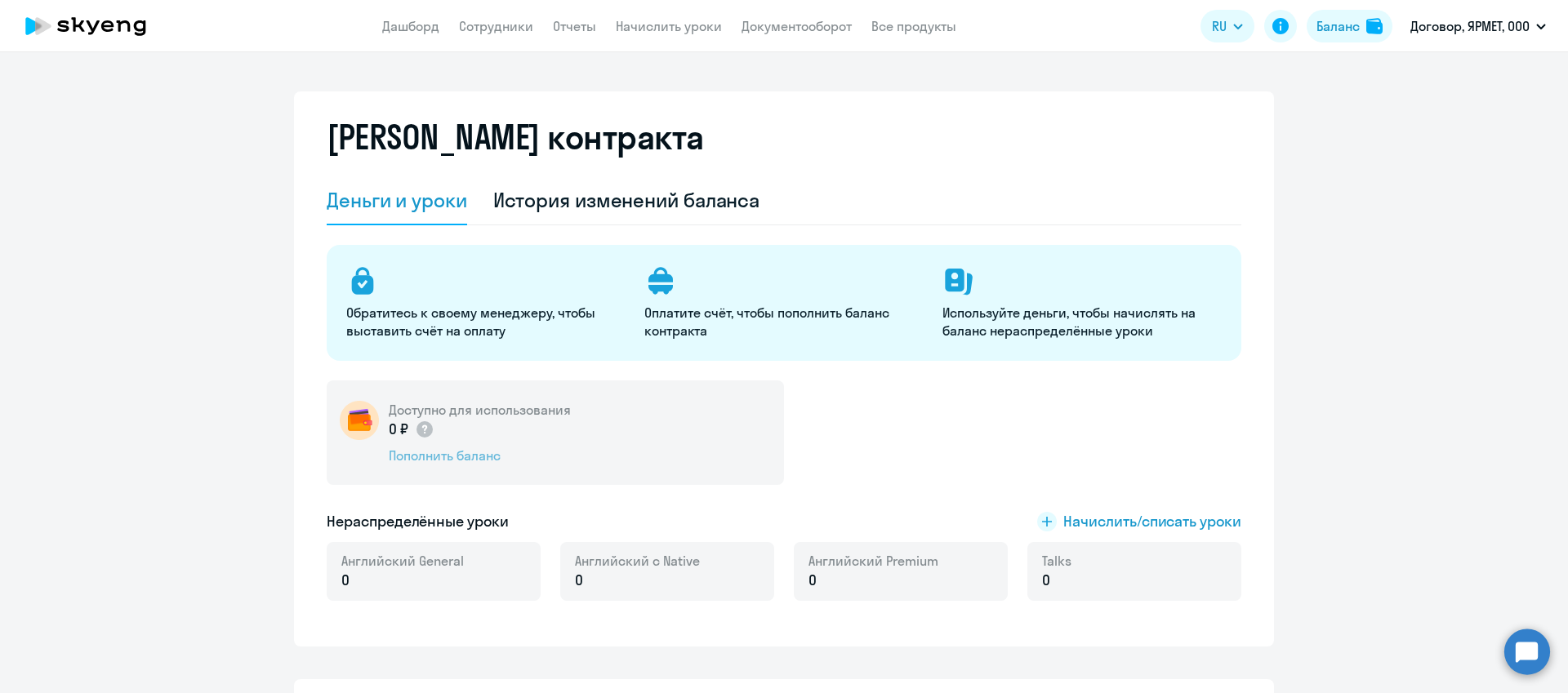
click at [445, 457] on div "Пополнить баланс" at bounding box center [479, 455] width 182 height 18
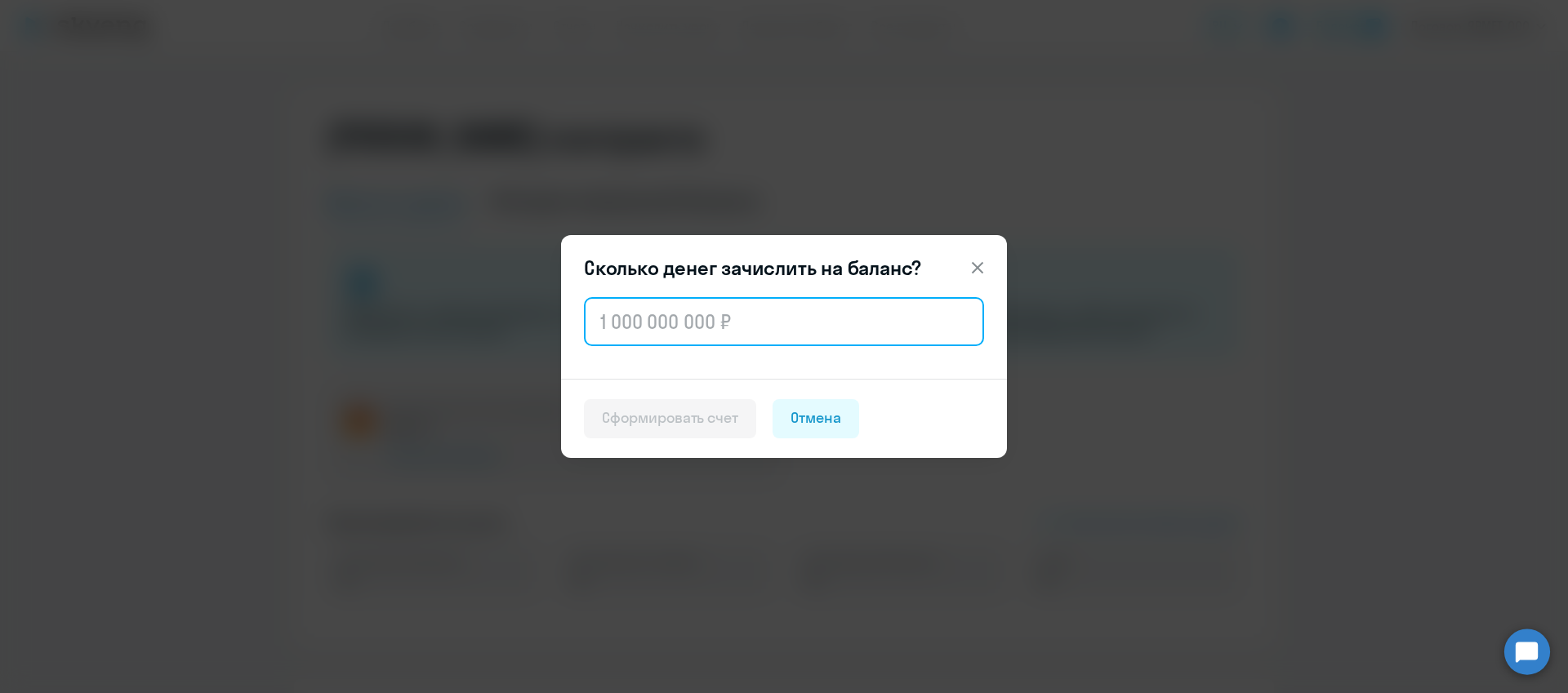
click at [600, 324] on input "text" at bounding box center [784, 322] width 401 height 49
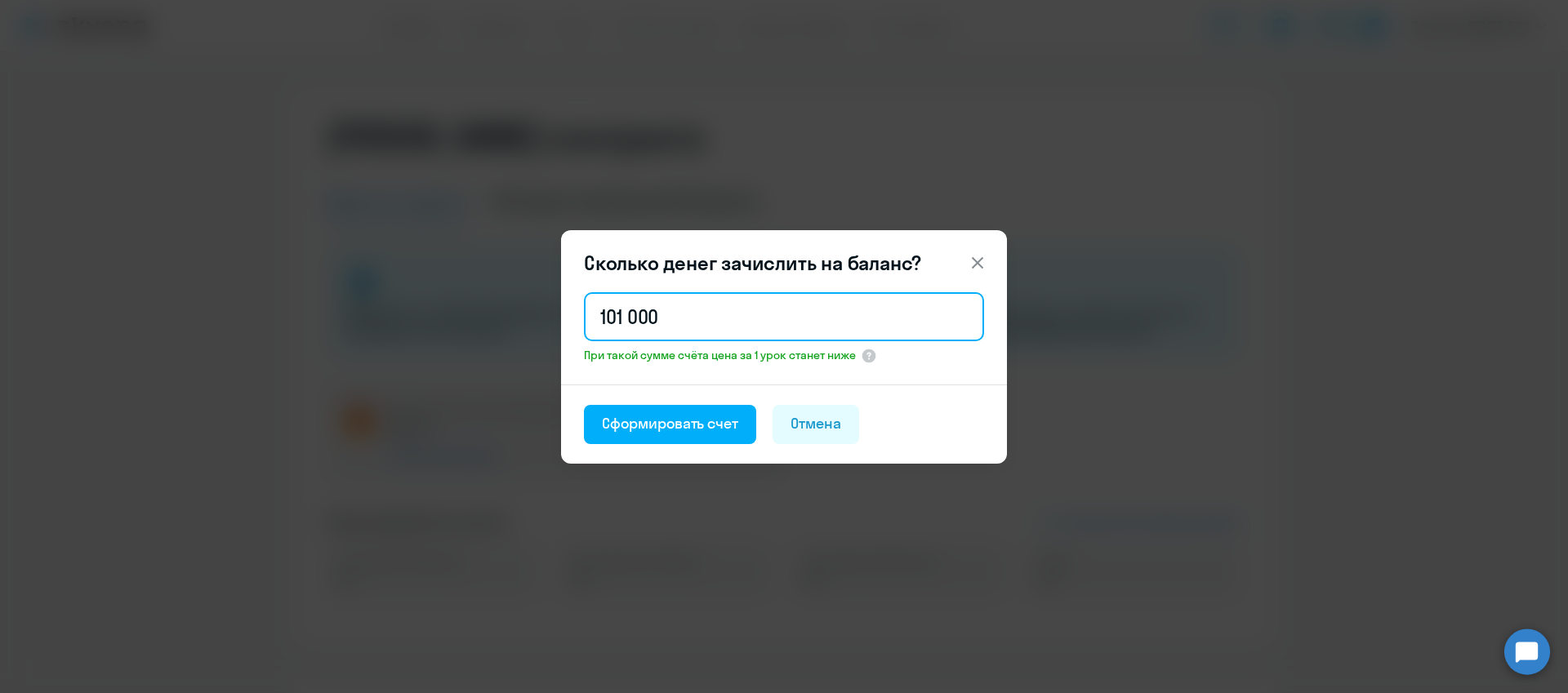
drag, startPoint x: 864, startPoint y: 318, endPoint x: 588, endPoint y: 294, distance: 277.0
click at [588, 294] on input "101 000" at bounding box center [784, 317] width 401 height 49
type input "100 001"
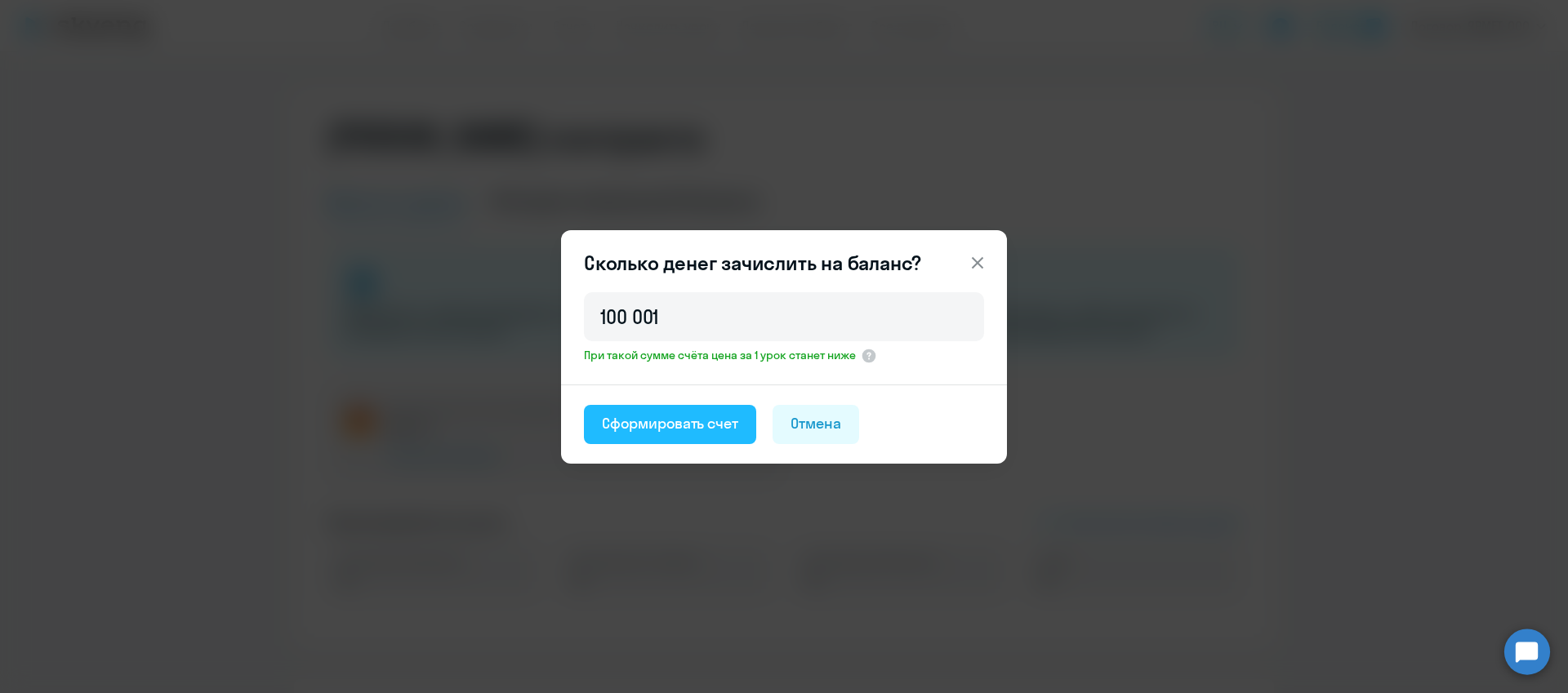
click at [698, 442] on button "Сформировать счет" at bounding box center [670, 424] width 173 height 39
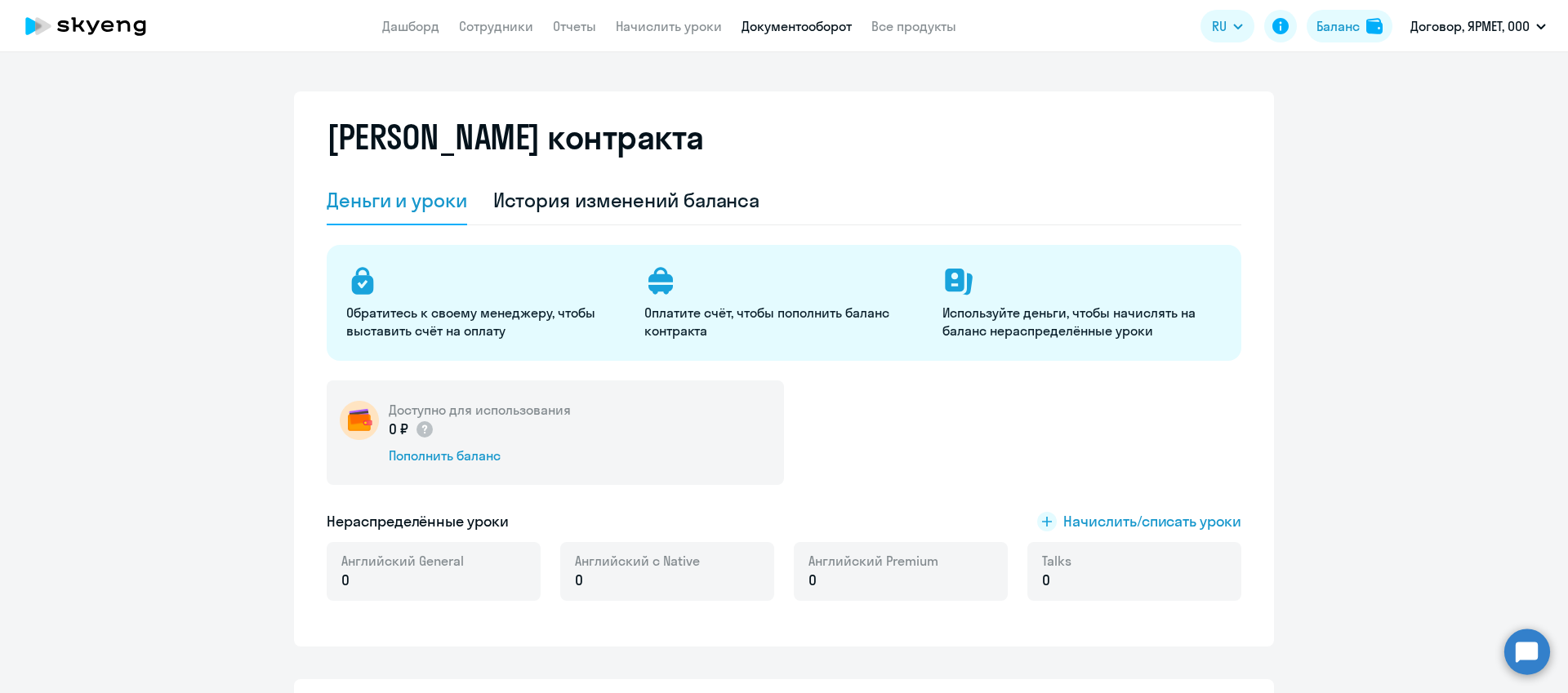
click at [820, 24] on link "Документооборот" at bounding box center [797, 25] width 111 height 16
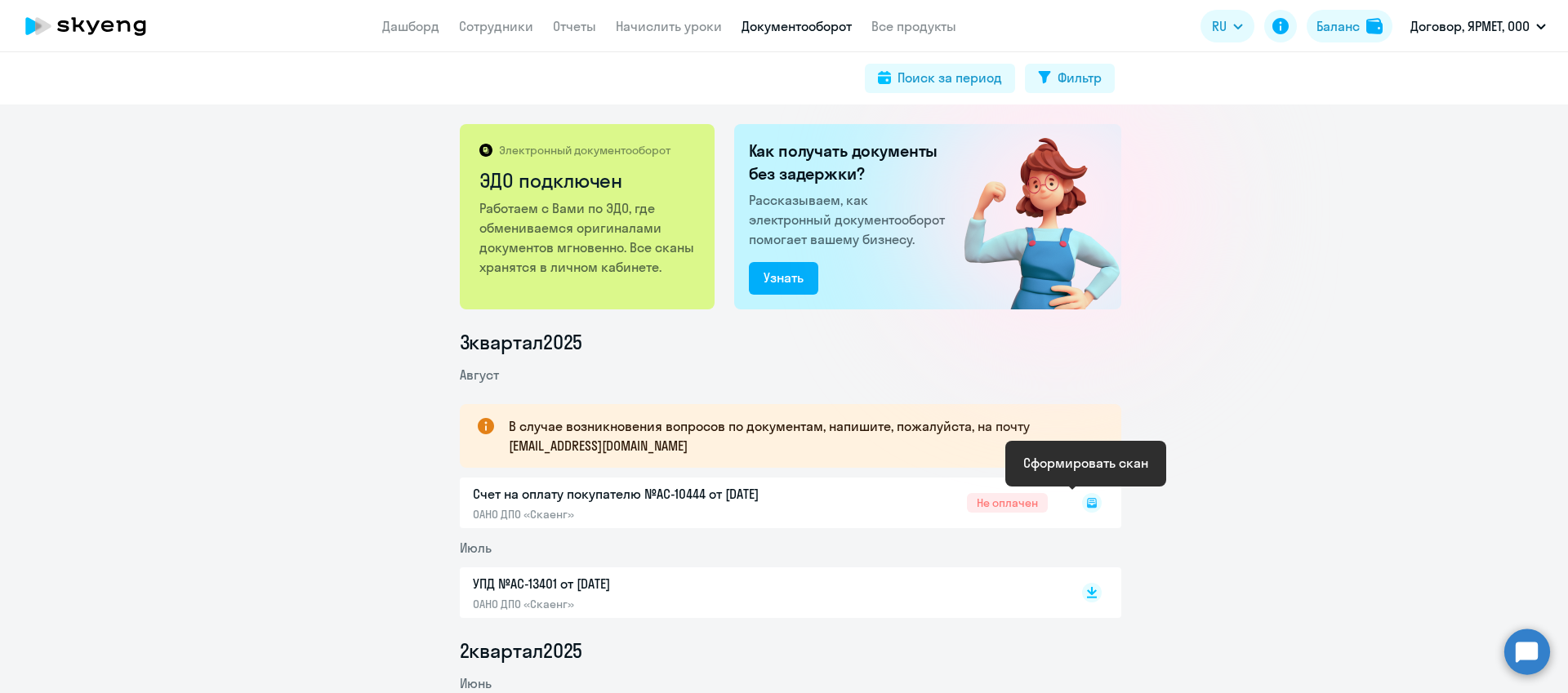
click at [1087, 504] on icon at bounding box center [1092, 504] width 10 height 10
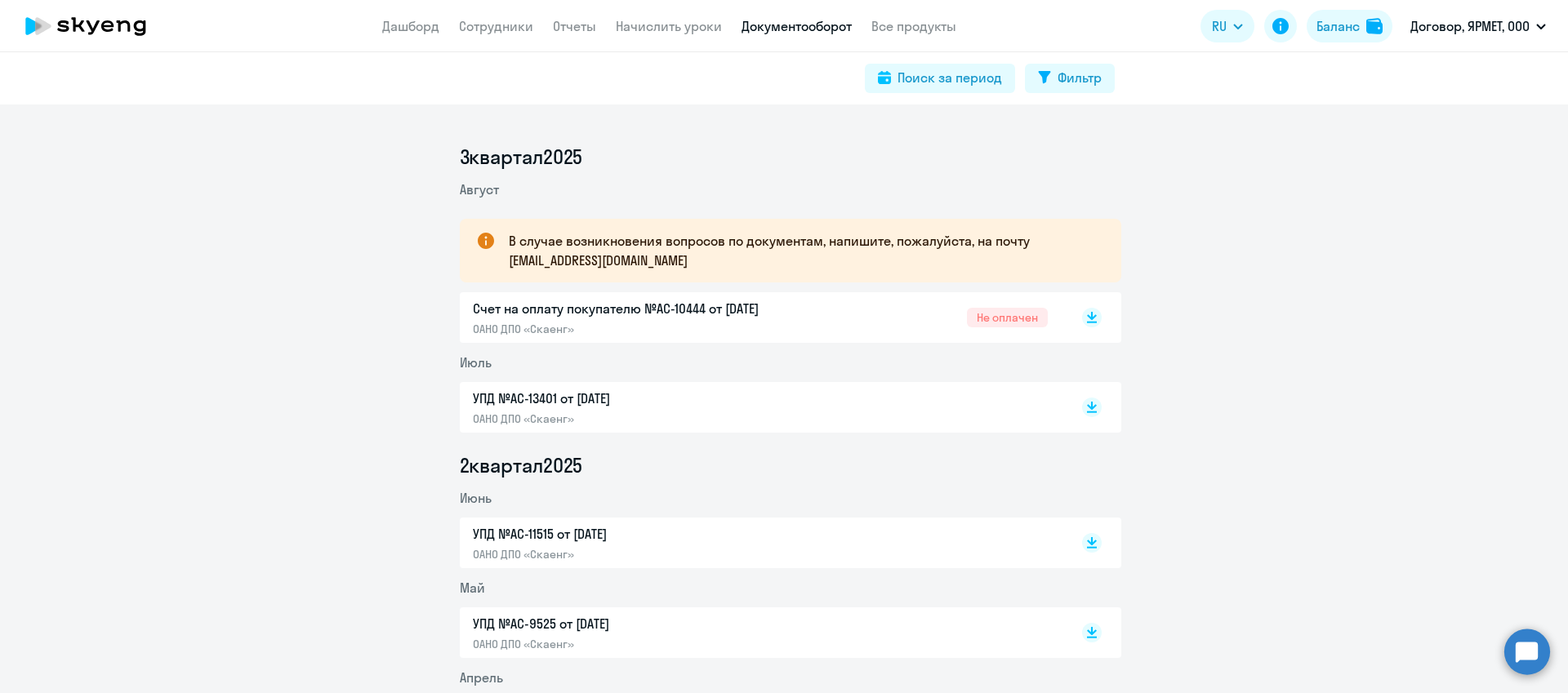
scroll to position [794, 0]
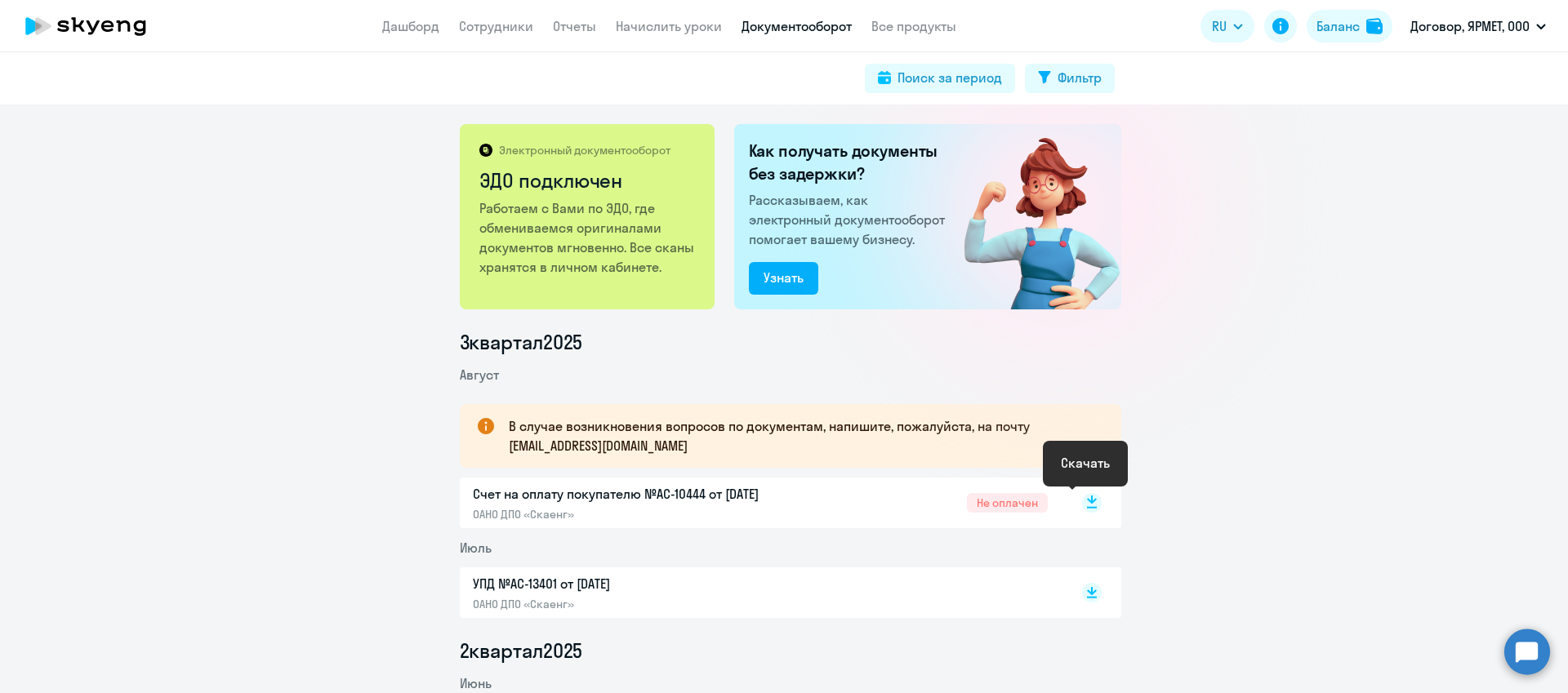
click at [1082, 503] on rect at bounding box center [1091, 503] width 19 height 19
click at [650, 23] on link "Начислить уроки" at bounding box center [669, 25] width 106 height 16
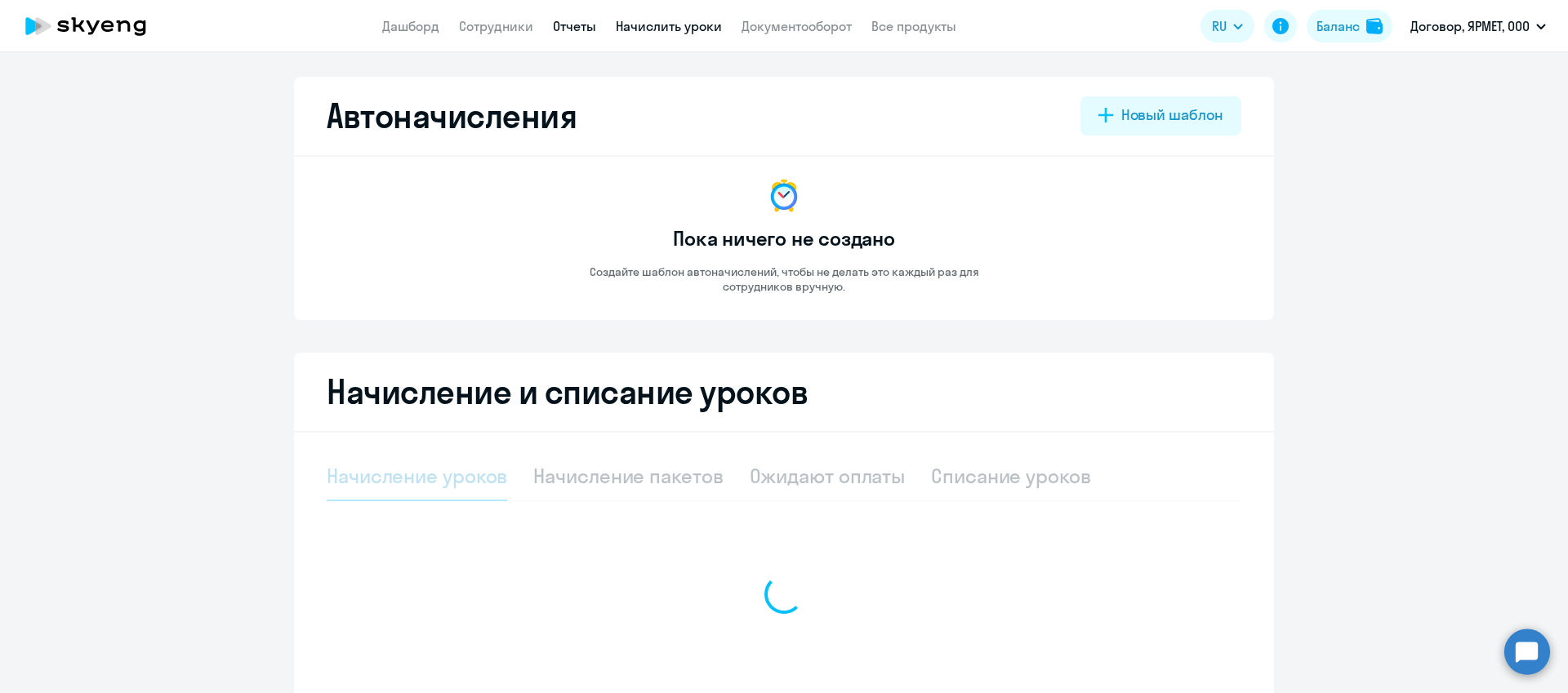
select select "10"
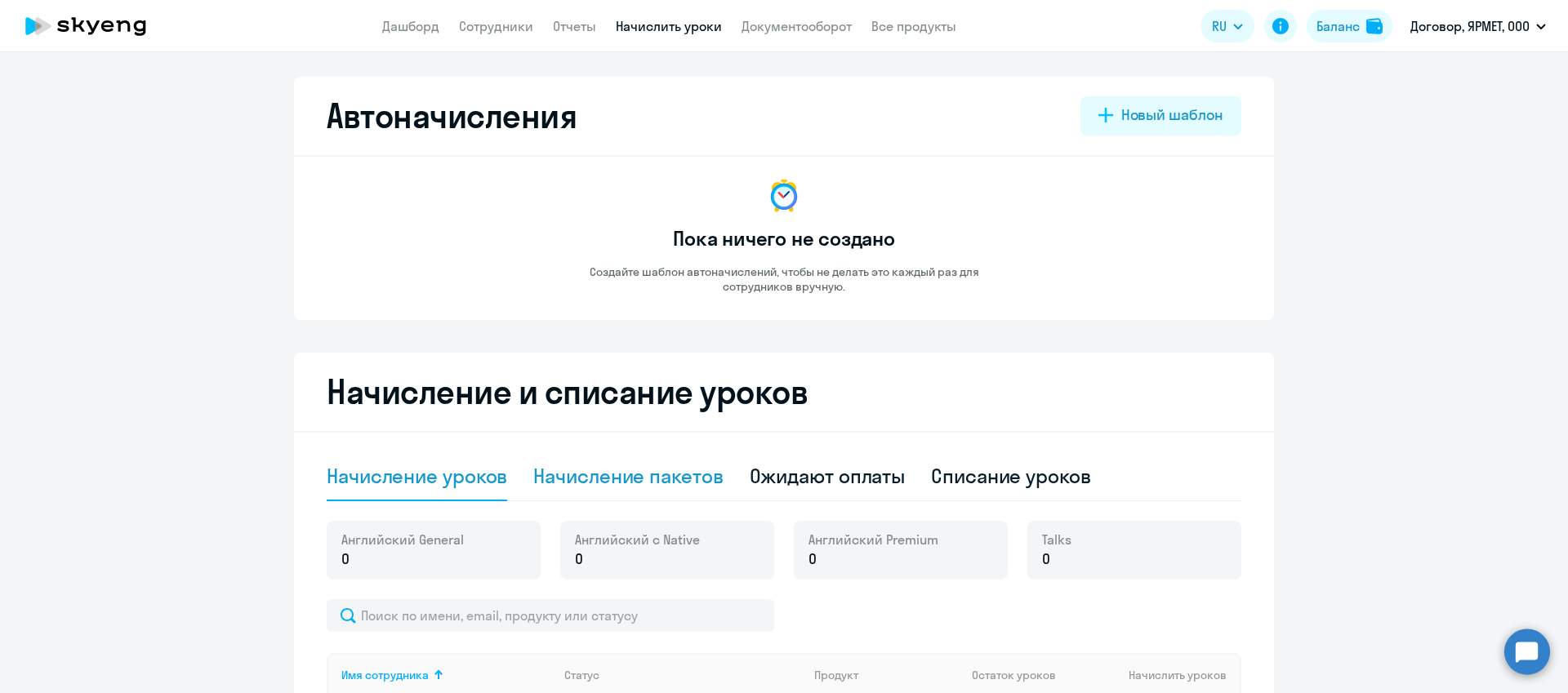
click at [590, 475] on div "Начисление пакетов" at bounding box center [628, 476] width 189 height 26
select select "10"
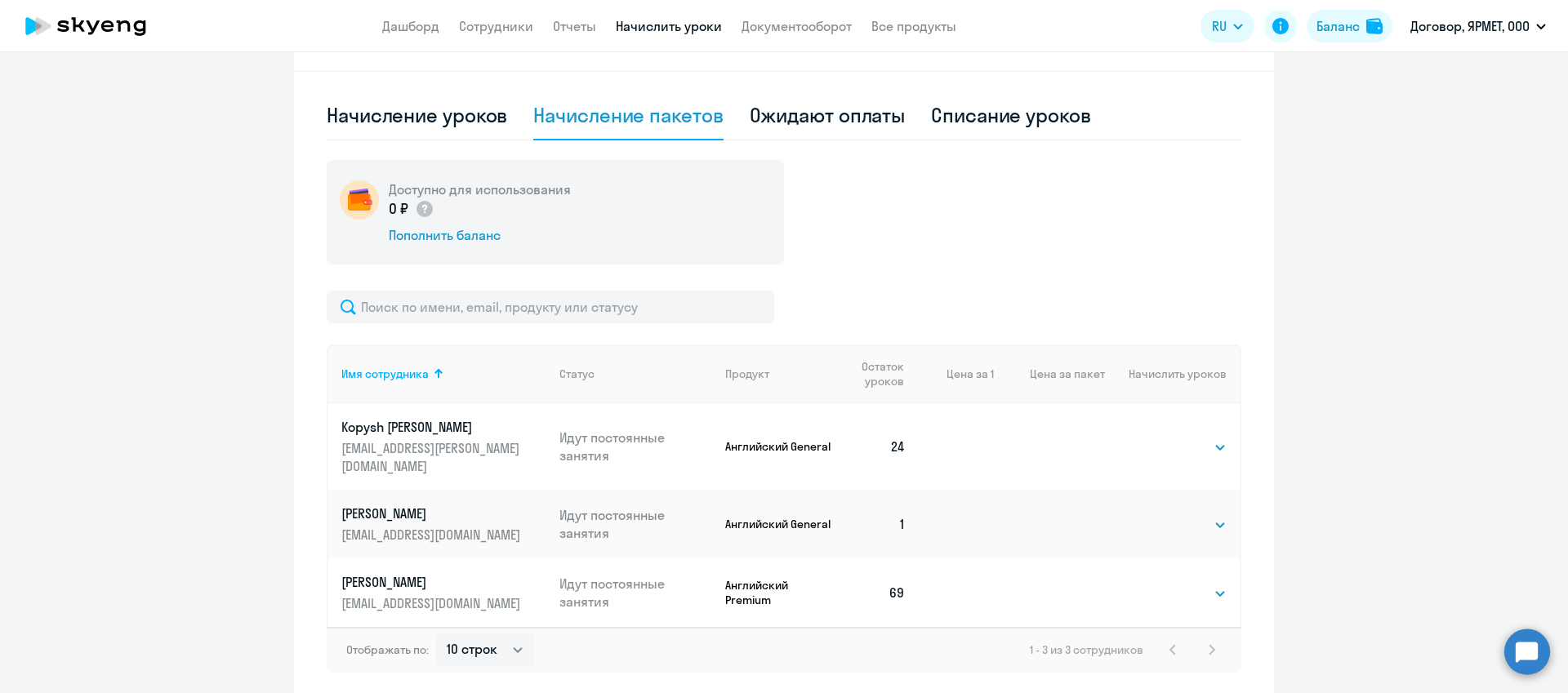
scroll to position [414, 0]
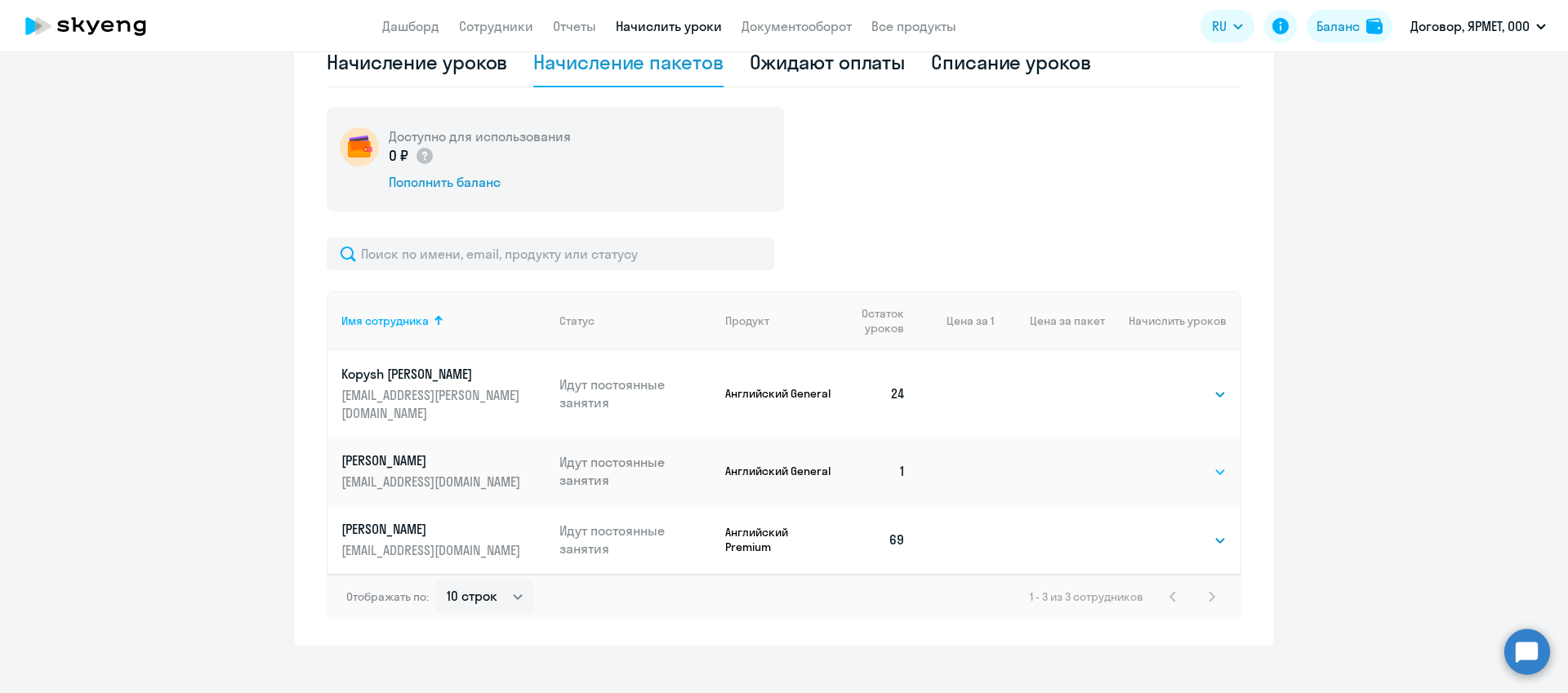
click at [1199, 463] on select "Выбрать 4 8 16 32 64 96 128" at bounding box center [1193, 472] width 67 height 19
select select "64"
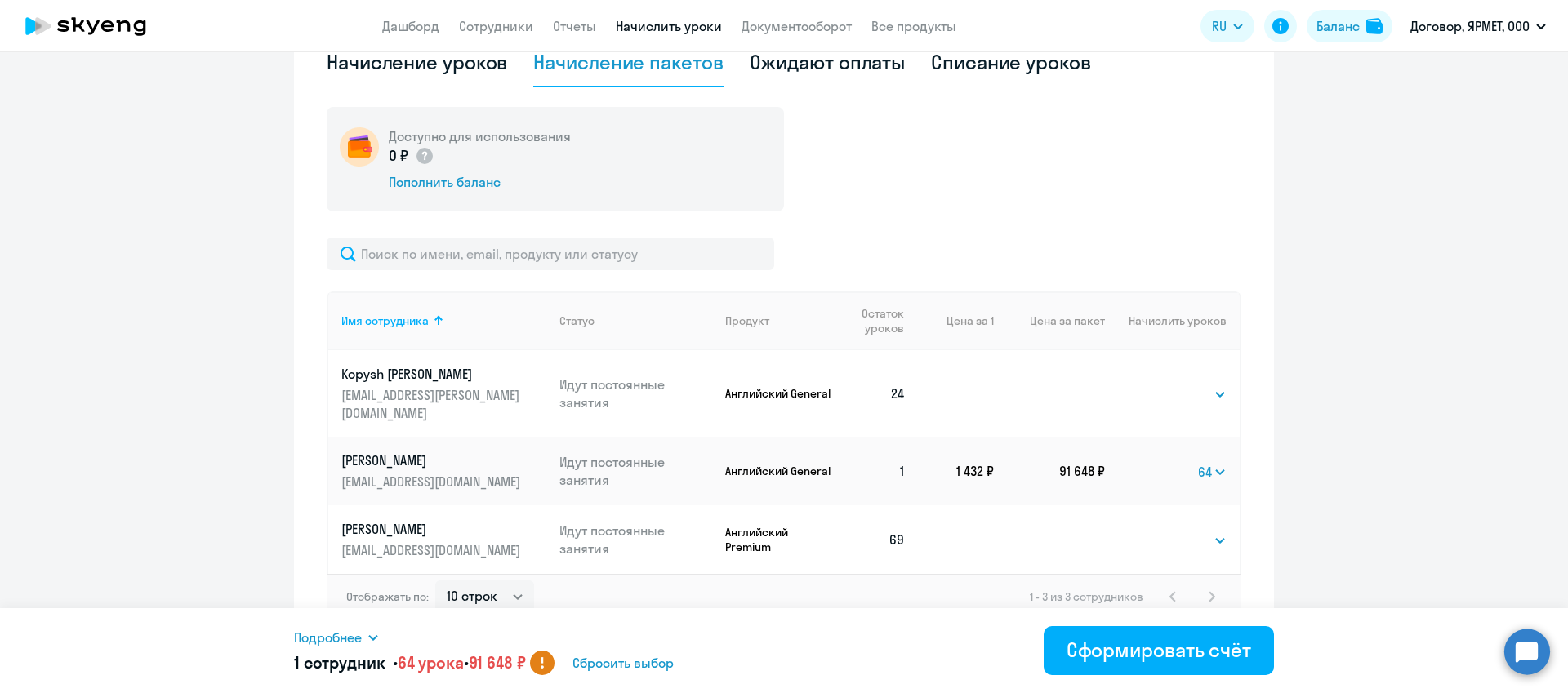
click at [555, 665] on circle at bounding box center [542, 663] width 24 height 24
click at [366, 637] on div "Подробнее" at bounding box center [630, 637] width 673 height 19
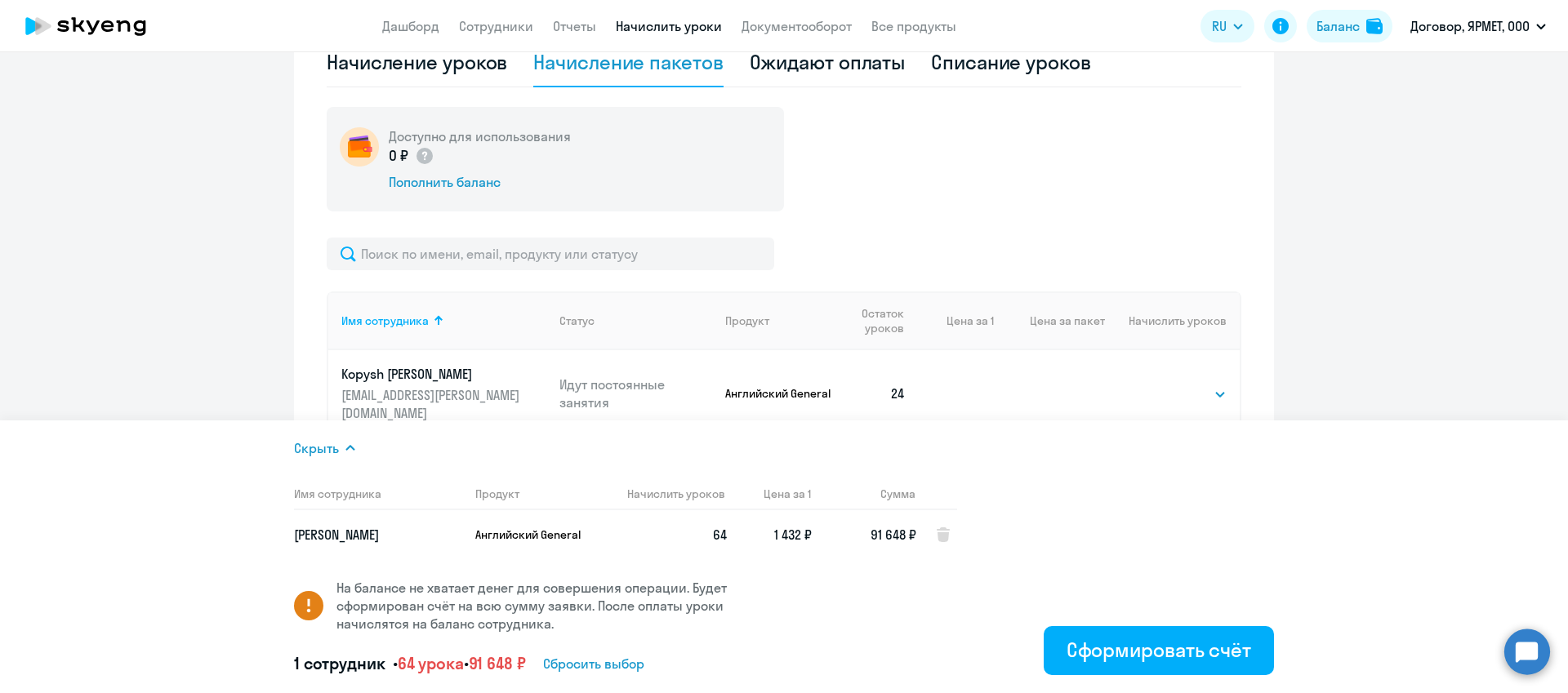
click at [344, 450] on icon at bounding box center [350, 448] width 13 height 13
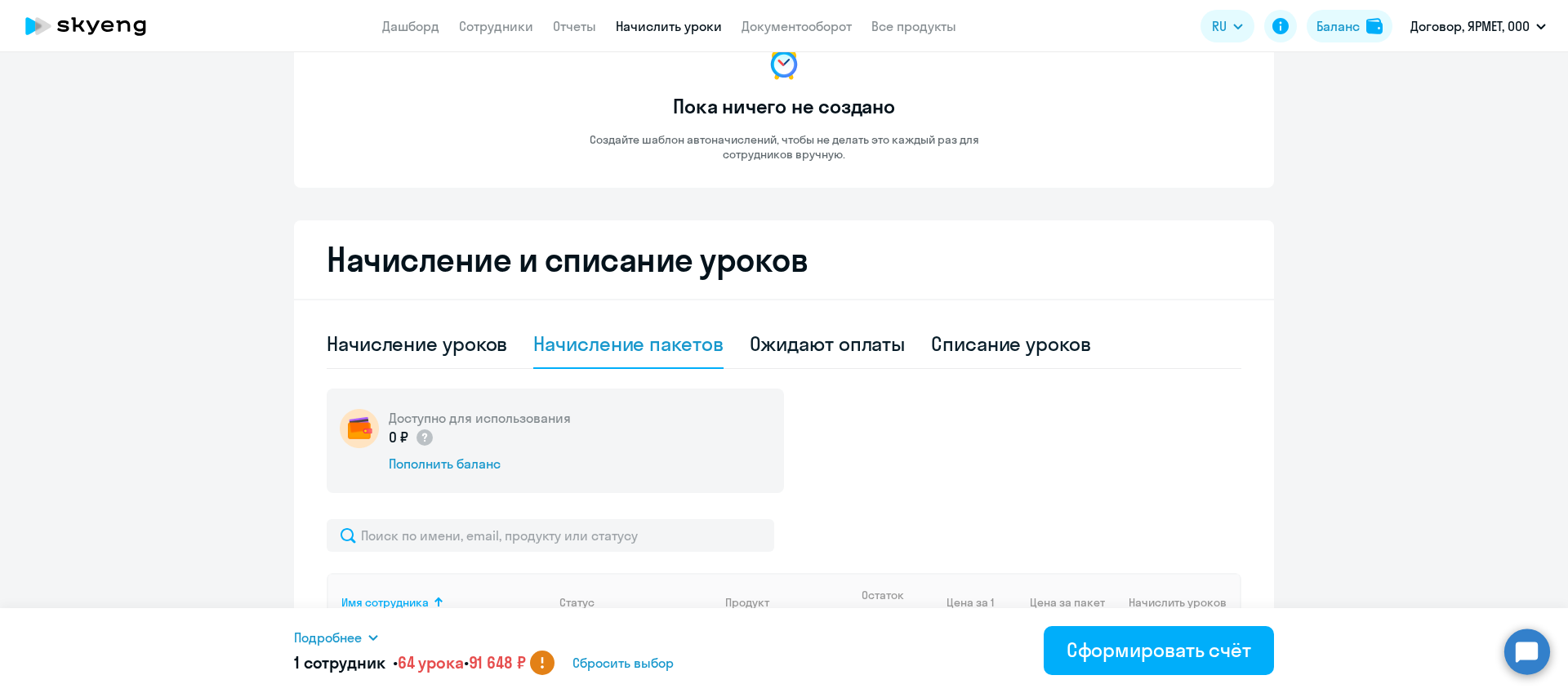
scroll to position [0, 0]
